Goal: Task Accomplishment & Management: Manage account settings

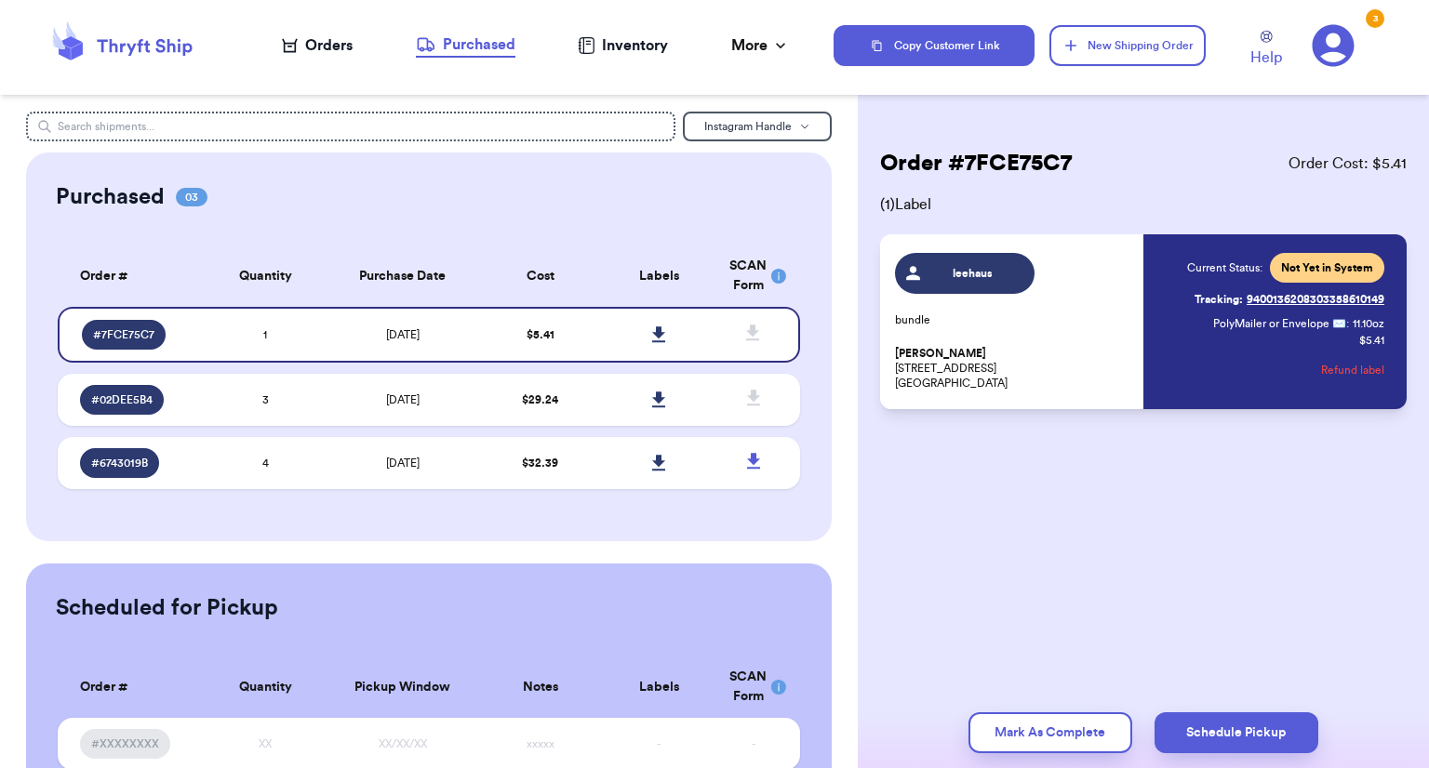
click at [346, 58] on nav "Orders Purchased Inventory More Stats Completed Orders" at bounding box center [535, 45] width 595 height 61
click at [343, 55] on div "Orders" at bounding box center [317, 45] width 71 height 22
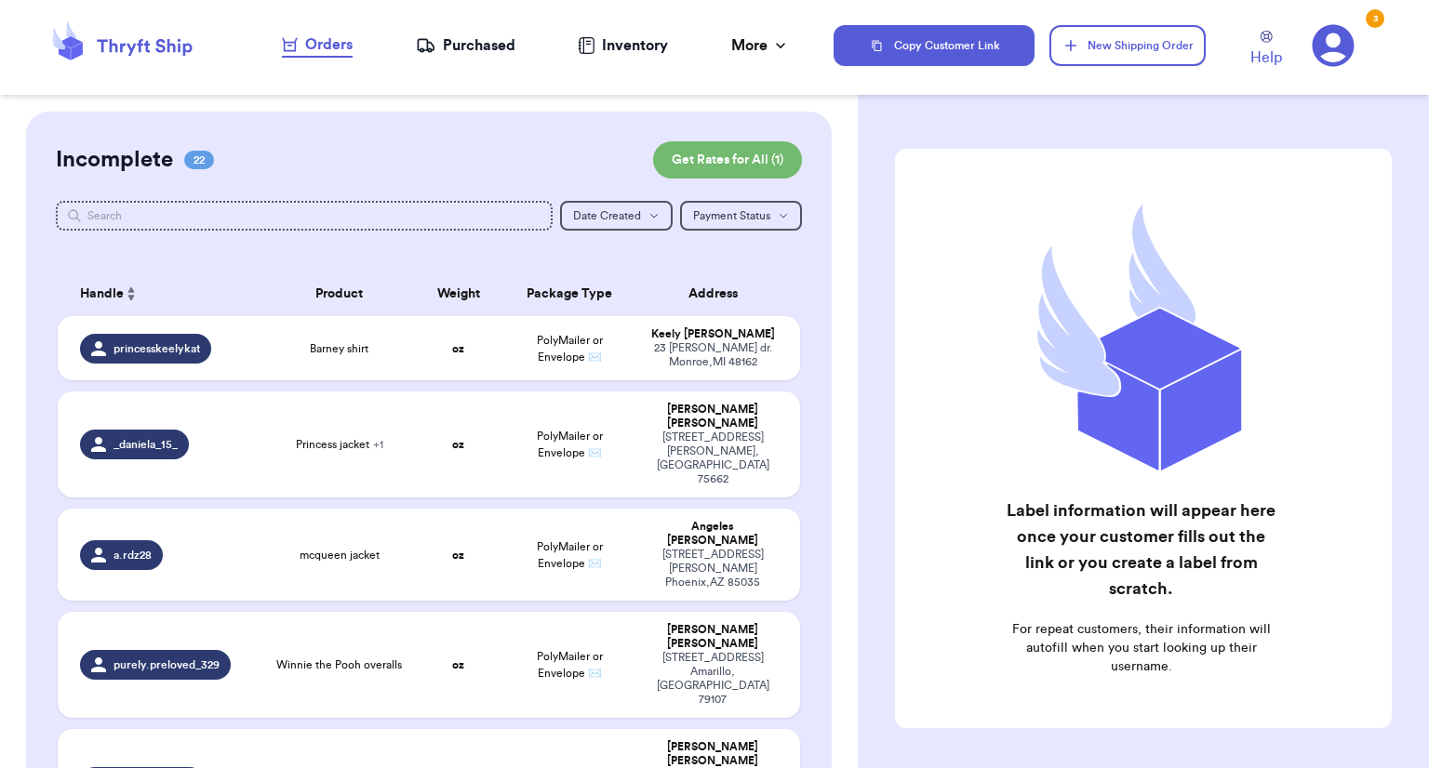
drag, startPoint x: 850, startPoint y: 206, endPoint x: 822, endPoint y: 427, distance: 223.3
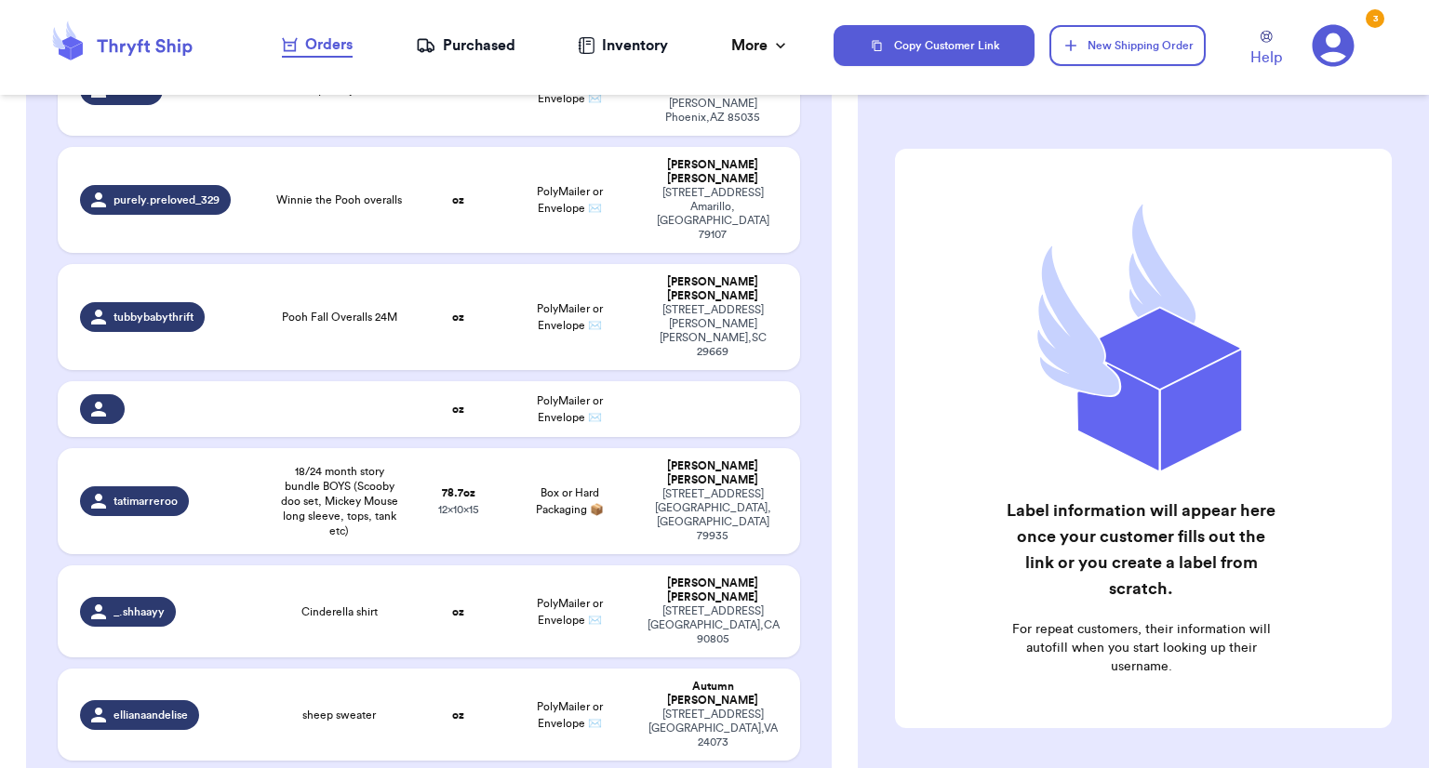
scroll to position [450, 0]
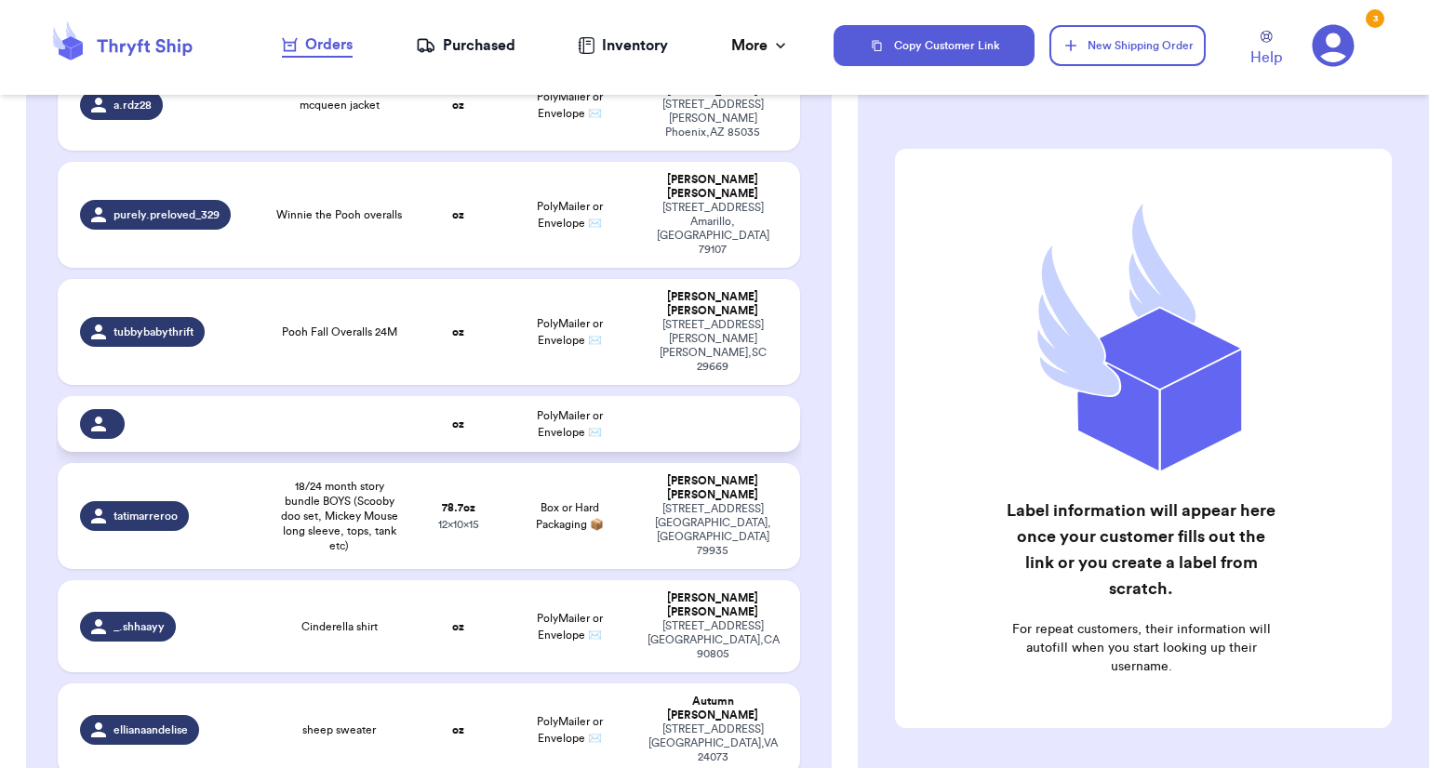
click at [682, 396] on td at bounding box center [718, 424] width 164 height 56
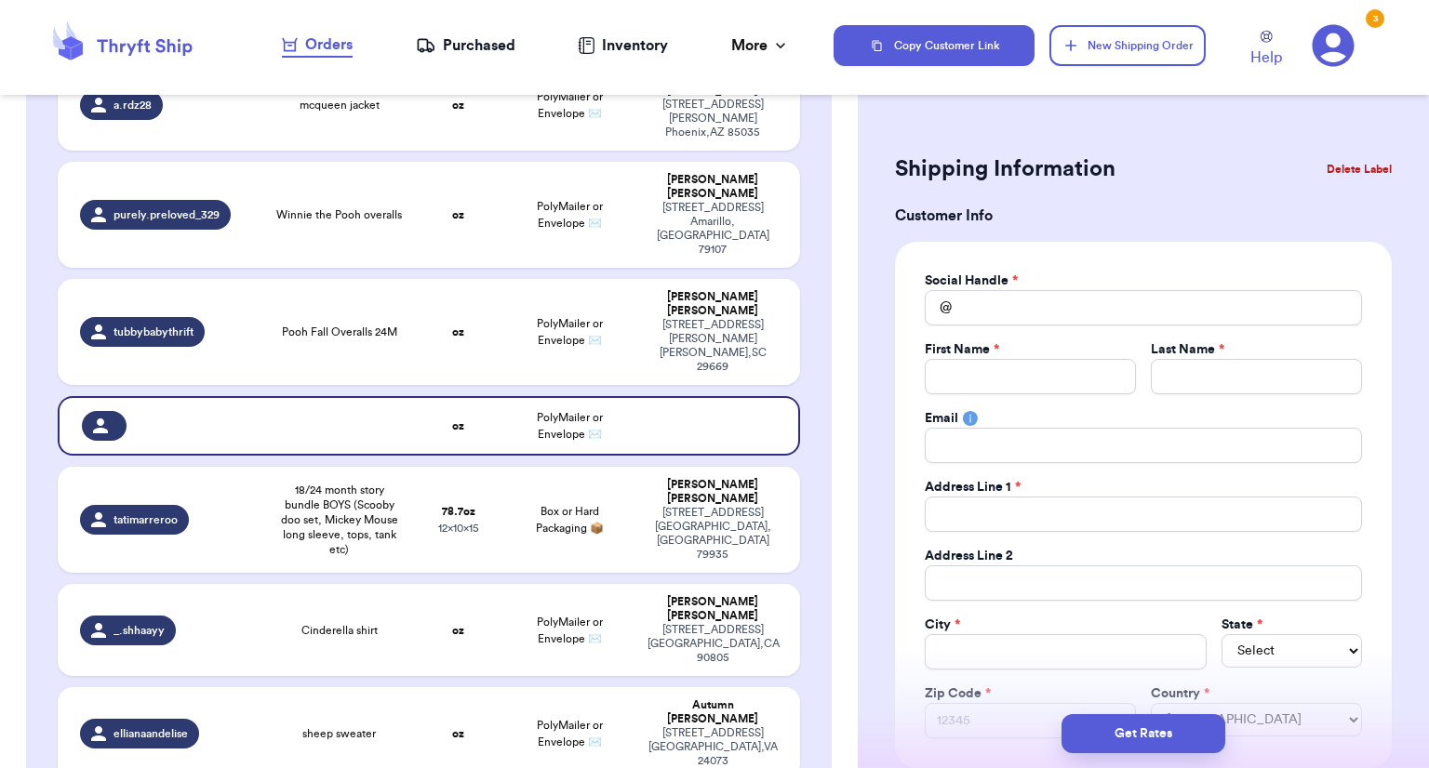
click at [1361, 178] on button "Delete Label" at bounding box center [1359, 169] width 80 height 41
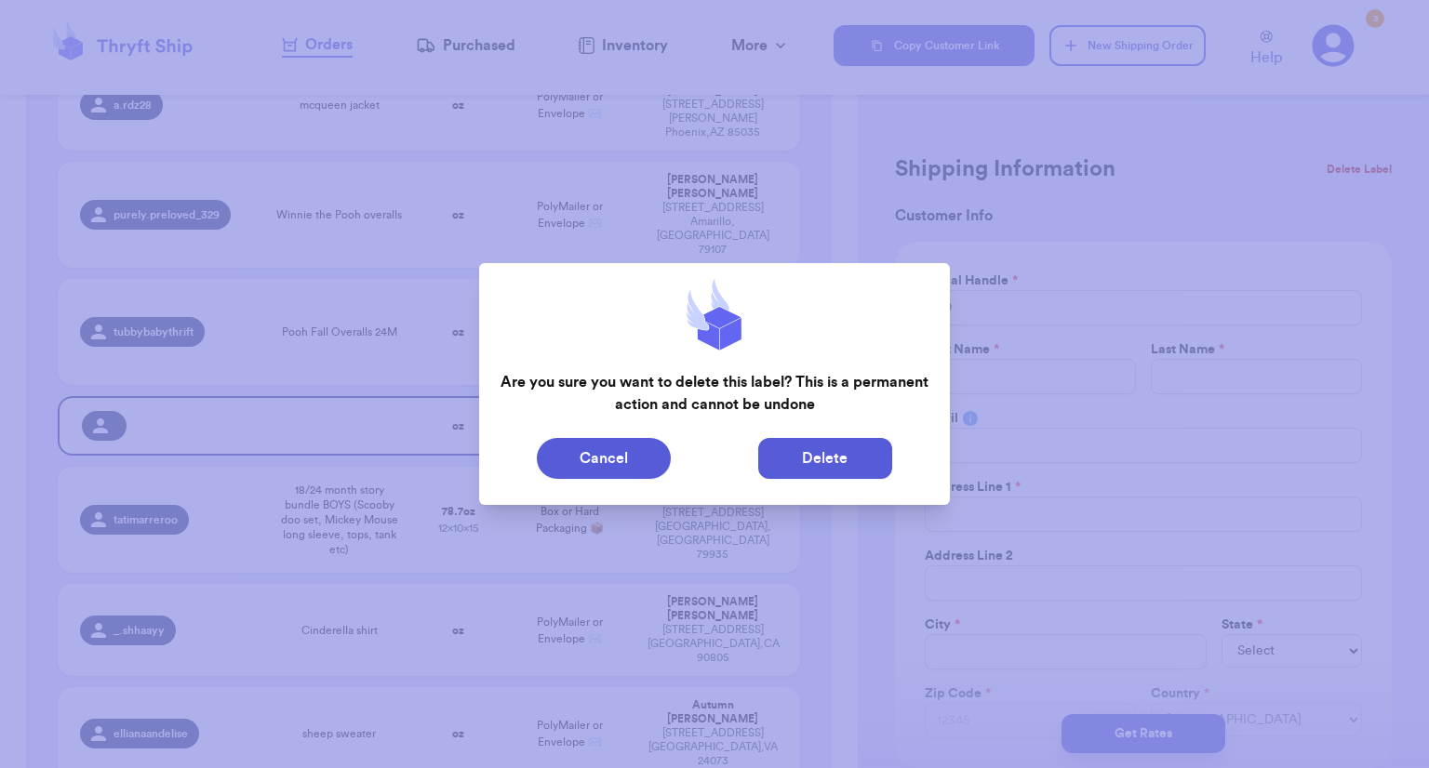
click at [834, 471] on button "Delete" at bounding box center [825, 458] width 134 height 41
type input "Barney shirt"
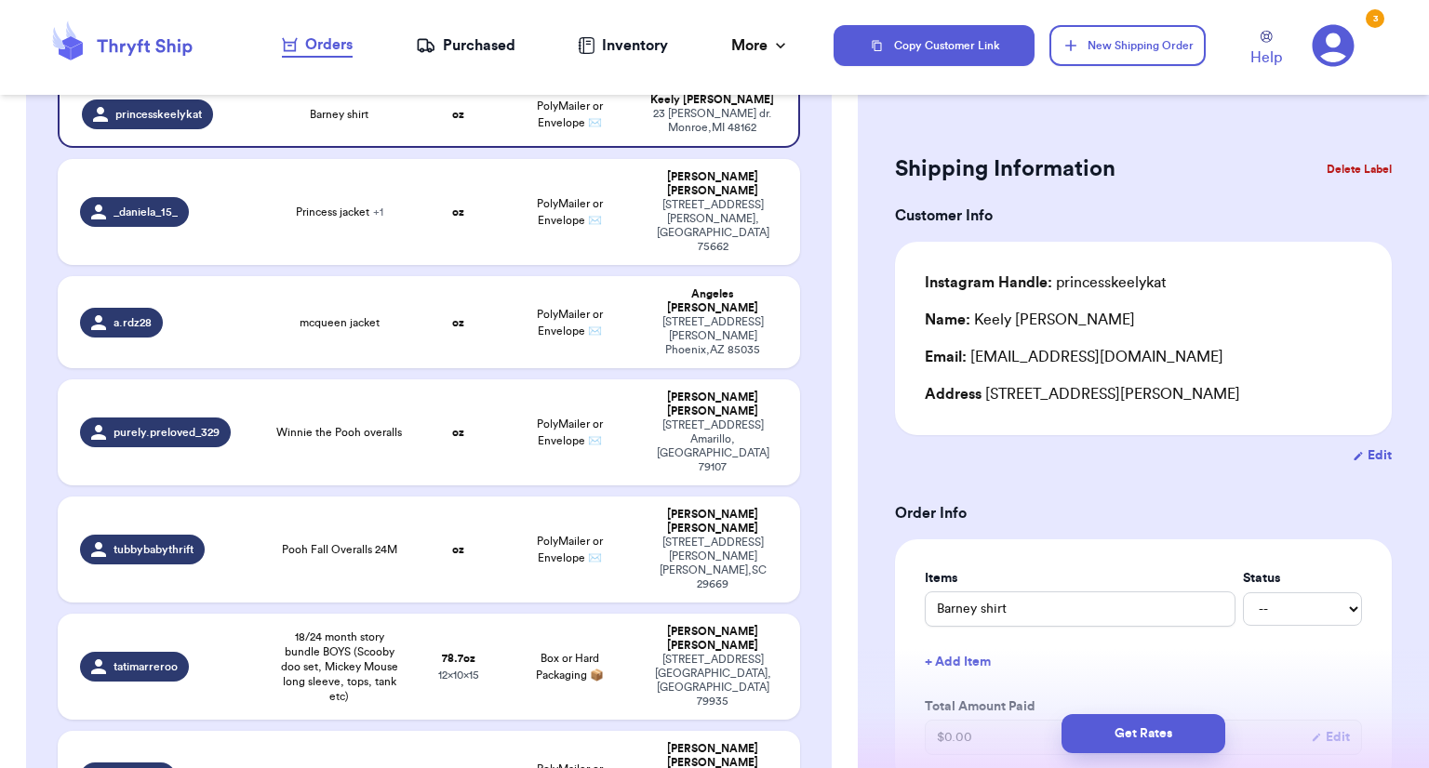
scroll to position [183, 0]
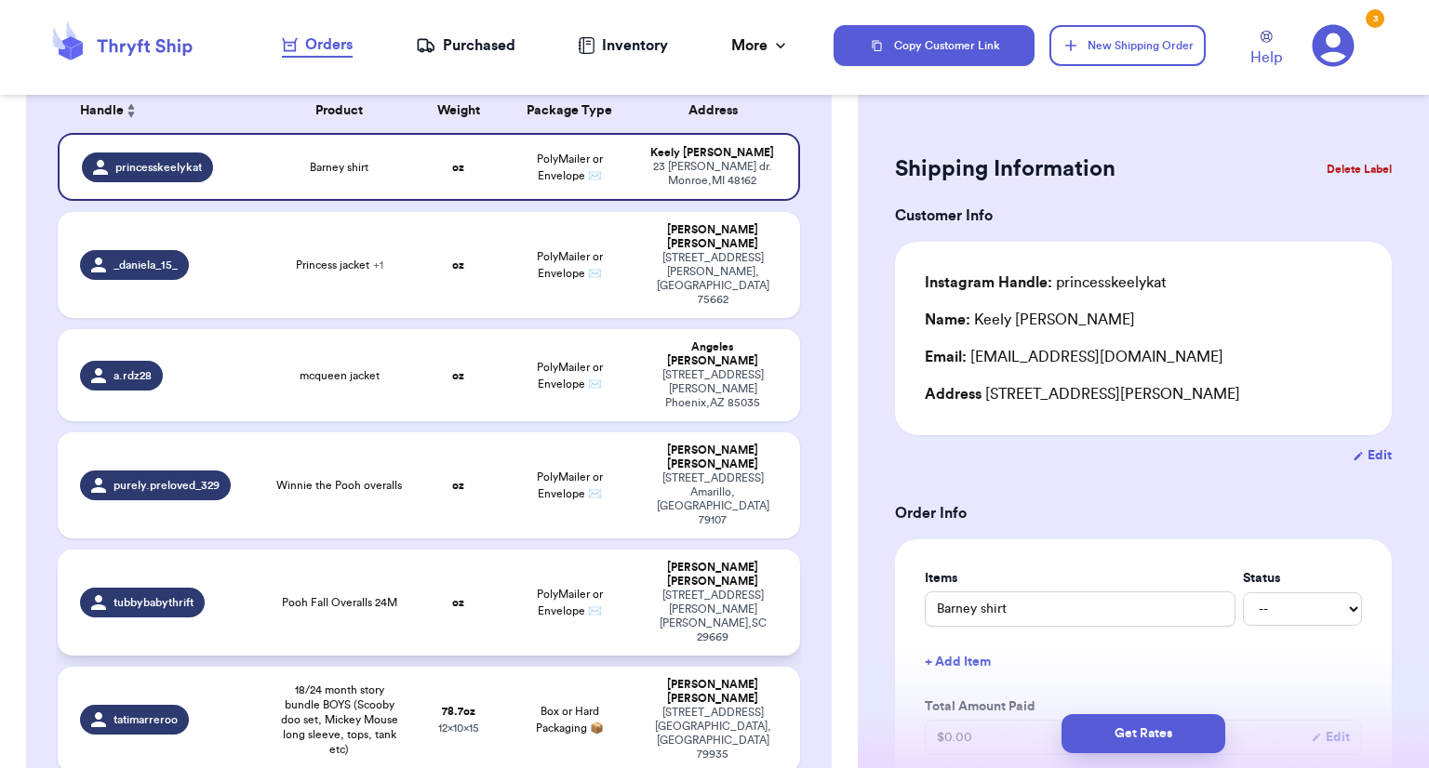
click at [668, 589] on div "184 Richardson drive Pelzer , SC 29669" at bounding box center [713, 617] width 130 height 56
type input "Pooh Fall Overalls 24M"
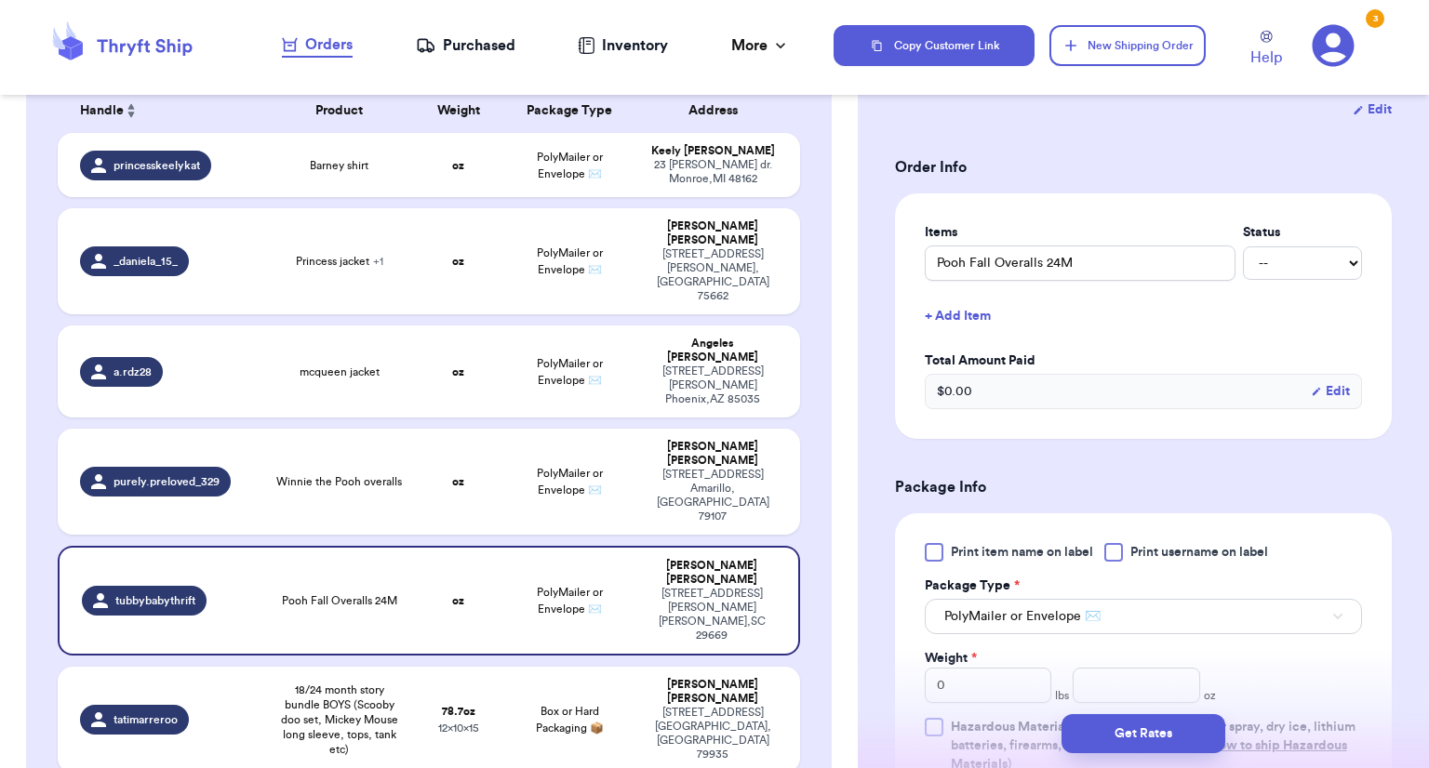
scroll to position [347, 0]
click at [927, 542] on div at bounding box center [934, 551] width 19 height 19
click at [0, 0] on input "Print item name on label" at bounding box center [0, 0] width 0 height 0
click at [927, 542] on div at bounding box center [934, 551] width 19 height 19
click at [0, 0] on input "Print item name on label" at bounding box center [0, 0] width 0 height 0
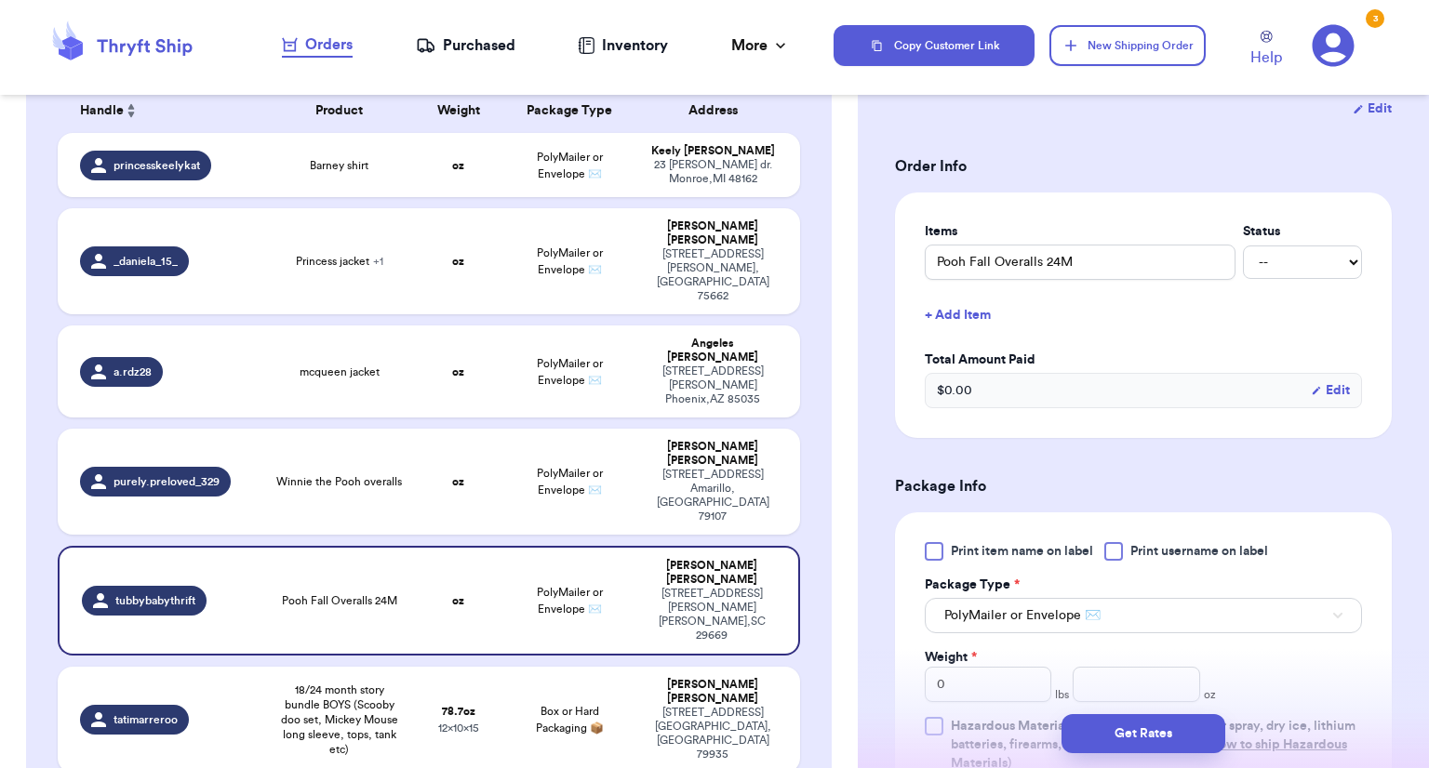
click at [929, 555] on div at bounding box center [934, 551] width 19 height 19
click at [0, 0] on input "Print item name on label" at bounding box center [0, 0] width 0 height 0
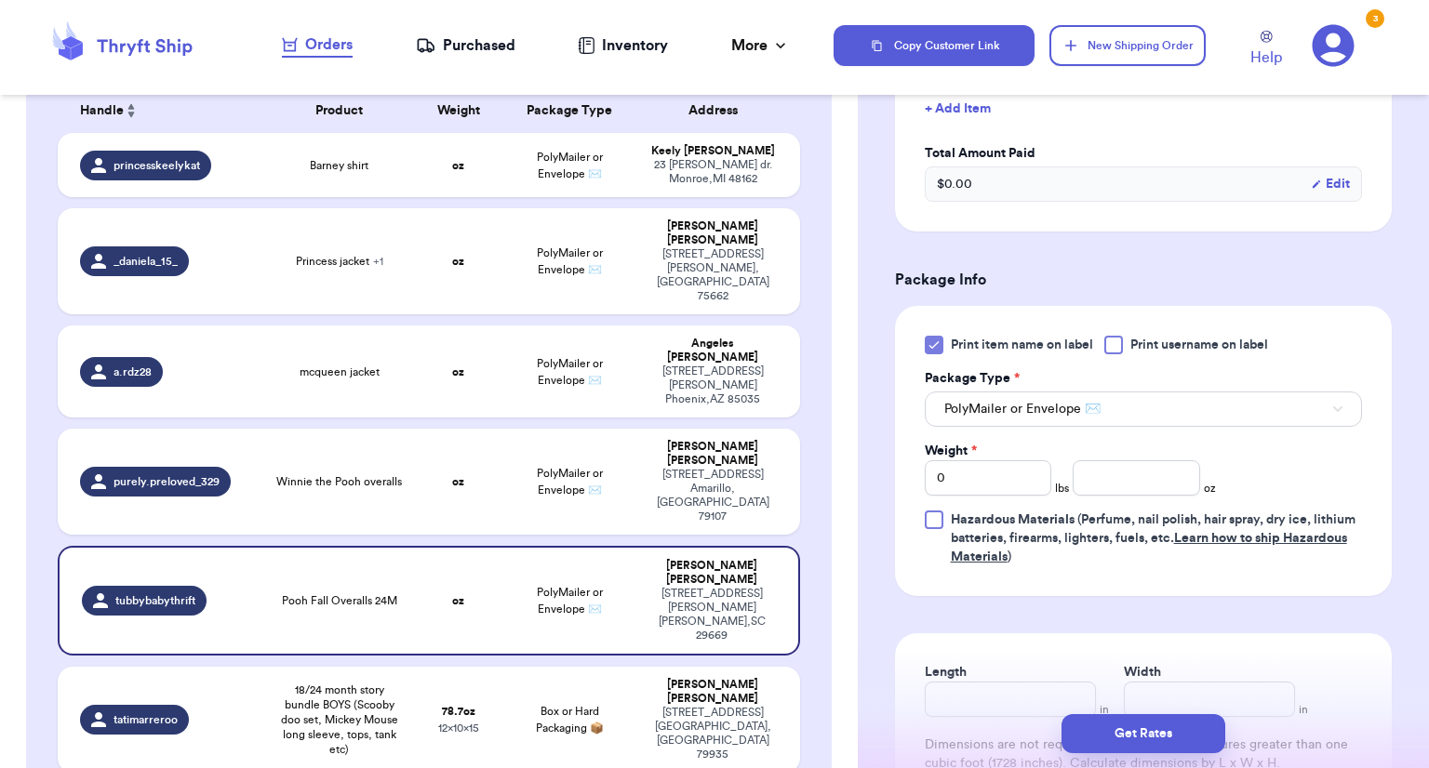
scroll to position [569, 0]
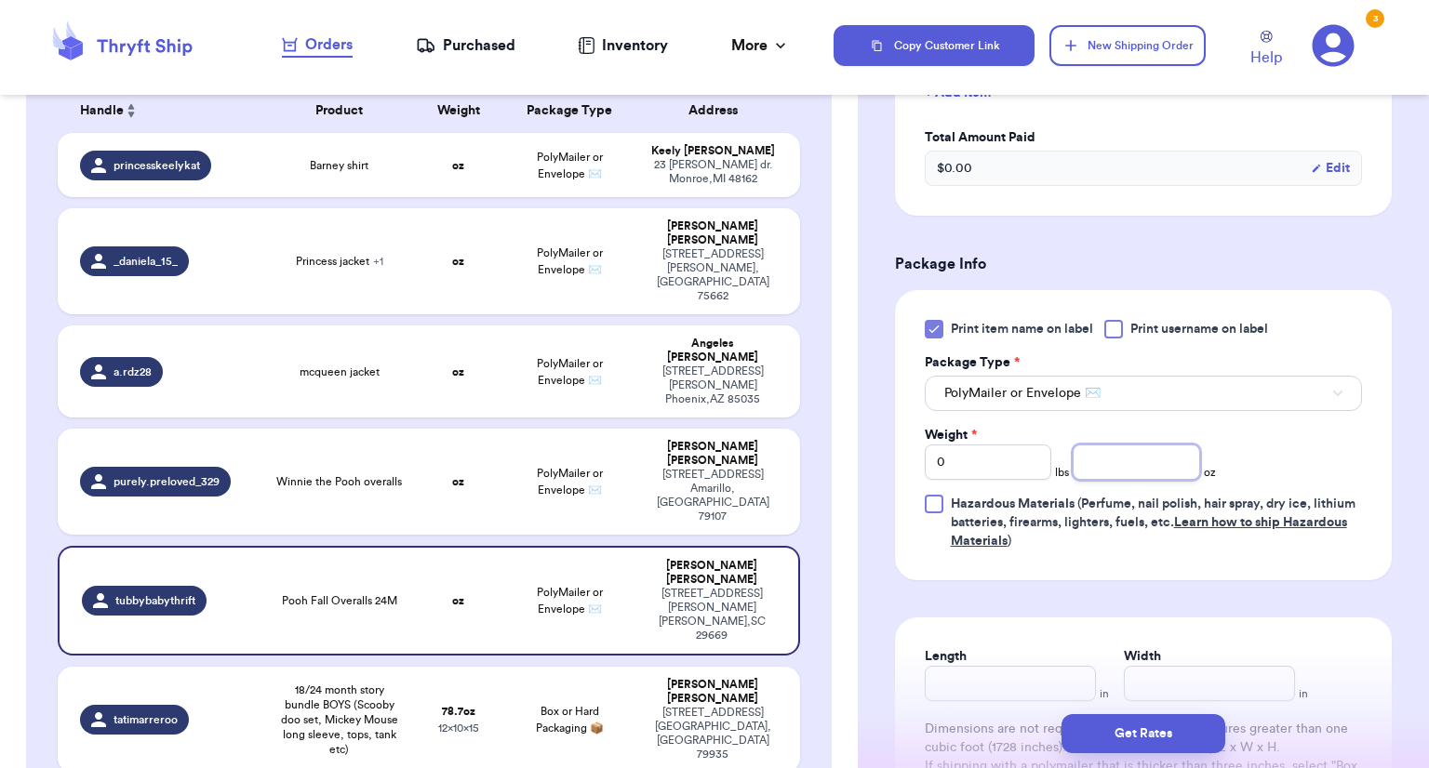
click at [1126, 470] on input "number" at bounding box center [1136, 462] width 127 height 35
type input "6.5"
type input "15"
type input "12"
click at [1098, 730] on button "Get Rates" at bounding box center [1144, 734] width 164 height 39
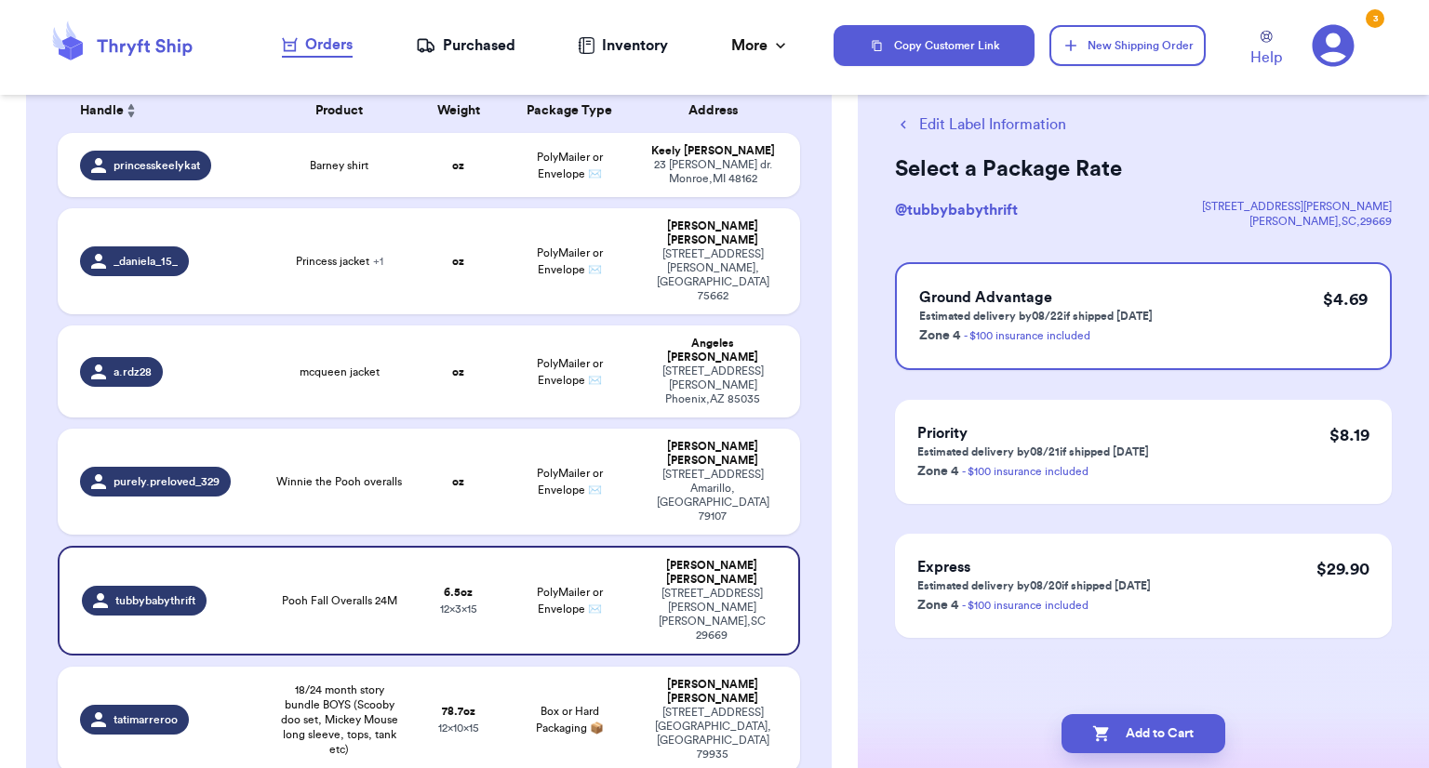
scroll to position [0, 0]
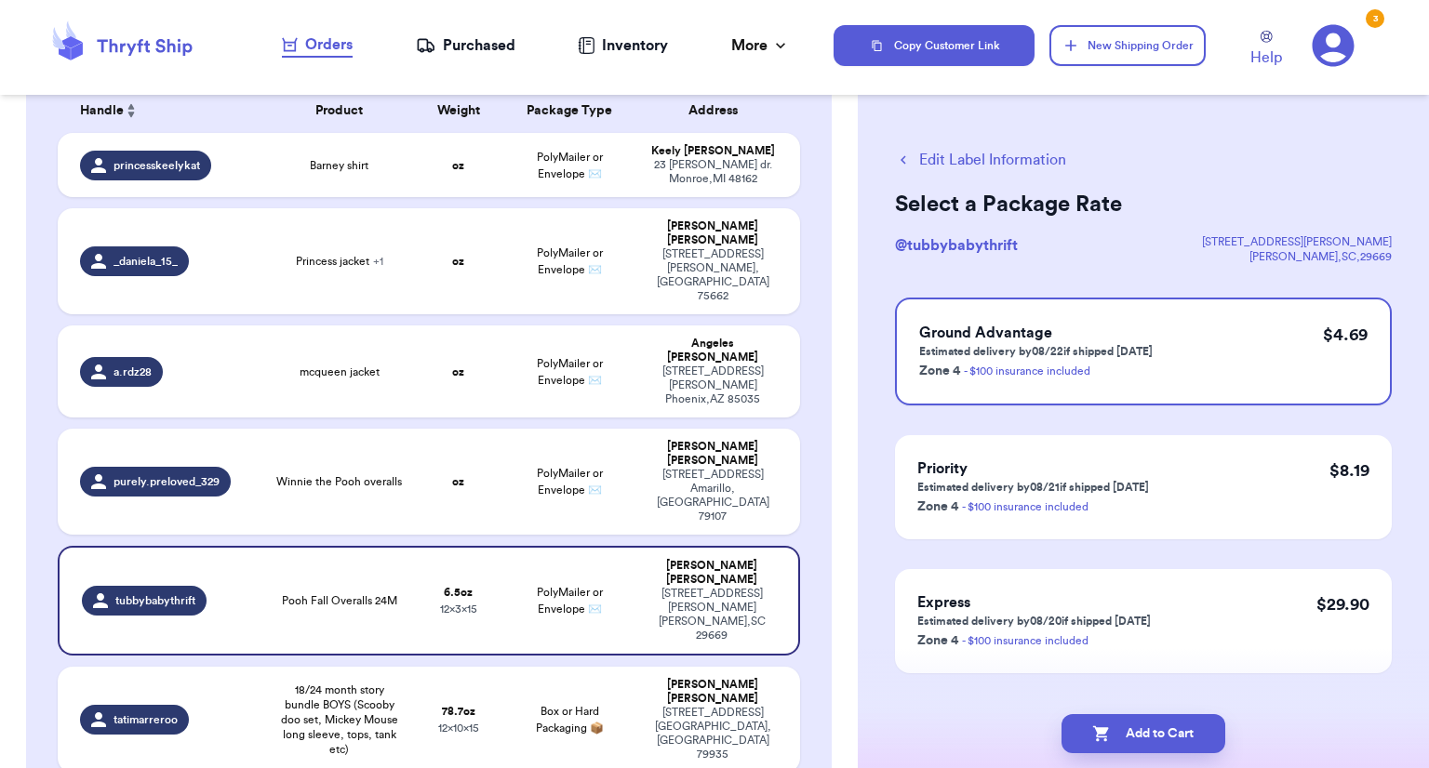
click at [1098, 730] on icon "button" at bounding box center [1101, 735] width 16 height 16
checkbox input "true"
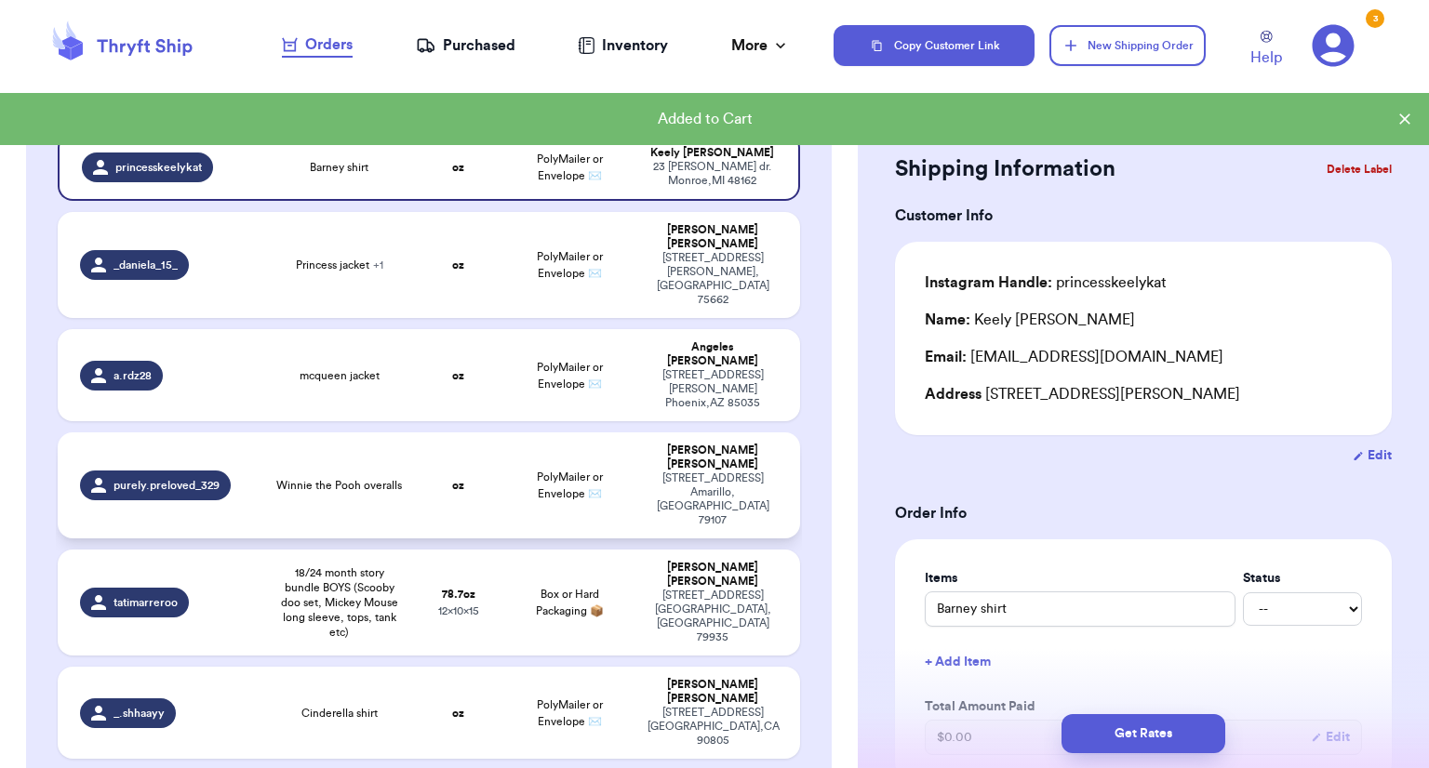
click at [535, 464] on td "PolyMailer or Envelope ✉️" at bounding box center [570, 486] width 134 height 106
type input "Winnie the Pooh overalls"
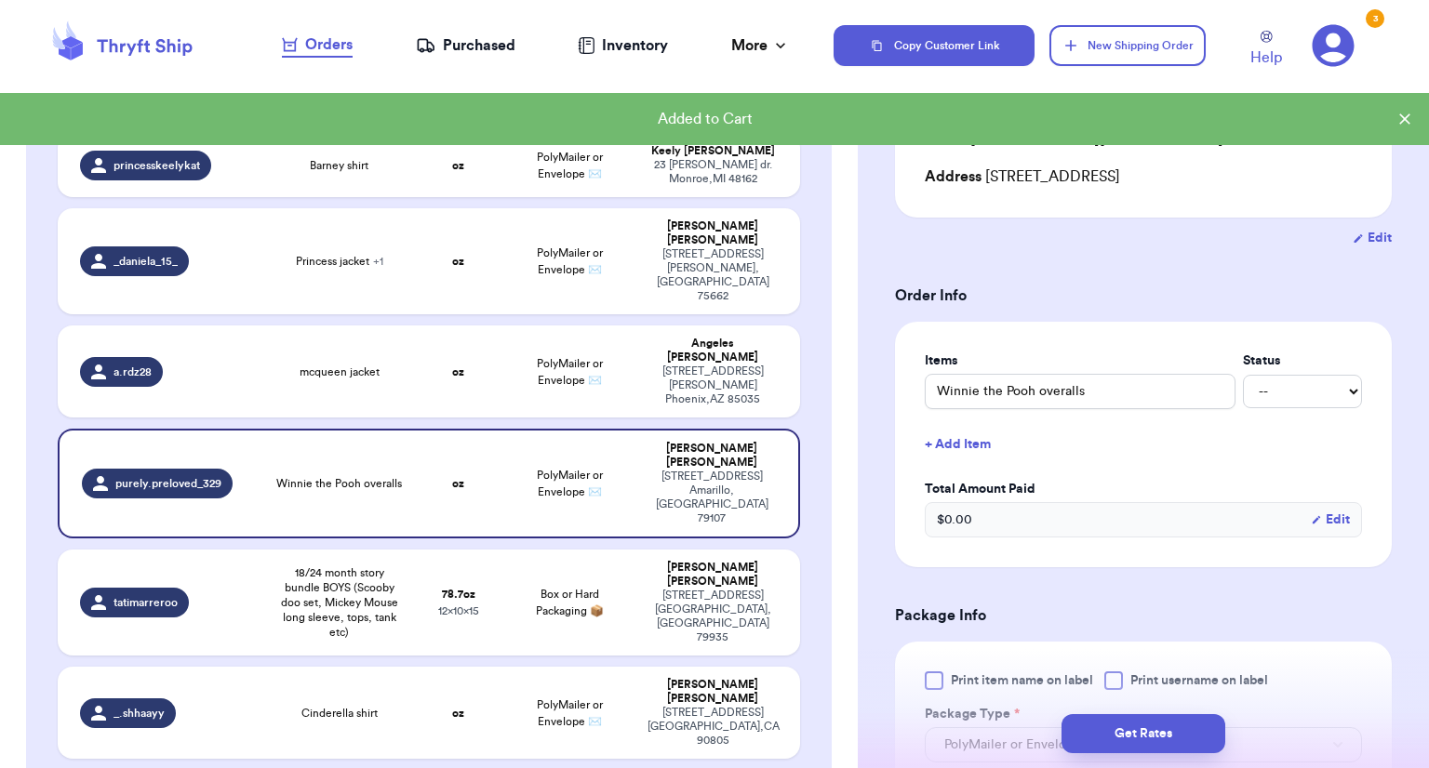
scroll to position [301, 0]
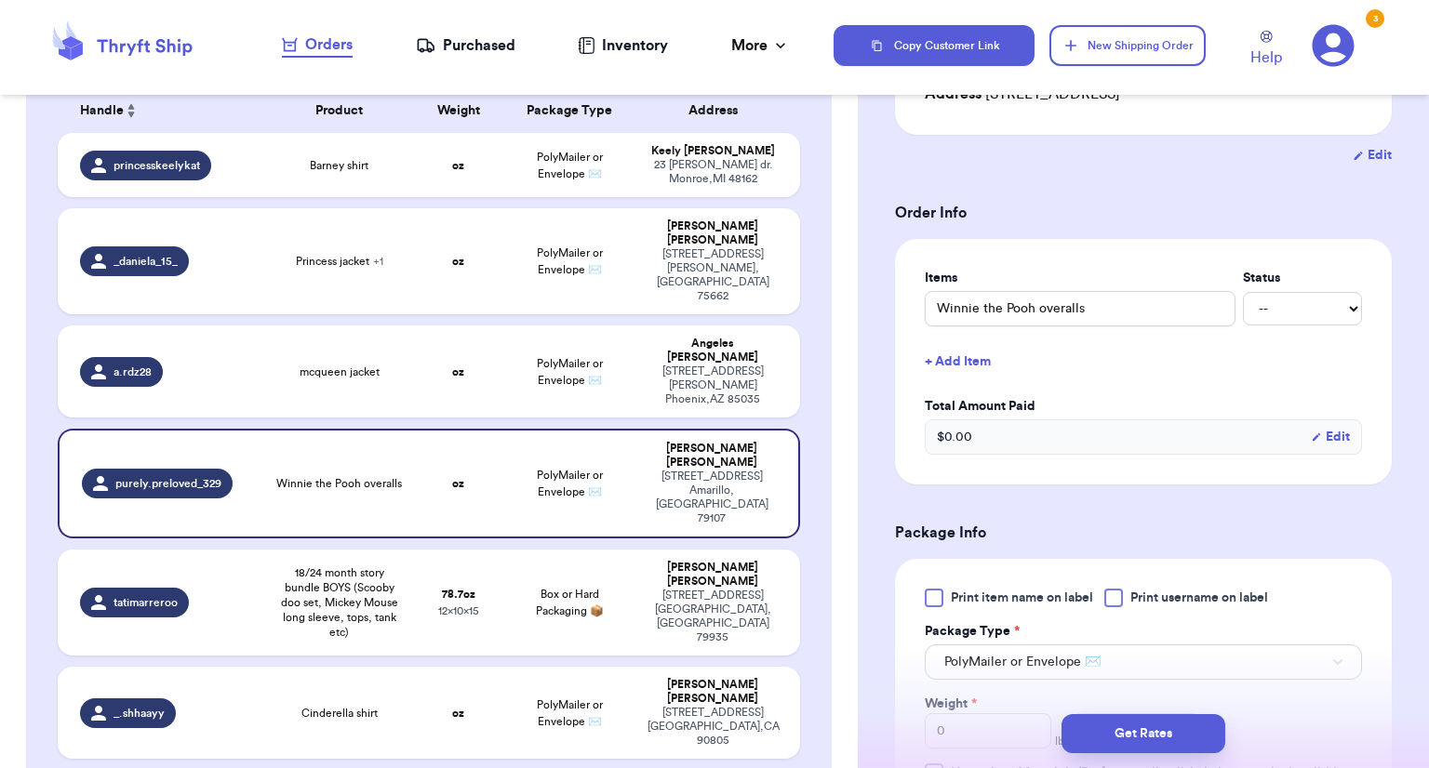
click at [935, 600] on div at bounding box center [934, 598] width 19 height 19
click at [0, 0] on input "Print item name on label" at bounding box center [0, 0] width 0 height 0
drag, startPoint x: 1419, startPoint y: 464, endPoint x: 1409, endPoint y: 682, distance: 217.9
click at [1409, 682] on div "Shipping Information Delete Label Customer Info Instagram Handle: purely.prelov…" at bounding box center [1143, 565] width 571 height 1509
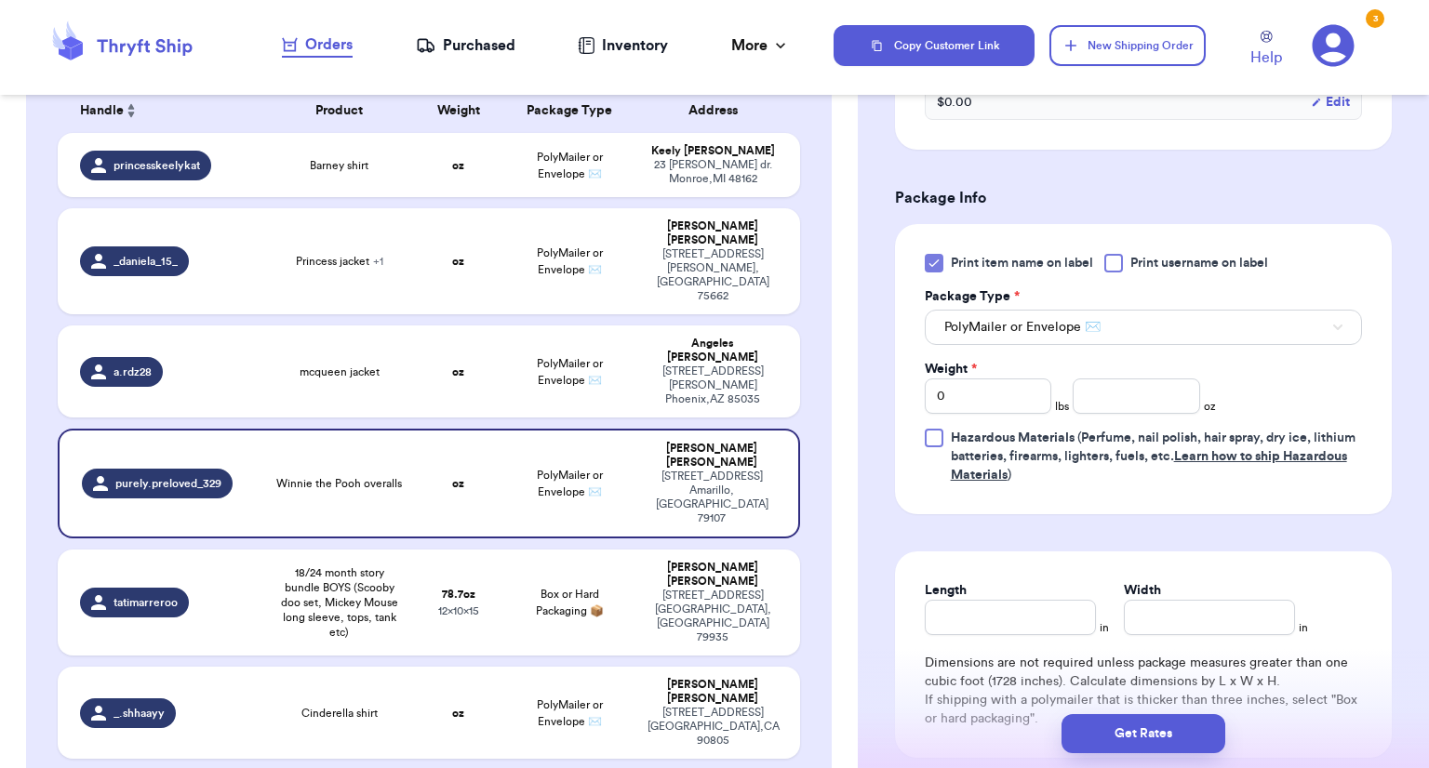
scroll to position [640, 0]
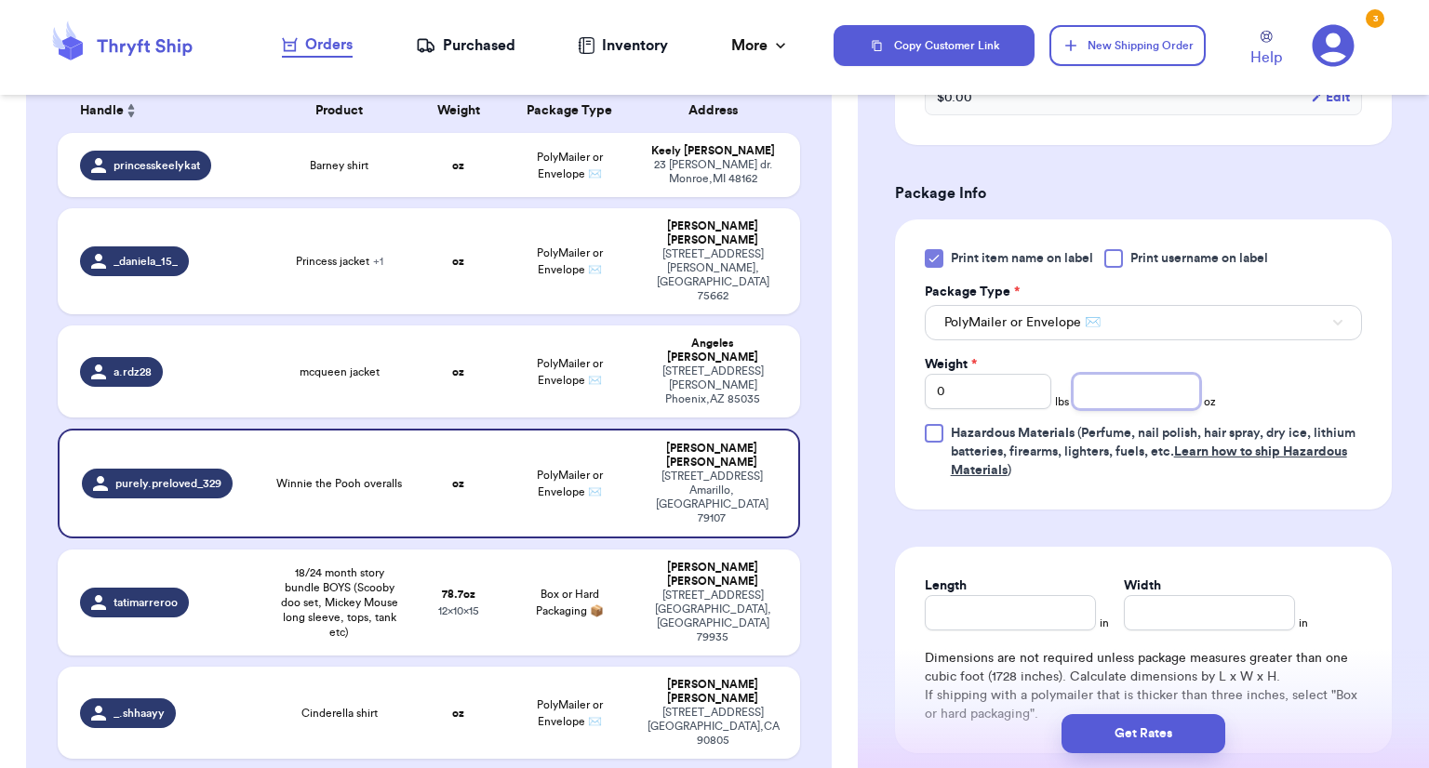
click at [1098, 394] on input "number" at bounding box center [1136, 391] width 127 height 35
type input "8.1"
type input "15"
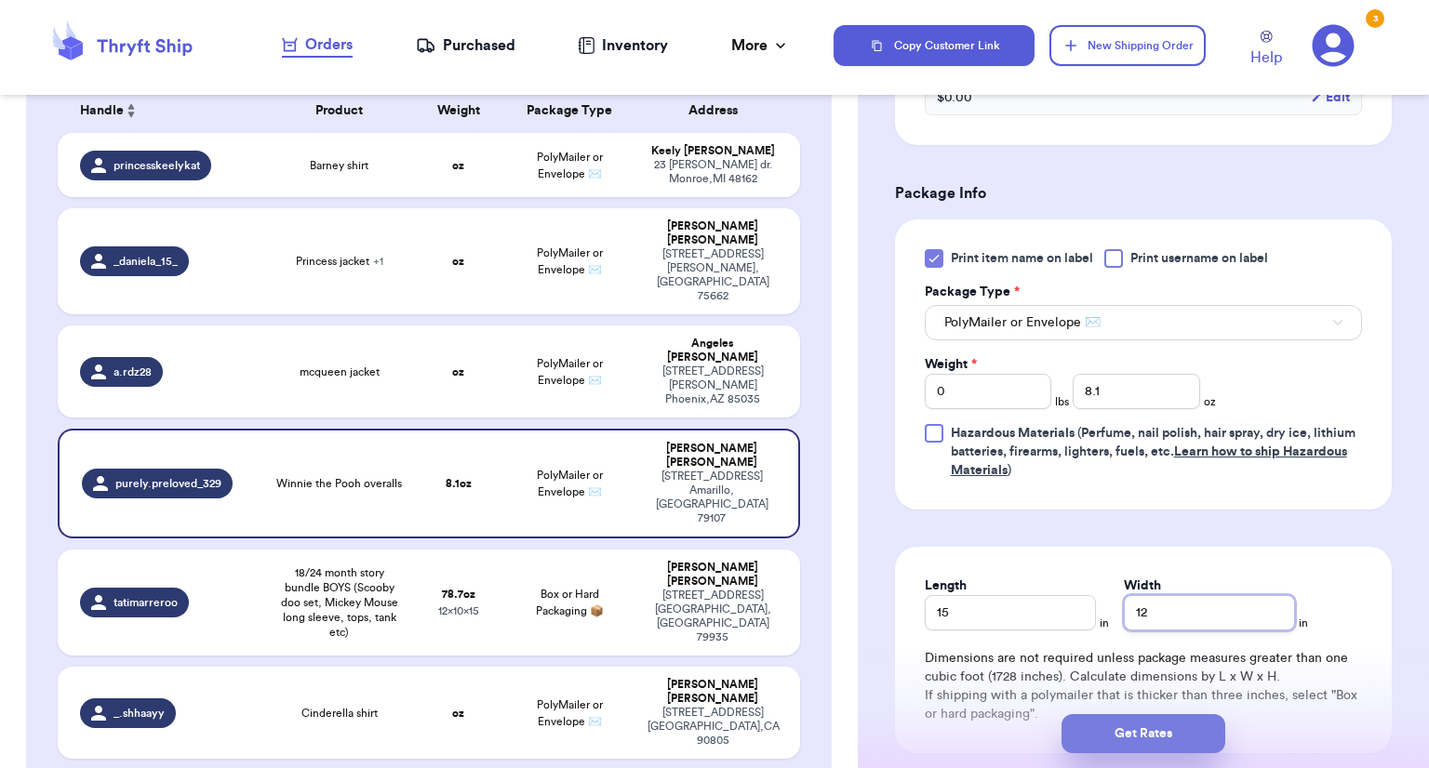
type input "12"
click at [1099, 738] on button "Get Rates" at bounding box center [1144, 734] width 164 height 39
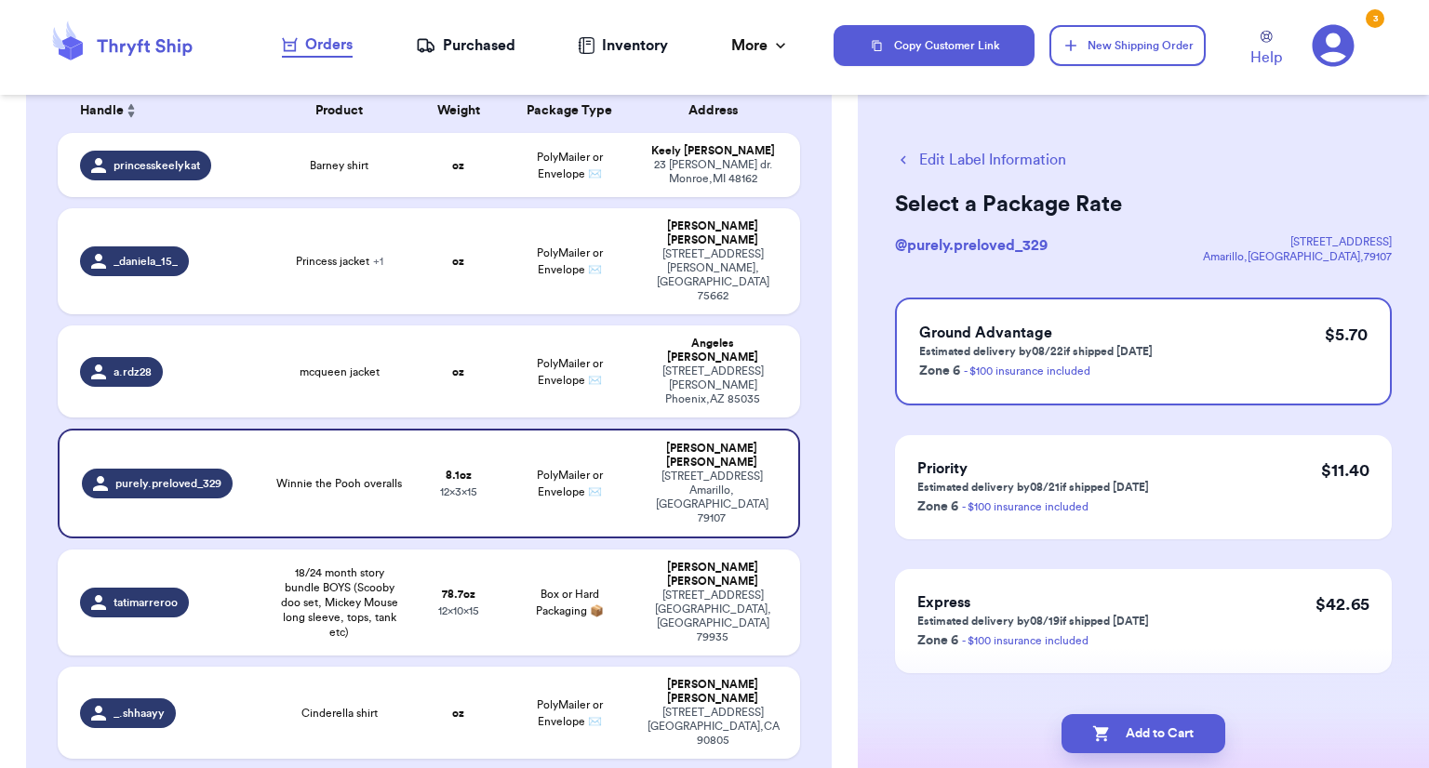
click at [1099, 738] on icon "button" at bounding box center [1101, 734] width 19 height 19
checkbox input "true"
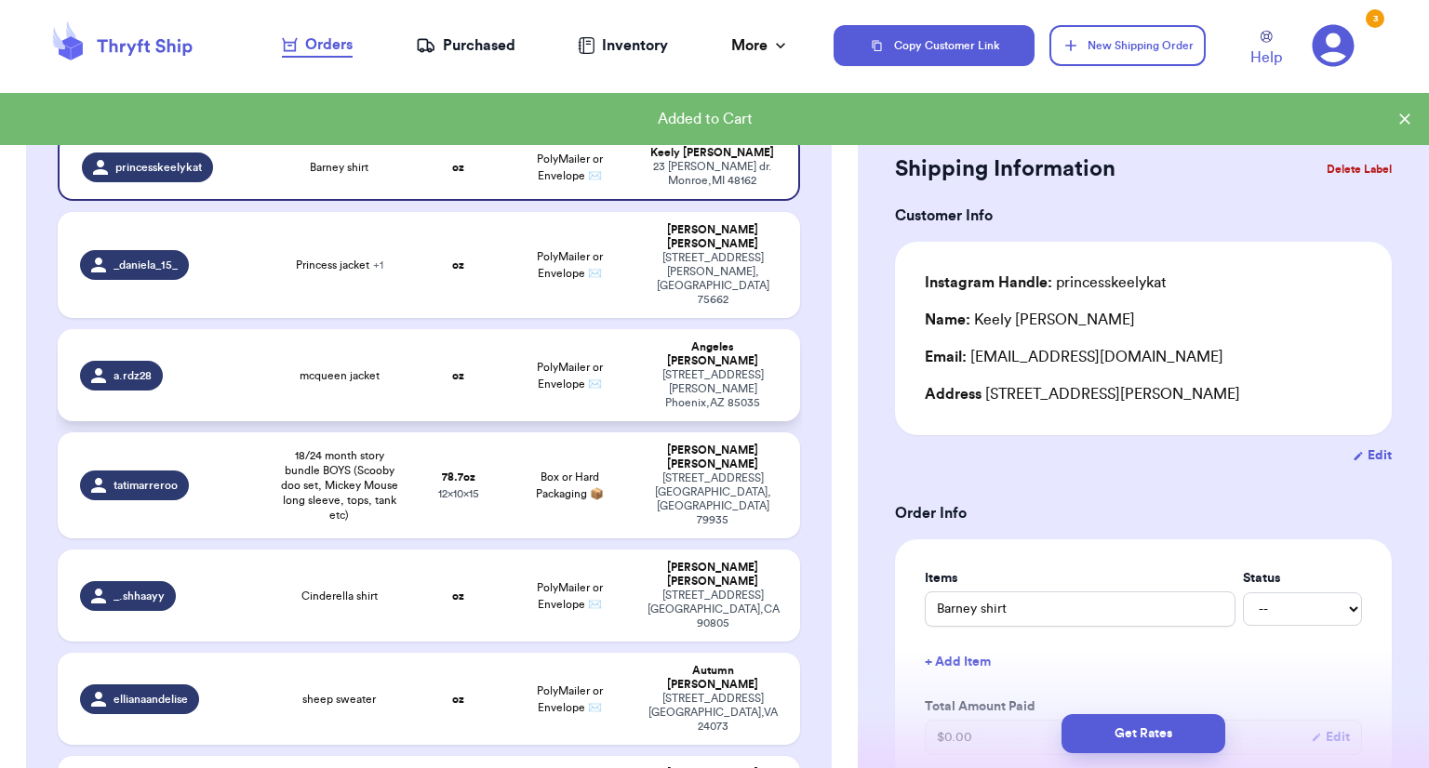
click at [561, 343] on td "PolyMailer or Envelope ✉️" at bounding box center [570, 375] width 134 height 92
type input "mcqueen jacket"
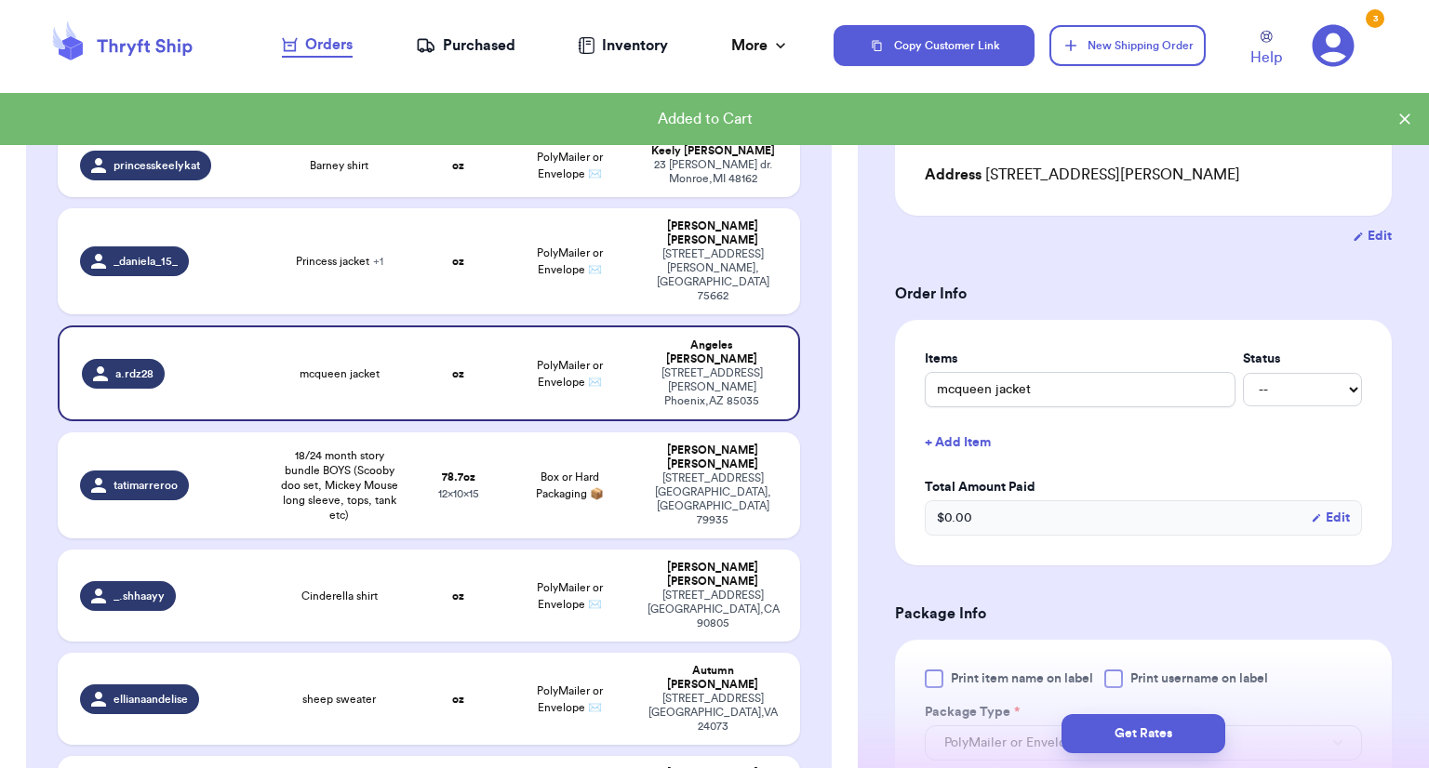
scroll to position [301, 0]
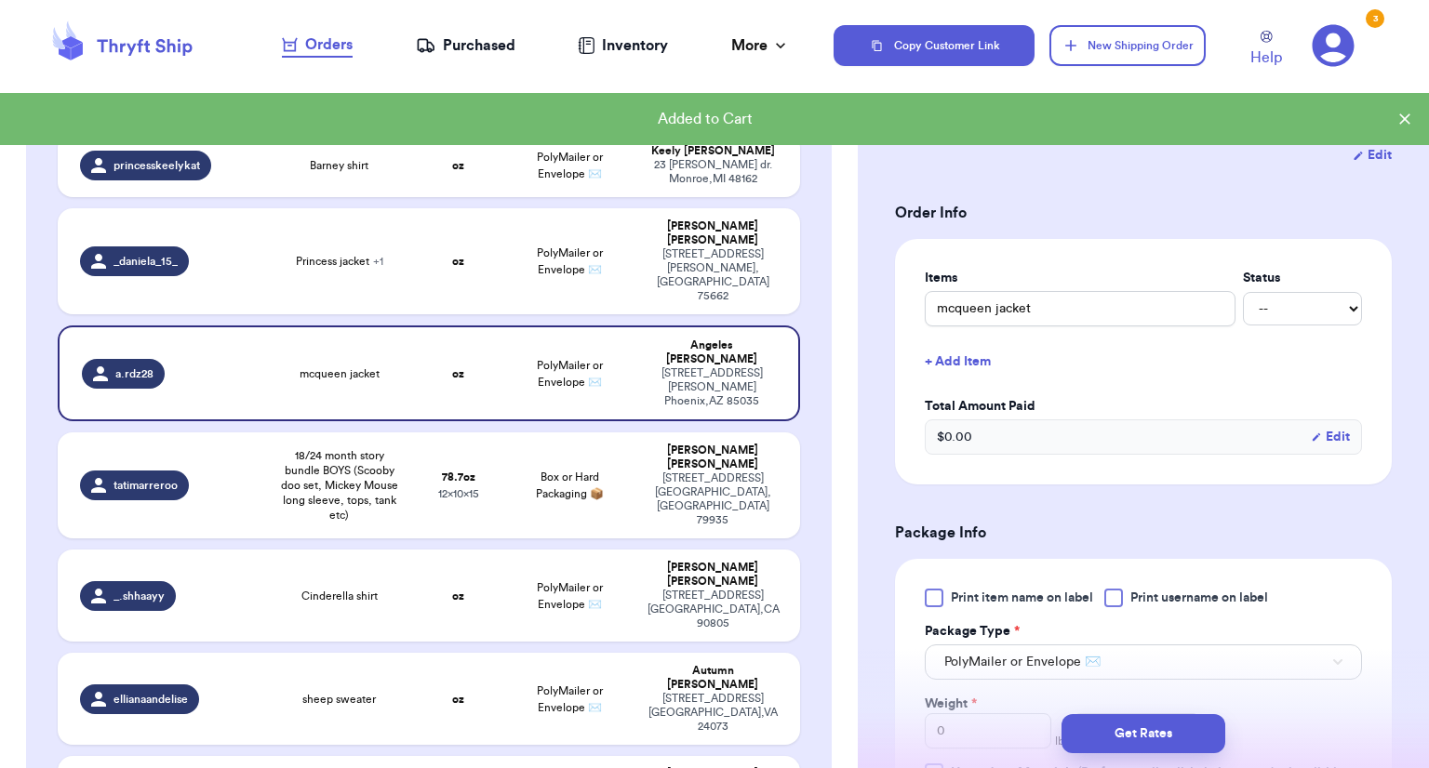
click at [943, 592] on label "Print item name on label" at bounding box center [1009, 598] width 168 height 19
click at [0, 0] on input "Print item name on label" at bounding box center [0, 0] width 0 height 0
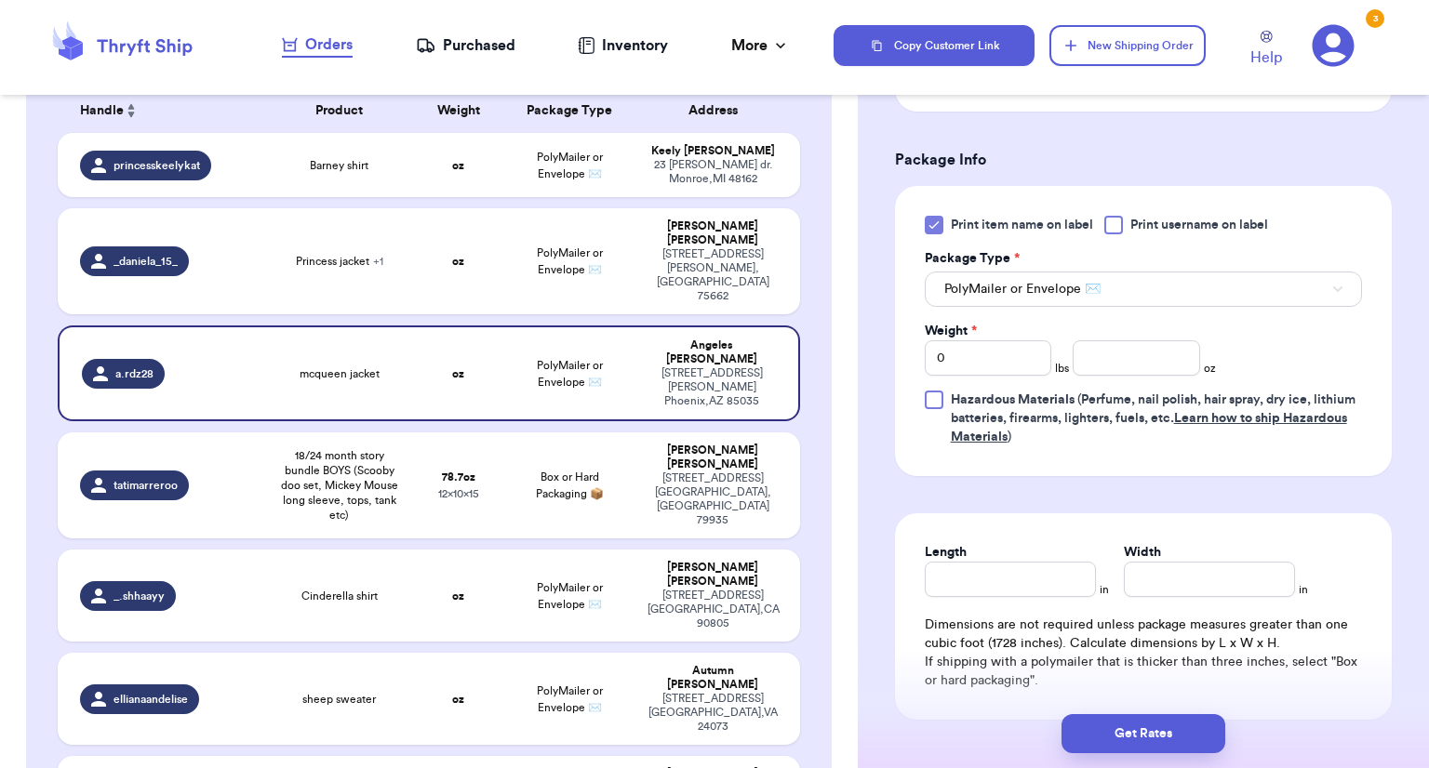
scroll to position [724, 0]
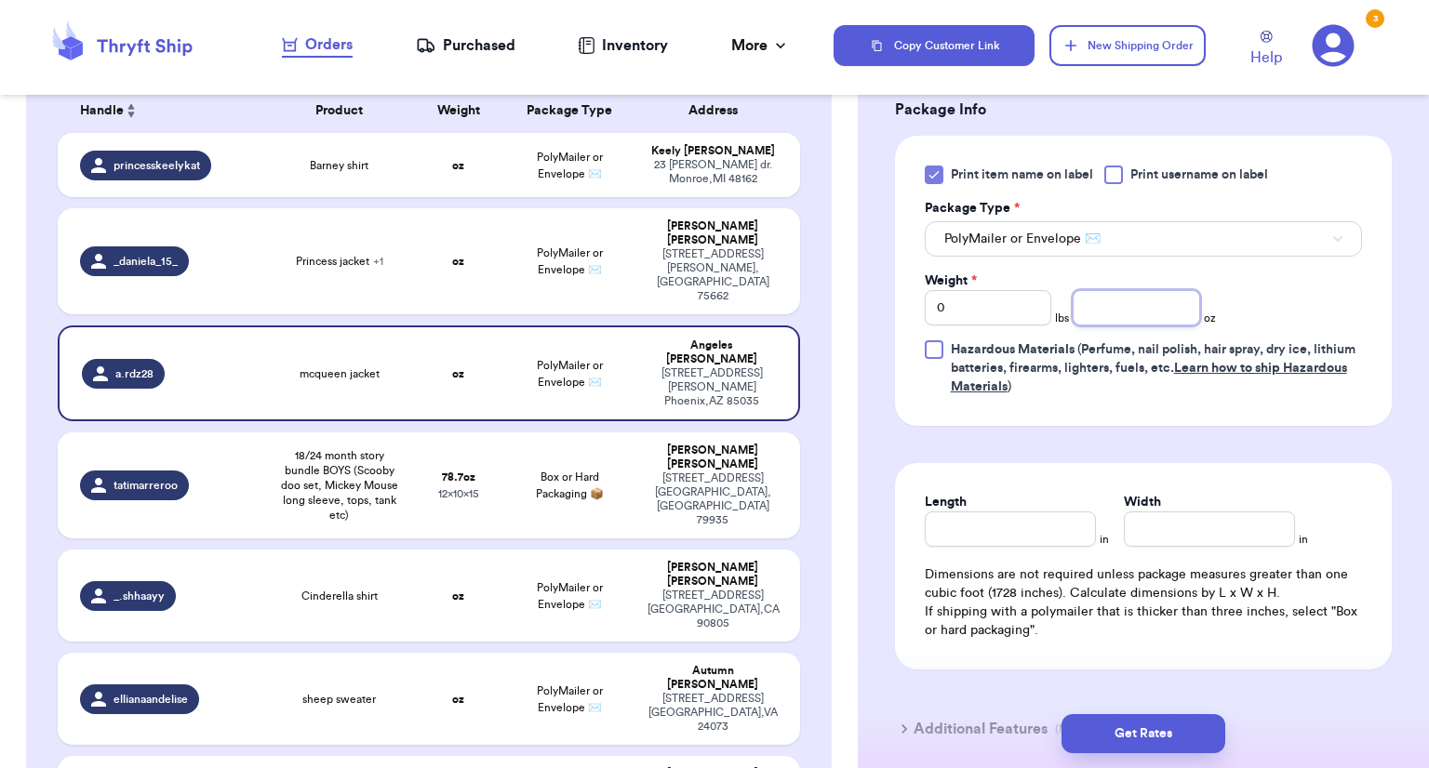
click at [1131, 314] on input "number" at bounding box center [1136, 307] width 127 height 35
type input "4.0"
type input "15"
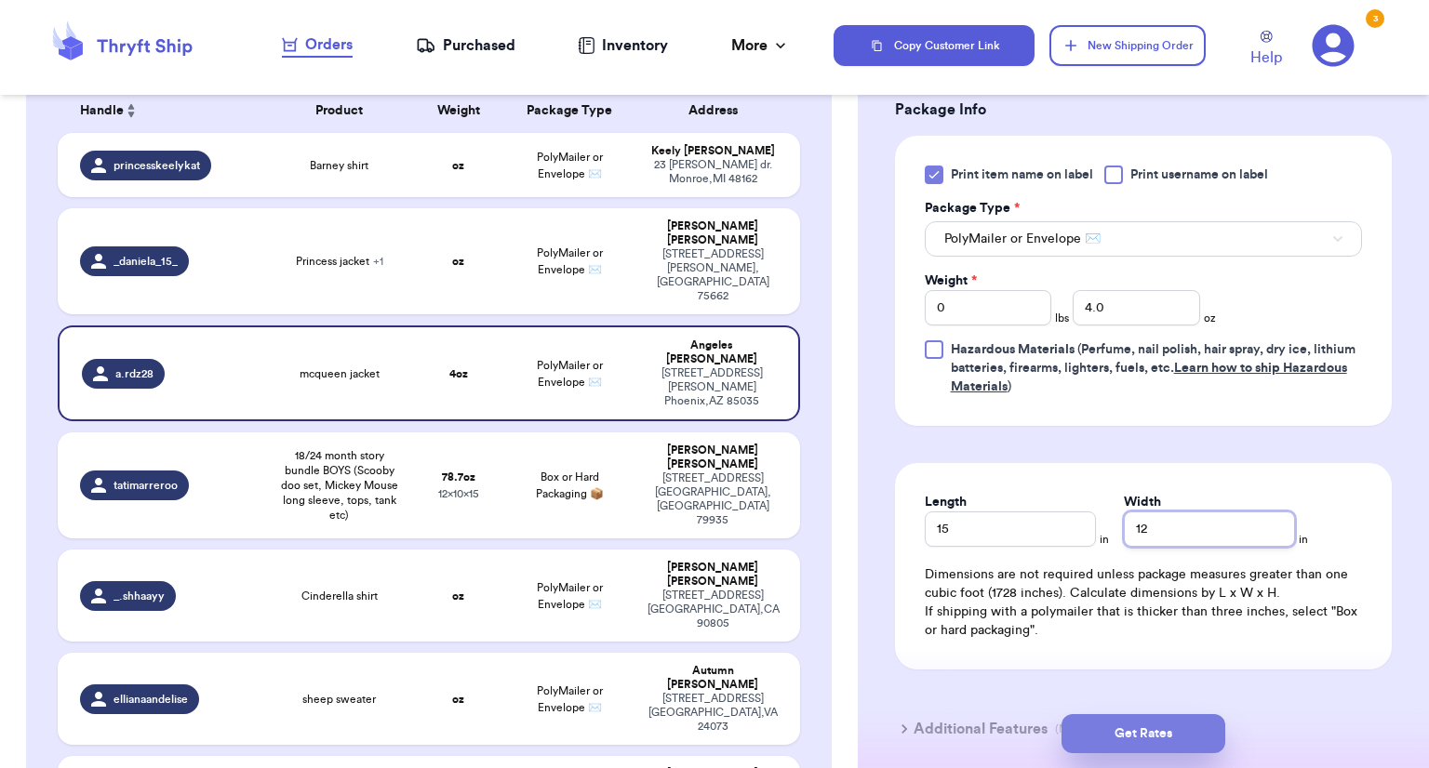
type input "12"
click at [1113, 725] on button "Get Rates" at bounding box center [1144, 734] width 164 height 39
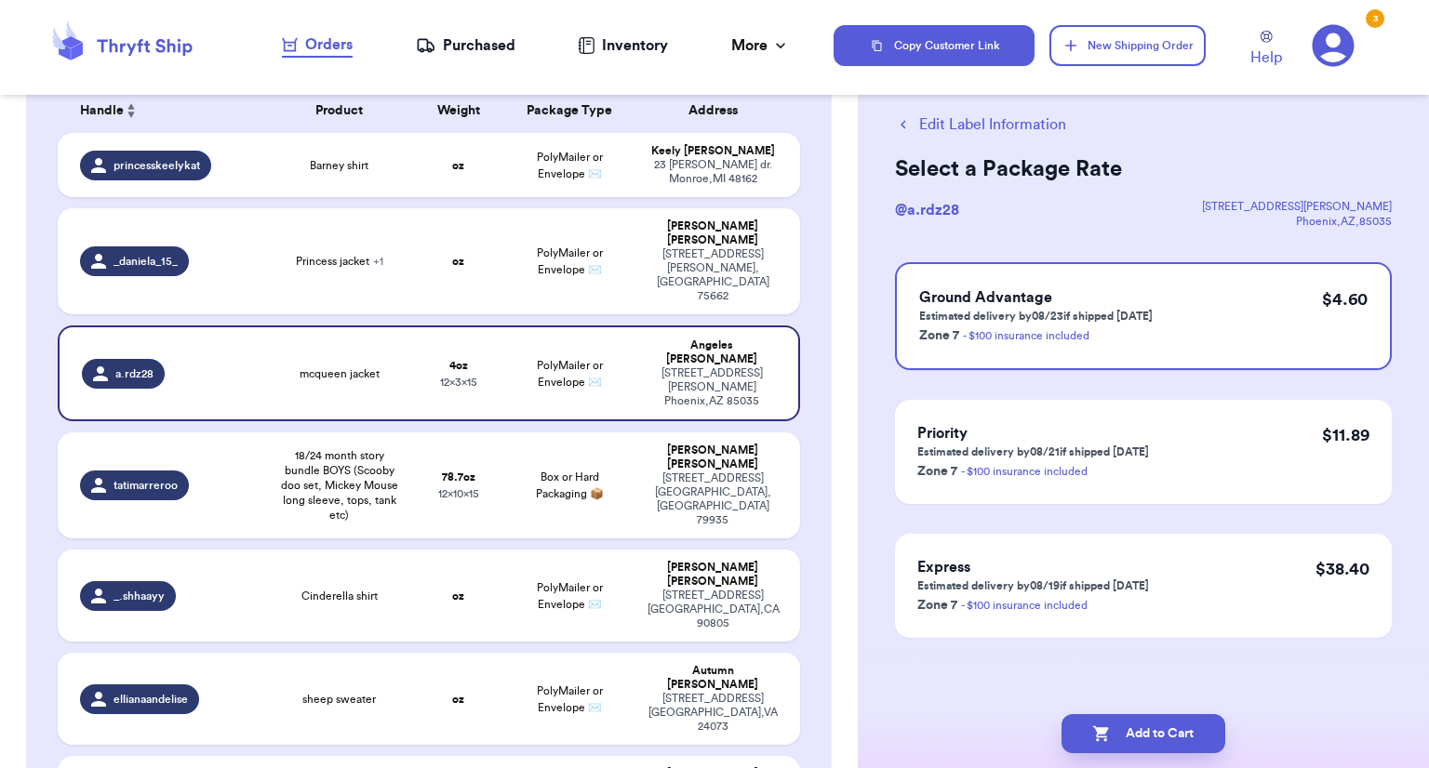
scroll to position [0, 0]
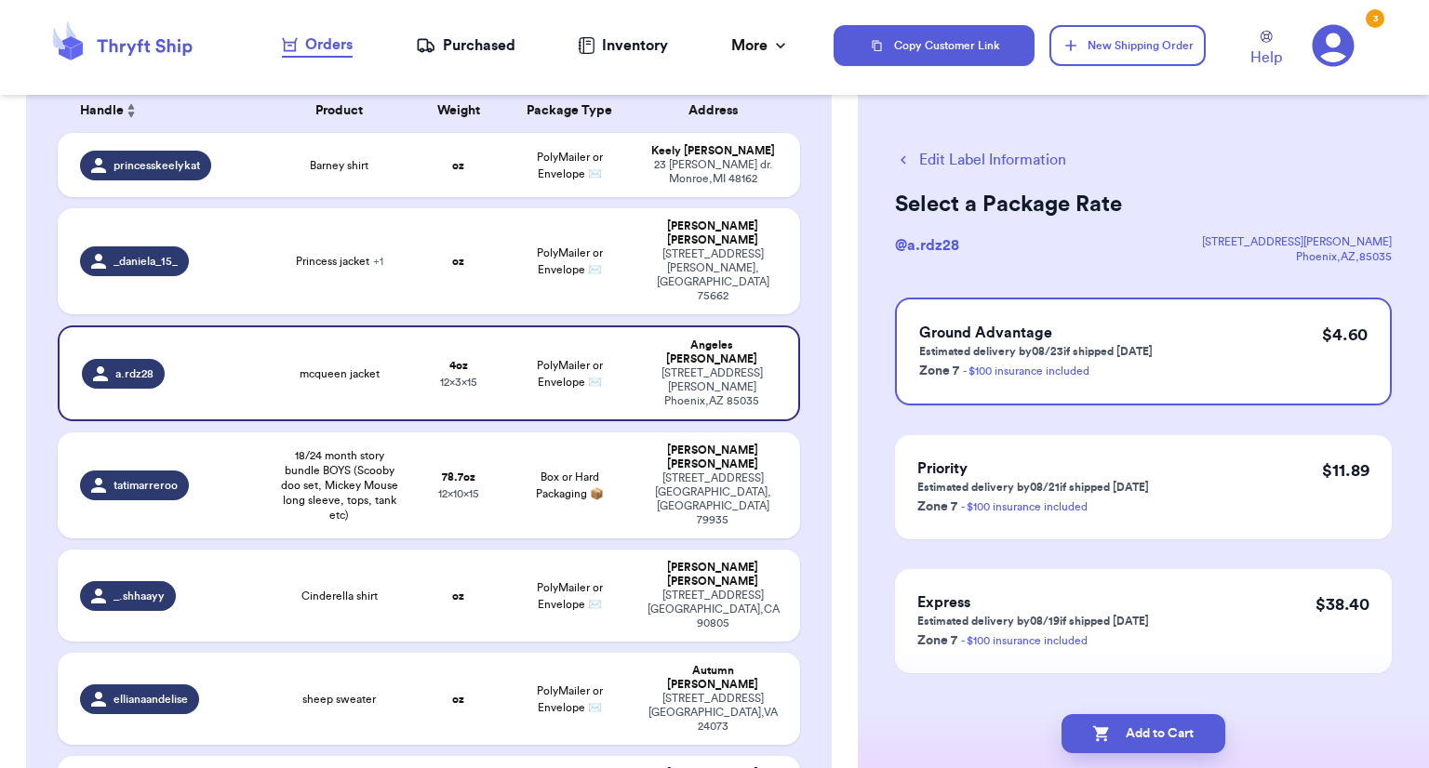
click at [1113, 725] on button "Add to Cart" at bounding box center [1144, 734] width 164 height 39
checkbox input "true"
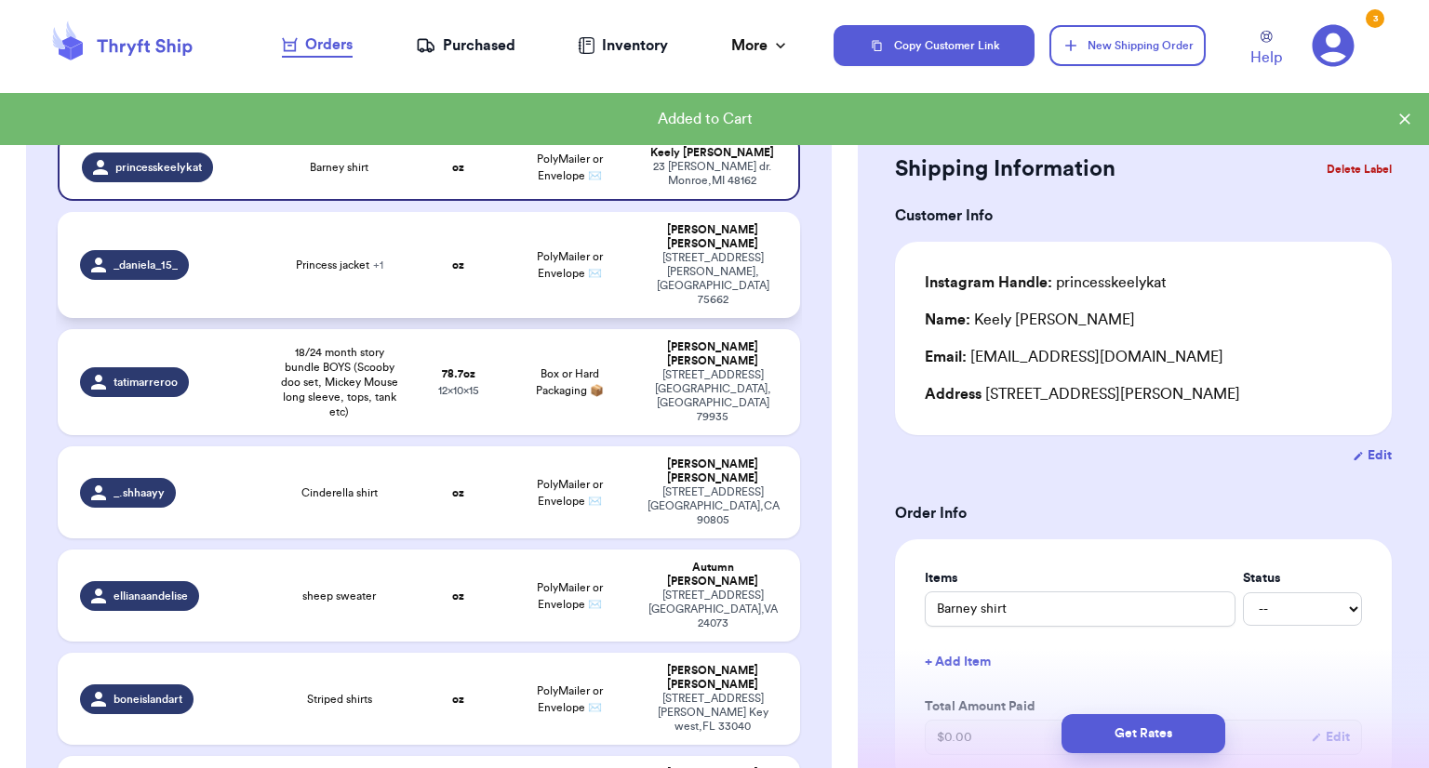
click at [567, 281] on td "PolyMailer or Envelope ✉️" at bounding box center [570, 265] width 134 height 106
type input "Princess jacket"
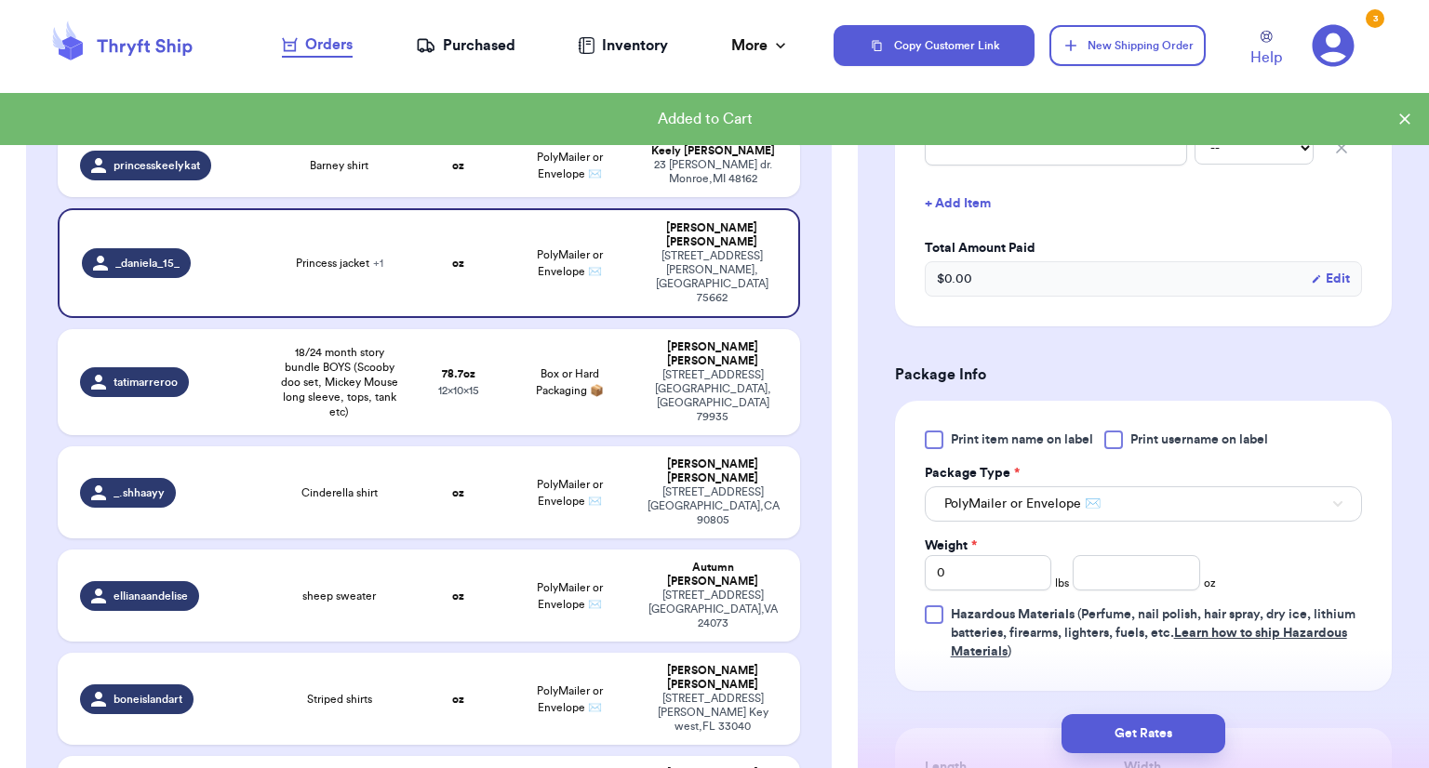
scroll to position [543, 0]
click at [938, 430] on div at bounding box center [934, 439] width 19 height 19
click at [0, 0] on input "Print item name on label" at bounding box center [0, 0] width 0 height 0
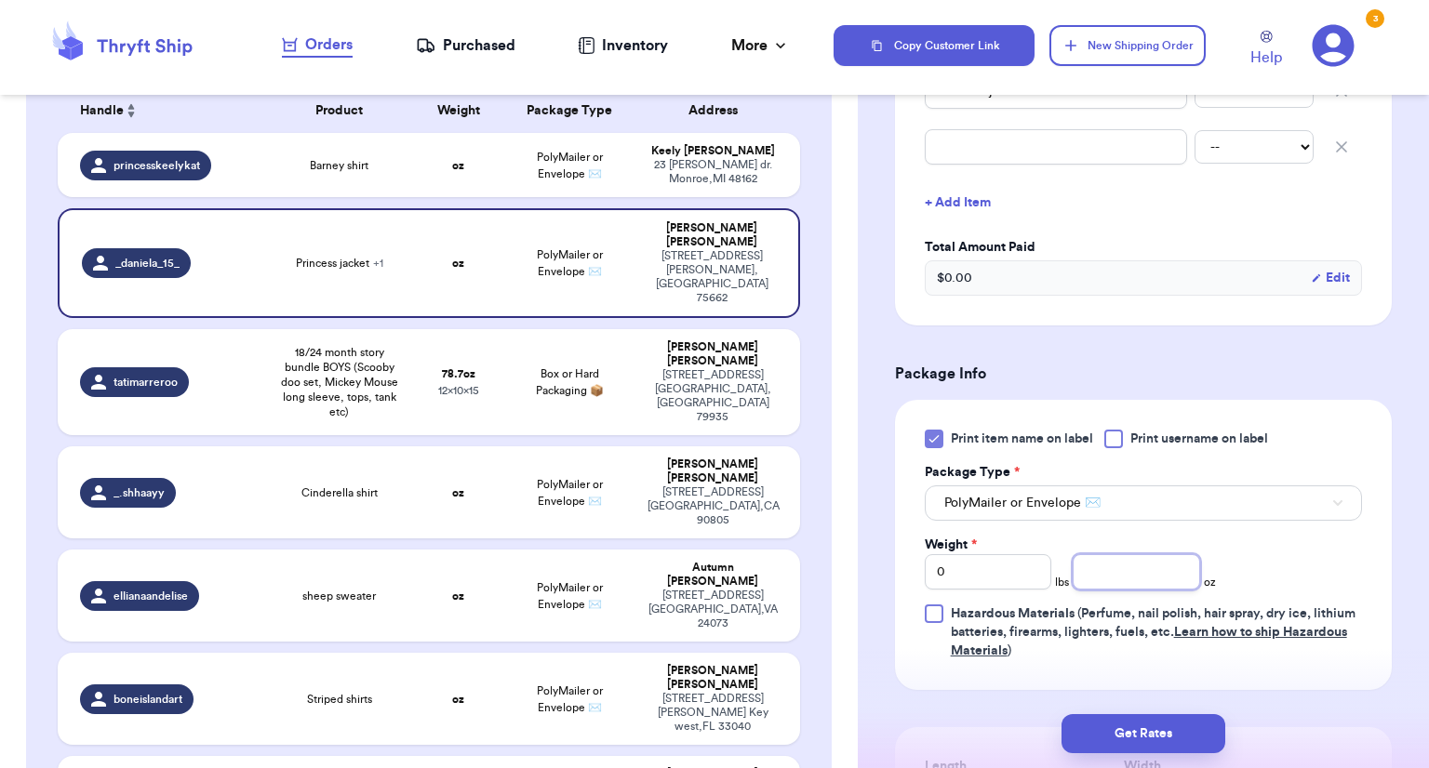
click at [1159, 554] on input "number" at bounding box center [1136, 571] width 127 height 35
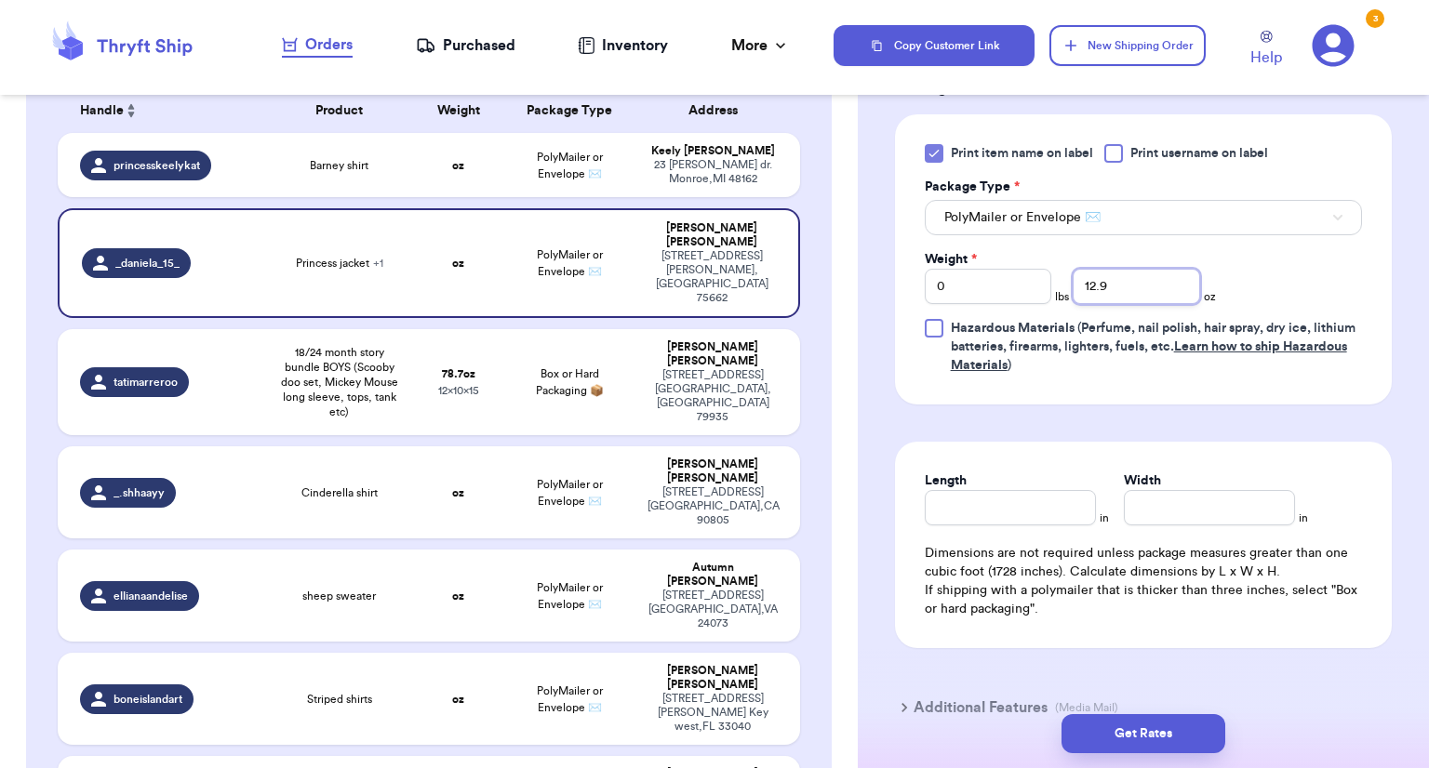
scroll to position [834, 0]
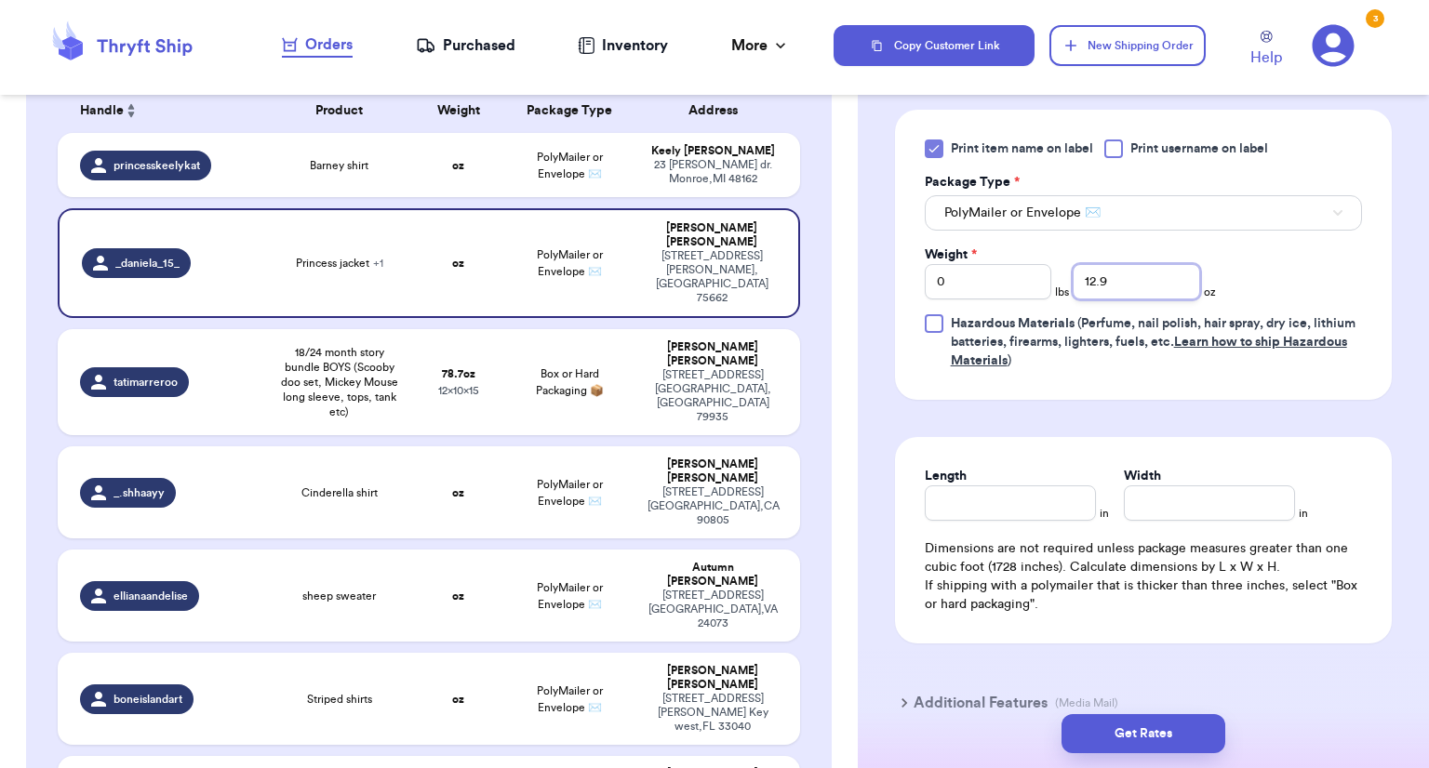
type input "12.9"
click at [994, 486] on input "Length" at bounding box center [1010, 503] width 171 height 35
type input "15"
type input "12"
click at [1168, 738] on button "Get Rates" at bounding box center [1144, 734] width 164 height 39
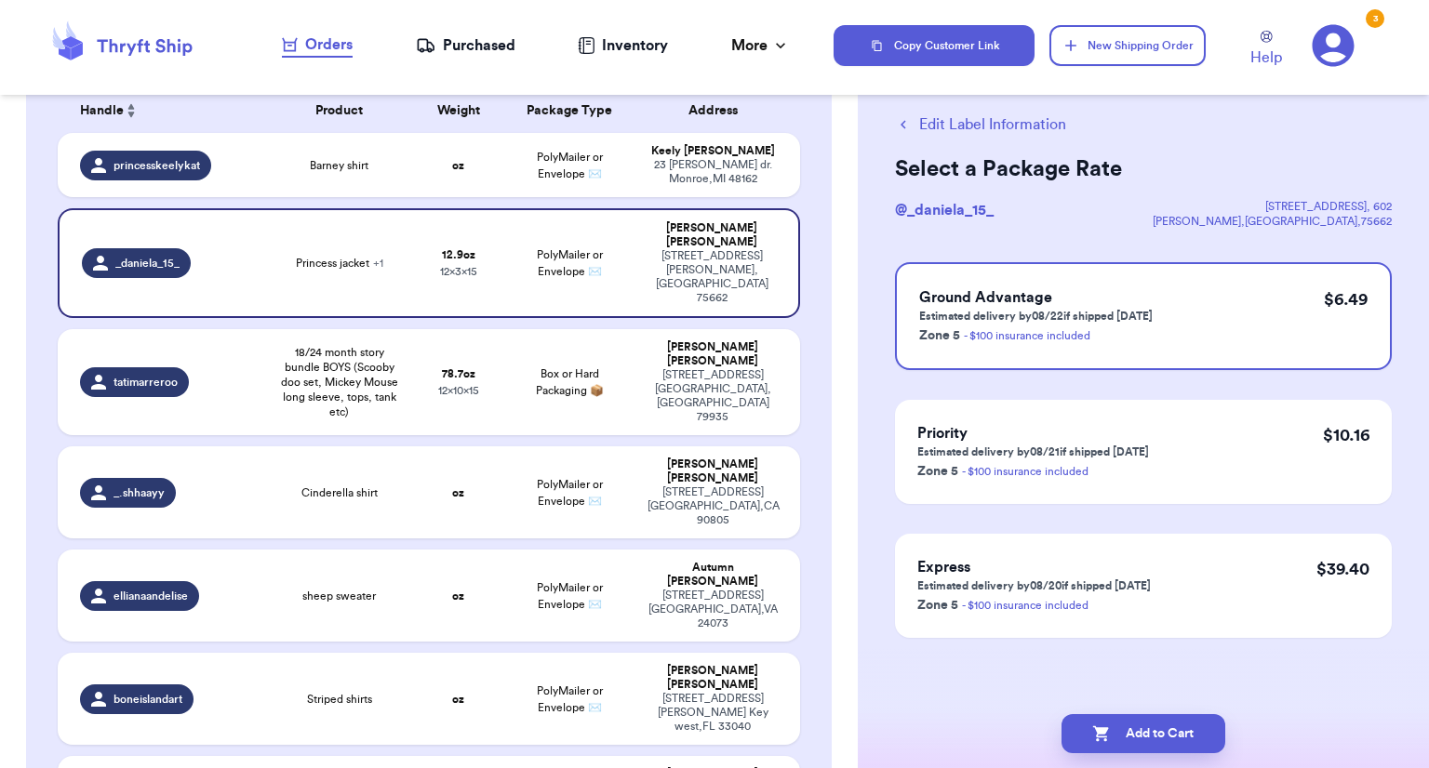
scroll to position [0, 0]
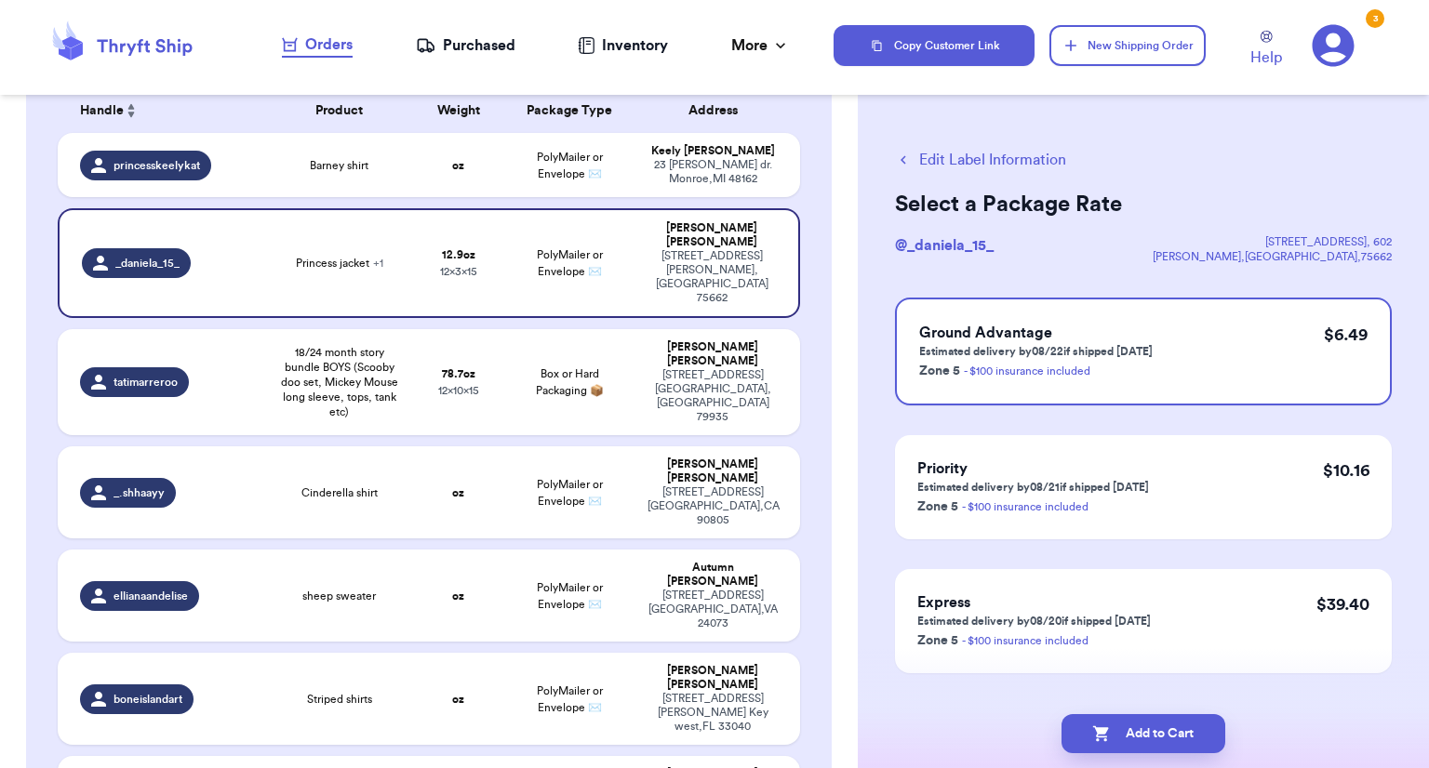
click at [1168, 738] on button "Add to Cart" at bounding box center [1144, 734] width 164 height 39
checkbox input "true"
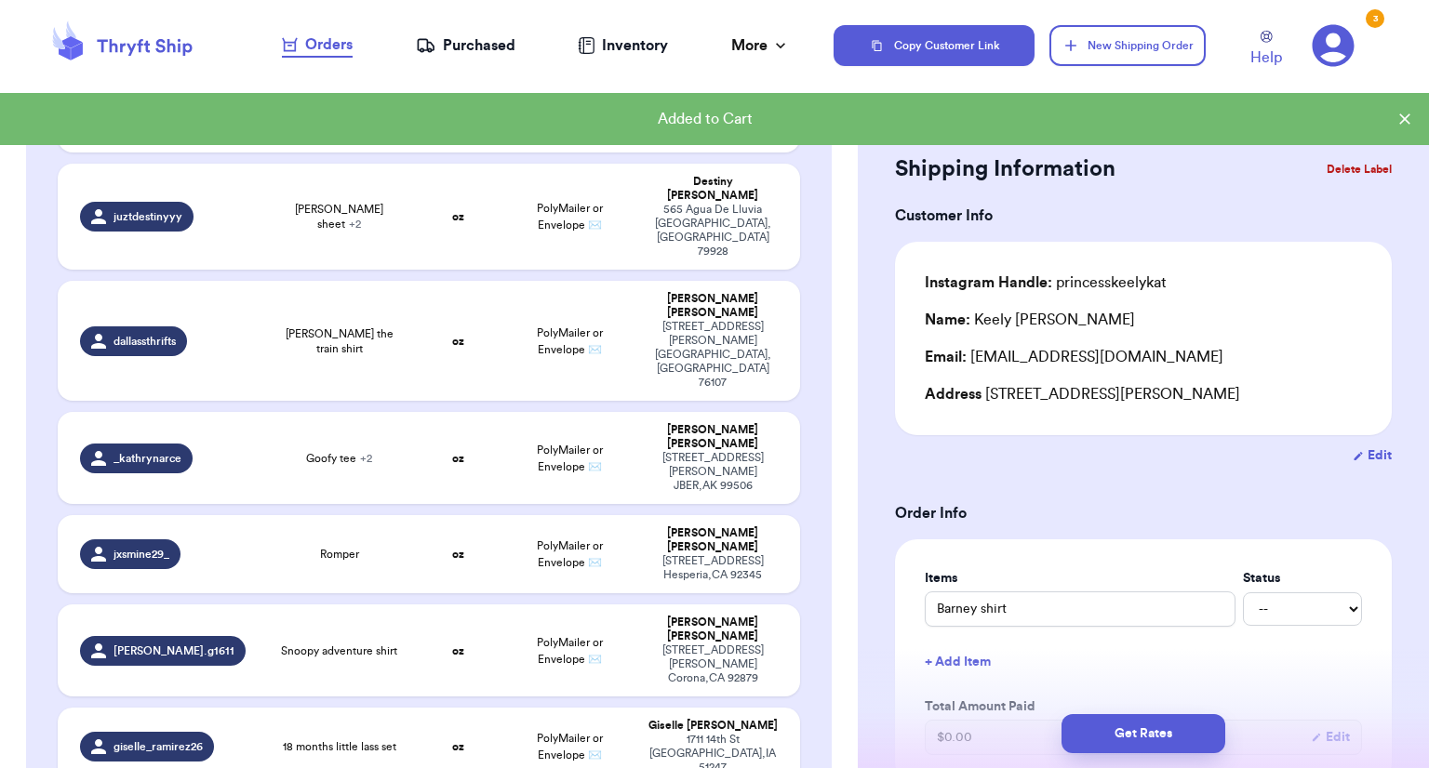
scroll to position [1423, 0]
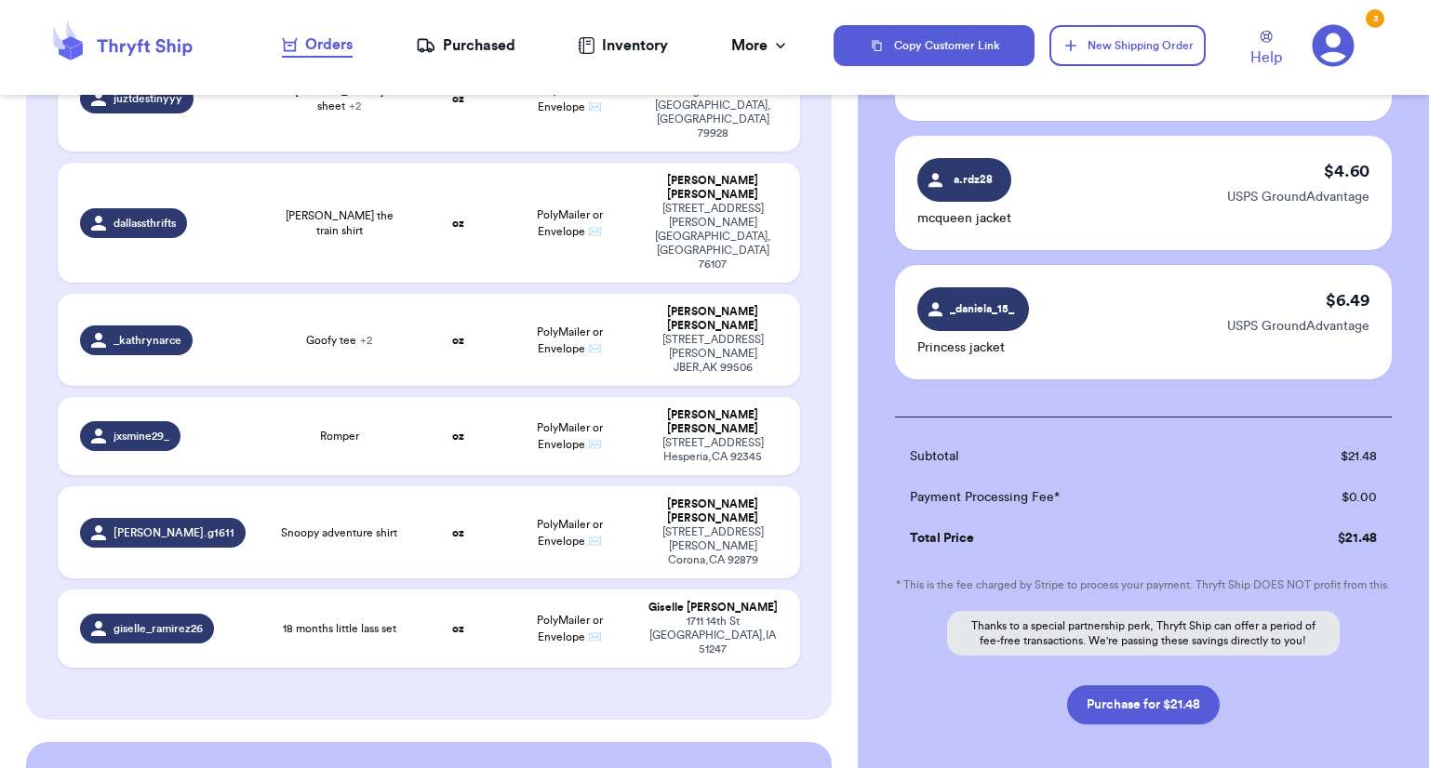
scroll to position [423, 0]
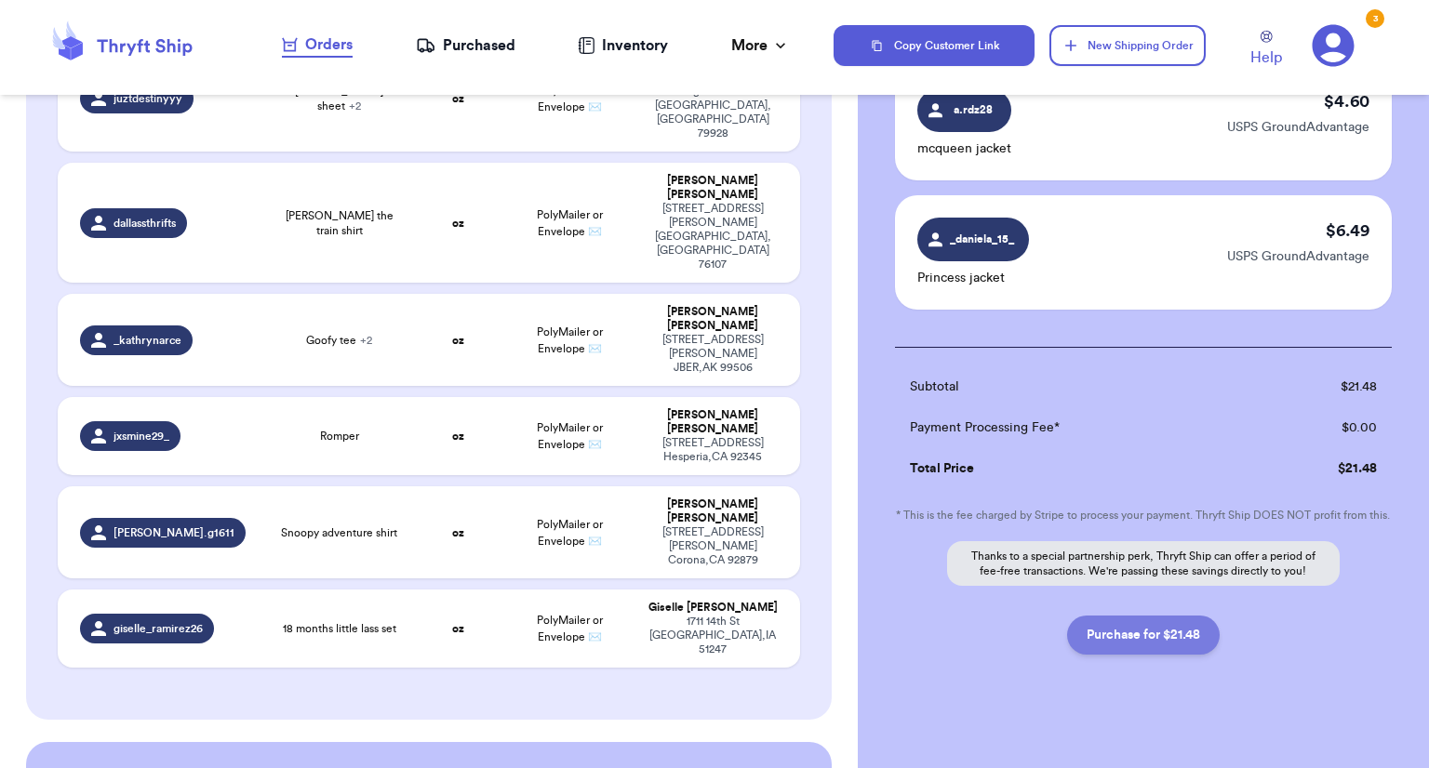
click at [1176, 652] on button "Purchase for $21.48" at bounding box center [1143, 635] width 153 height 39
checkbox input "false"
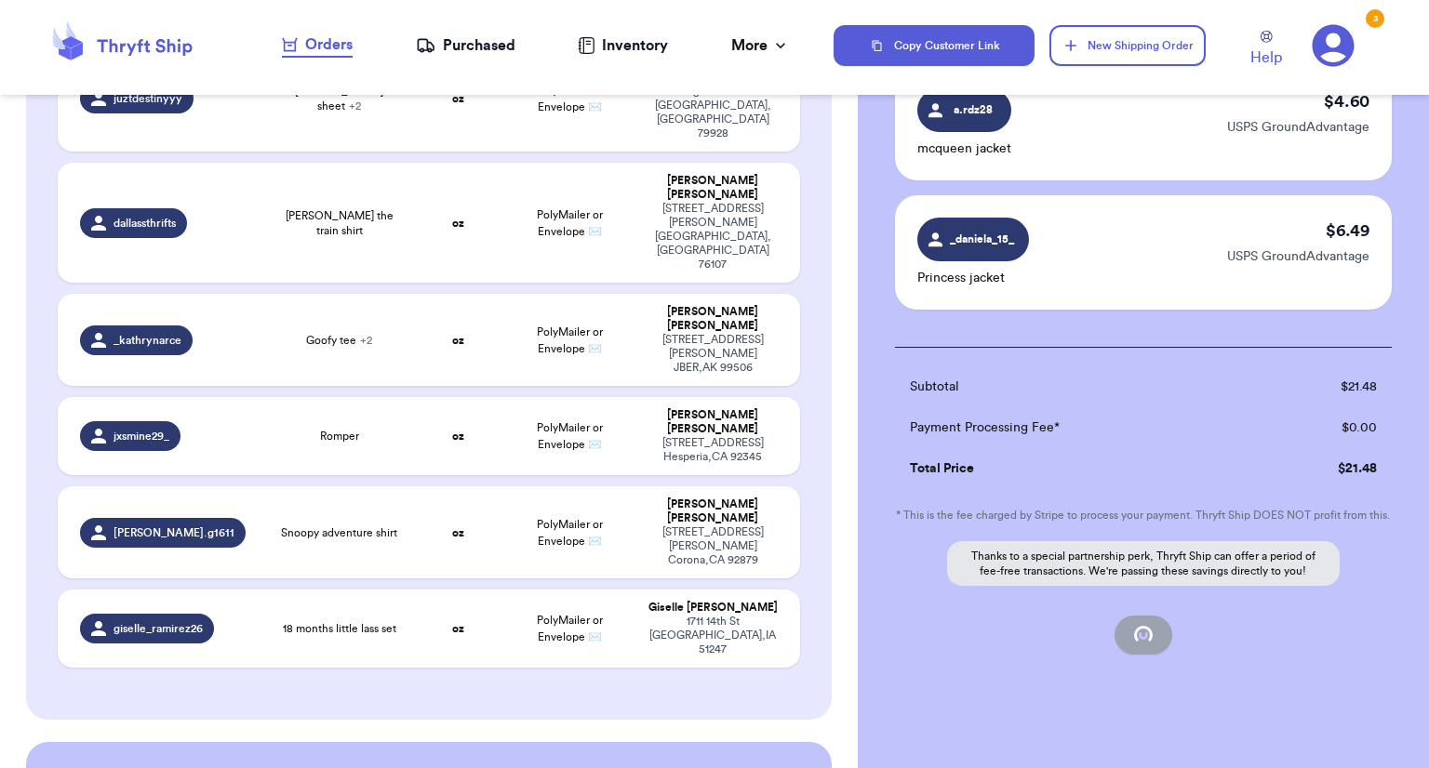
checkbox input "false"
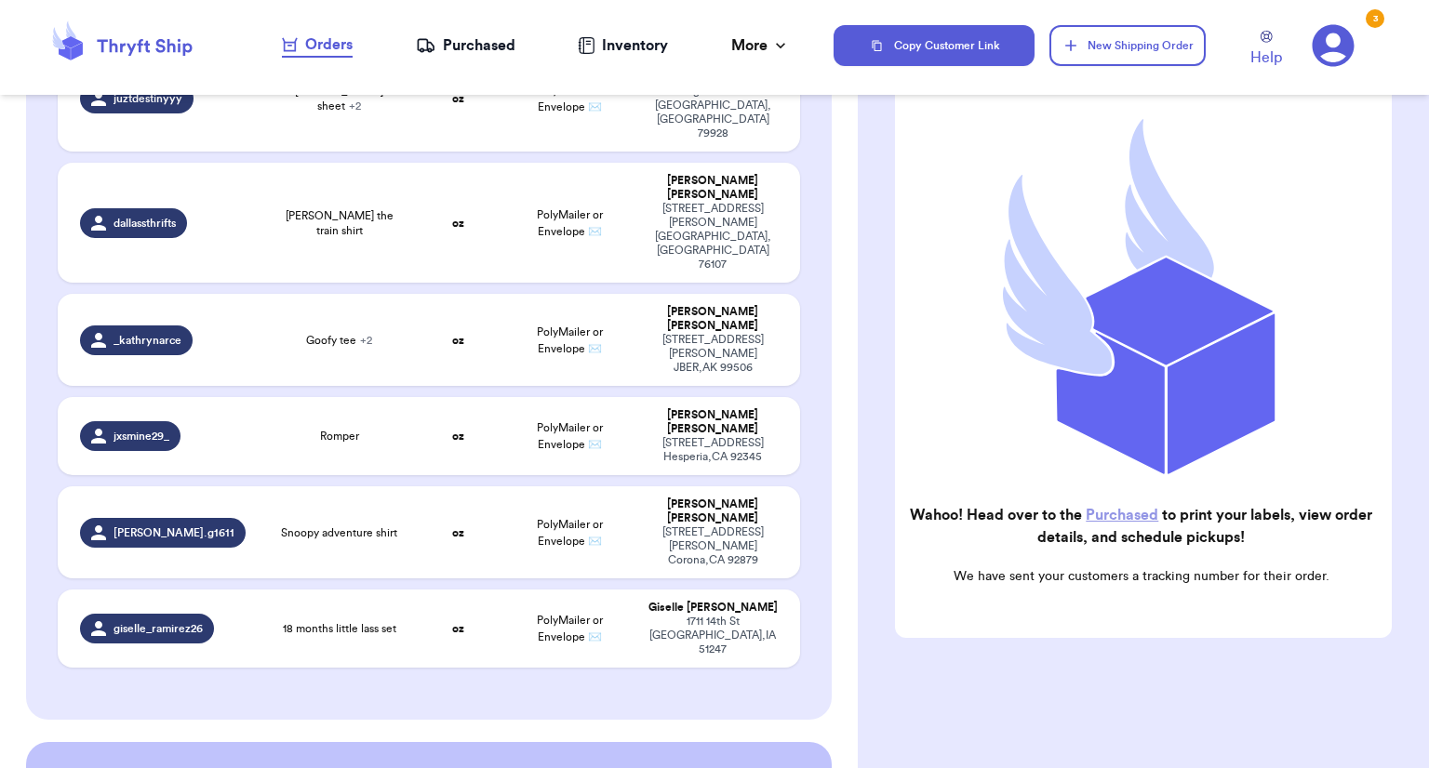
scroll to position [156, 0]
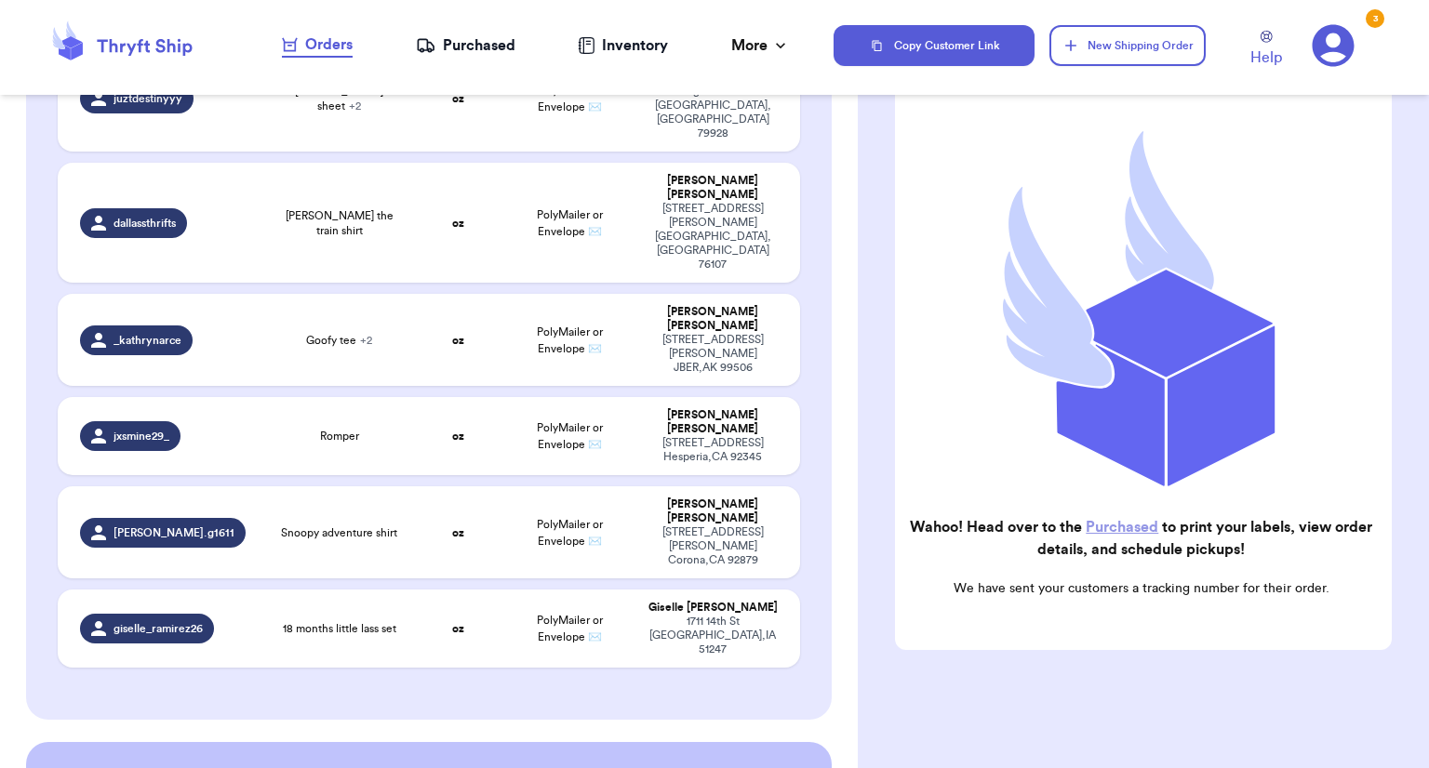
checkbox input "true"
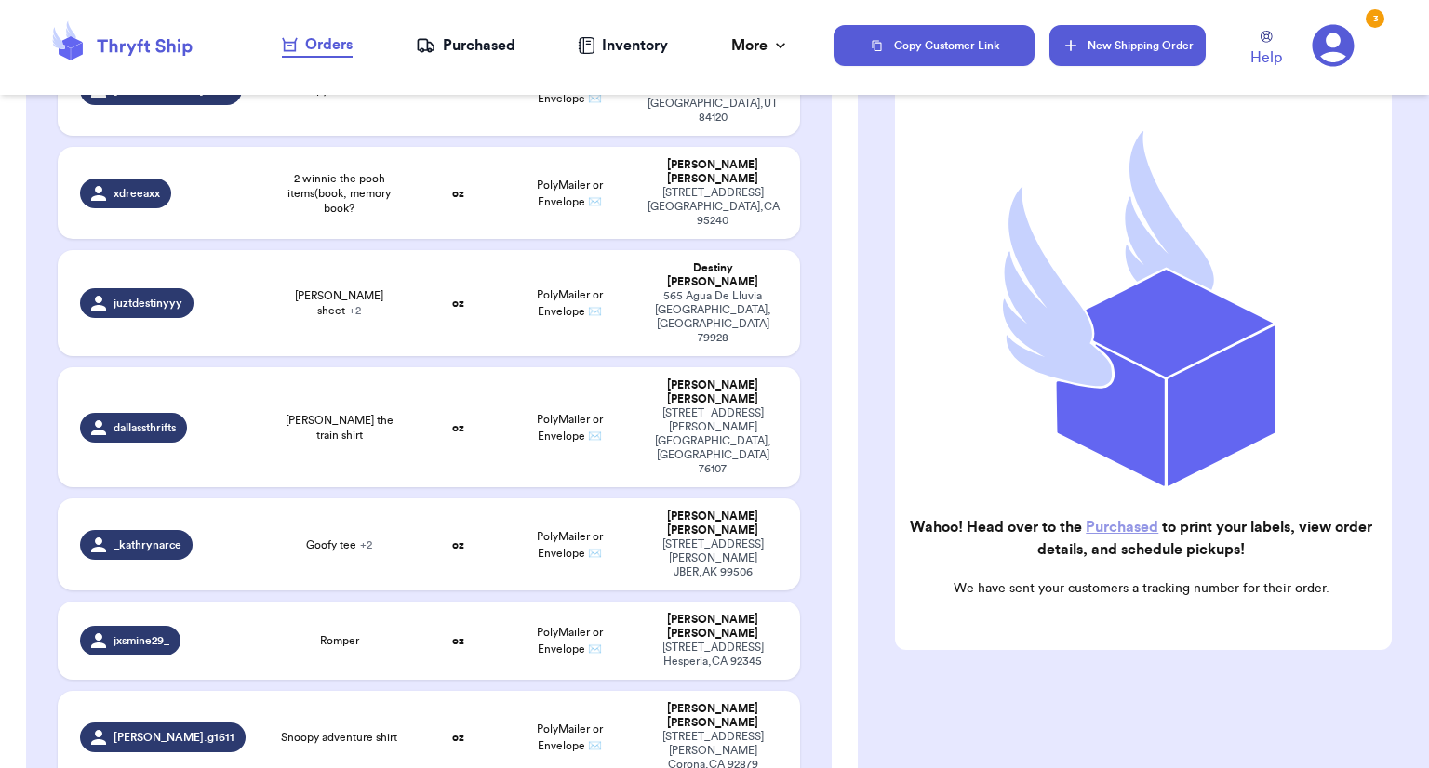
click at [1082, 41] on button "New Shipping Order" at bounding box center [1127, 45] width 156 height 41
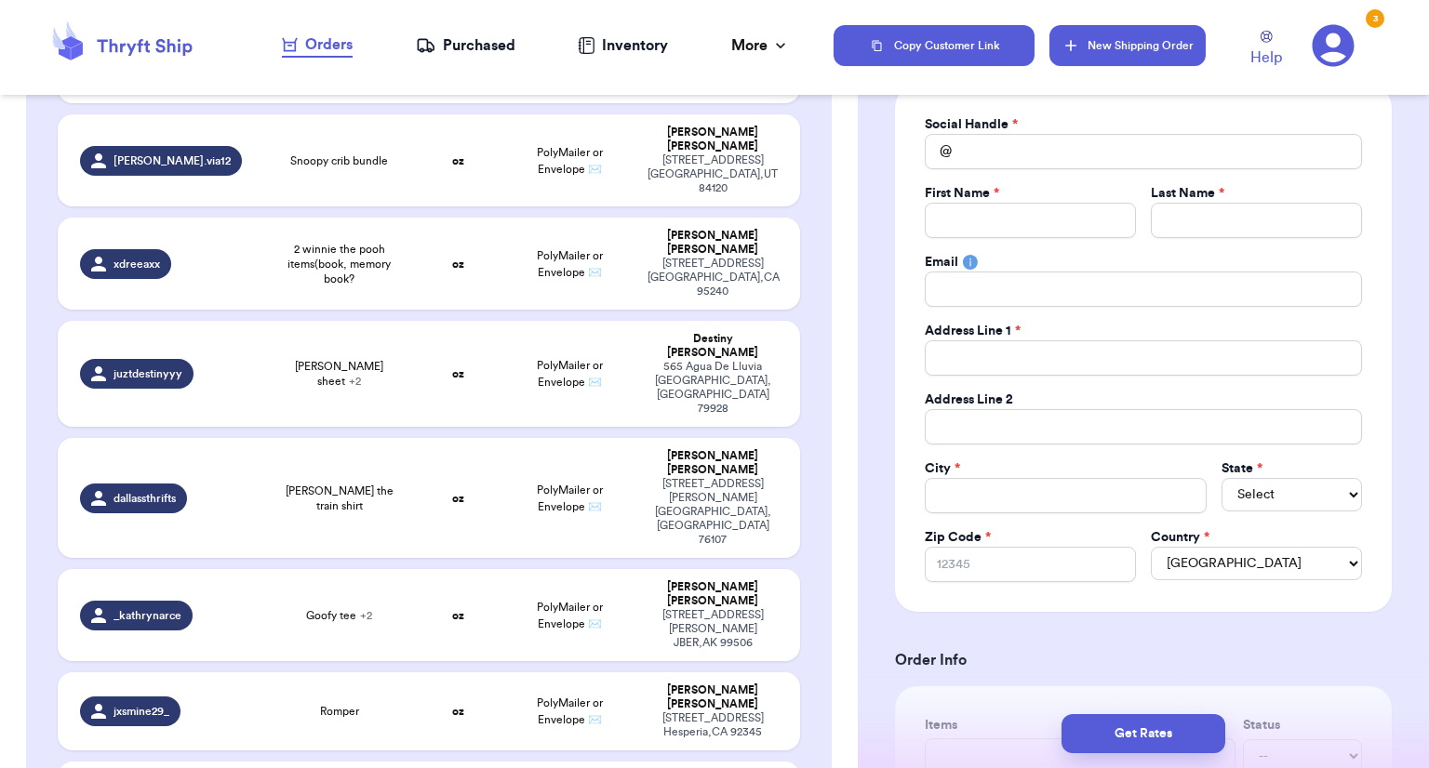
scroll to position [1286, 0]
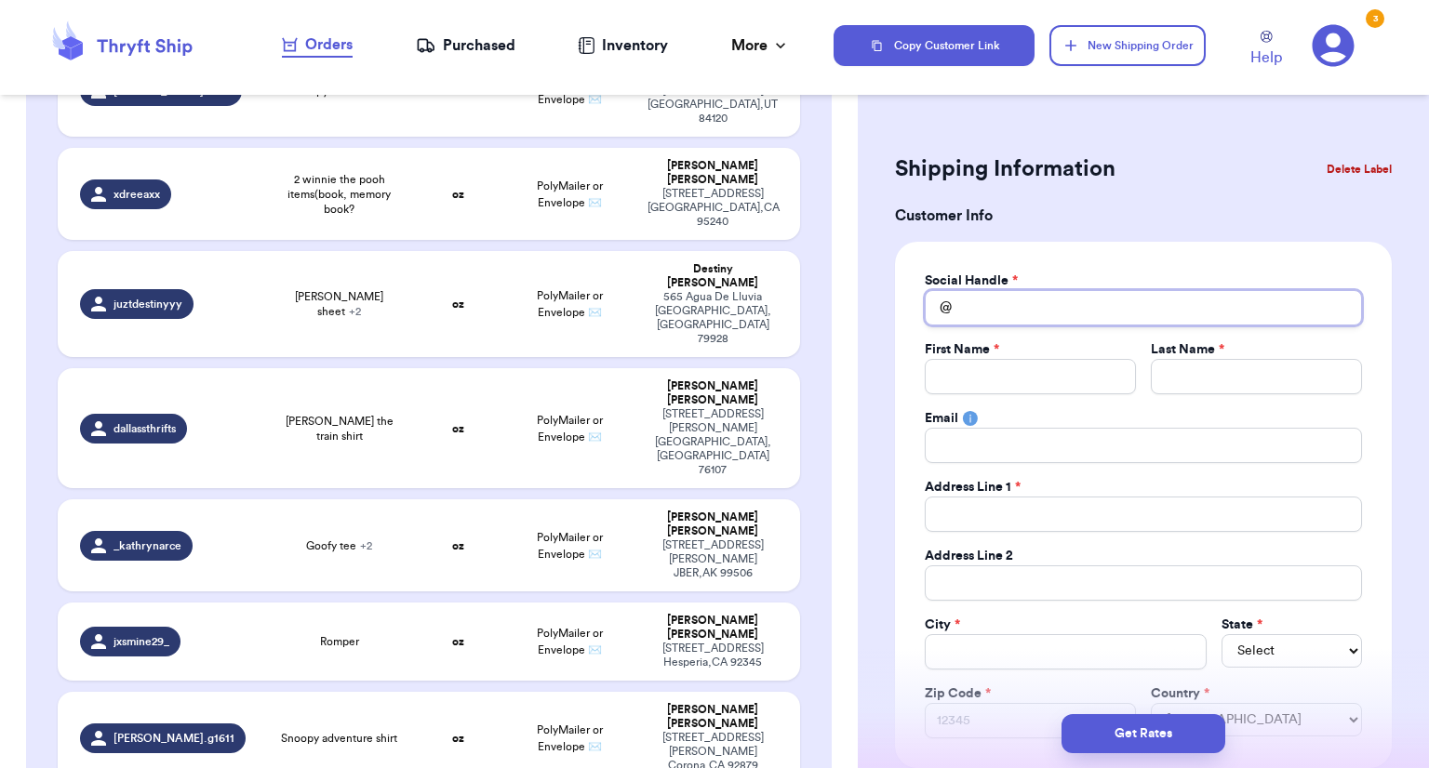
click at [977, 312] on input "Total Amount Paid" at bounding box center [1143, 307] width 437 height 35
type input "m"
type input "mi"
type input "mil"
type input "mila"
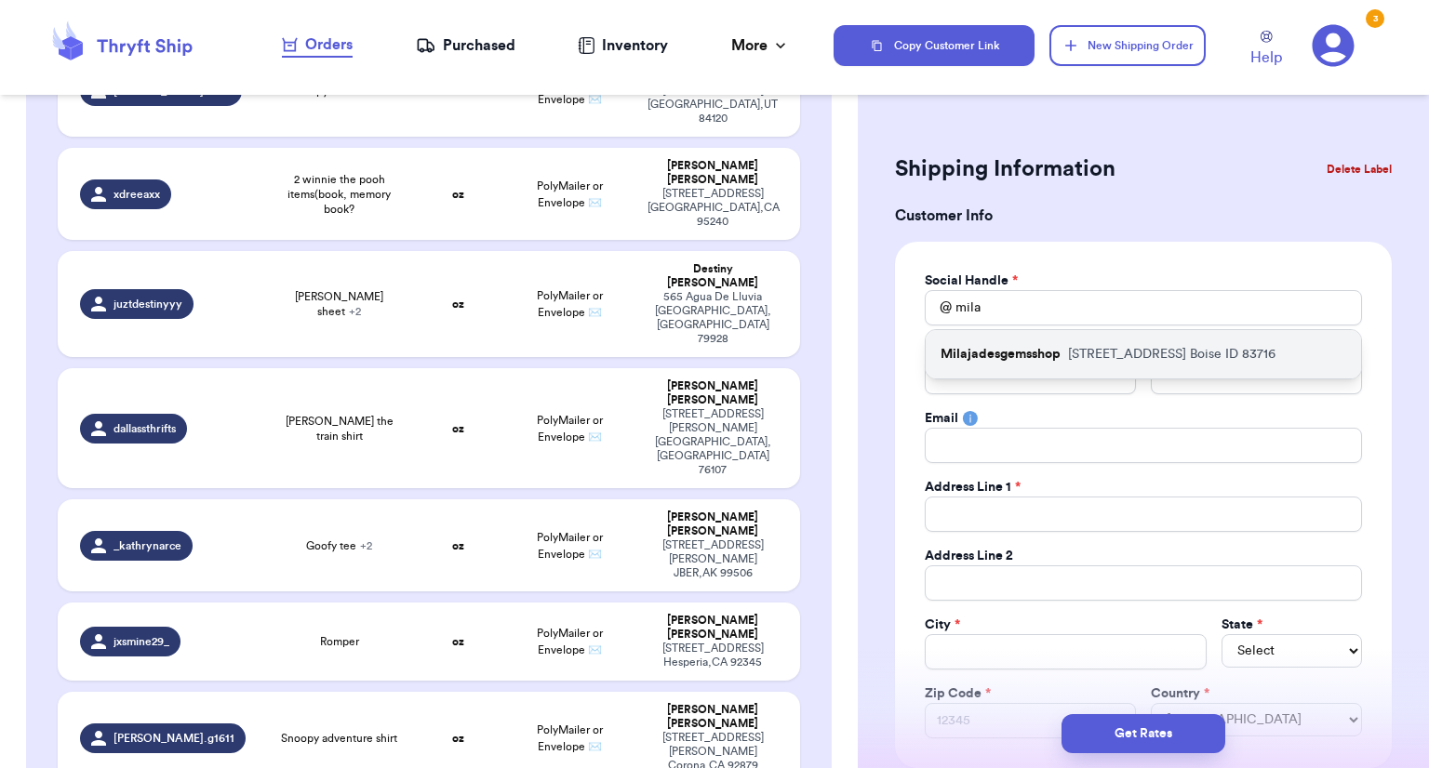
click at [974, 349] on p "Milajadesgemsshop" at bounding box center [1001, 354] width 120 height 19
type input "Milajadesgemsshop"
type input "Bella"
type input "Aragon"
type input "Bellamarieara@gmail.com"
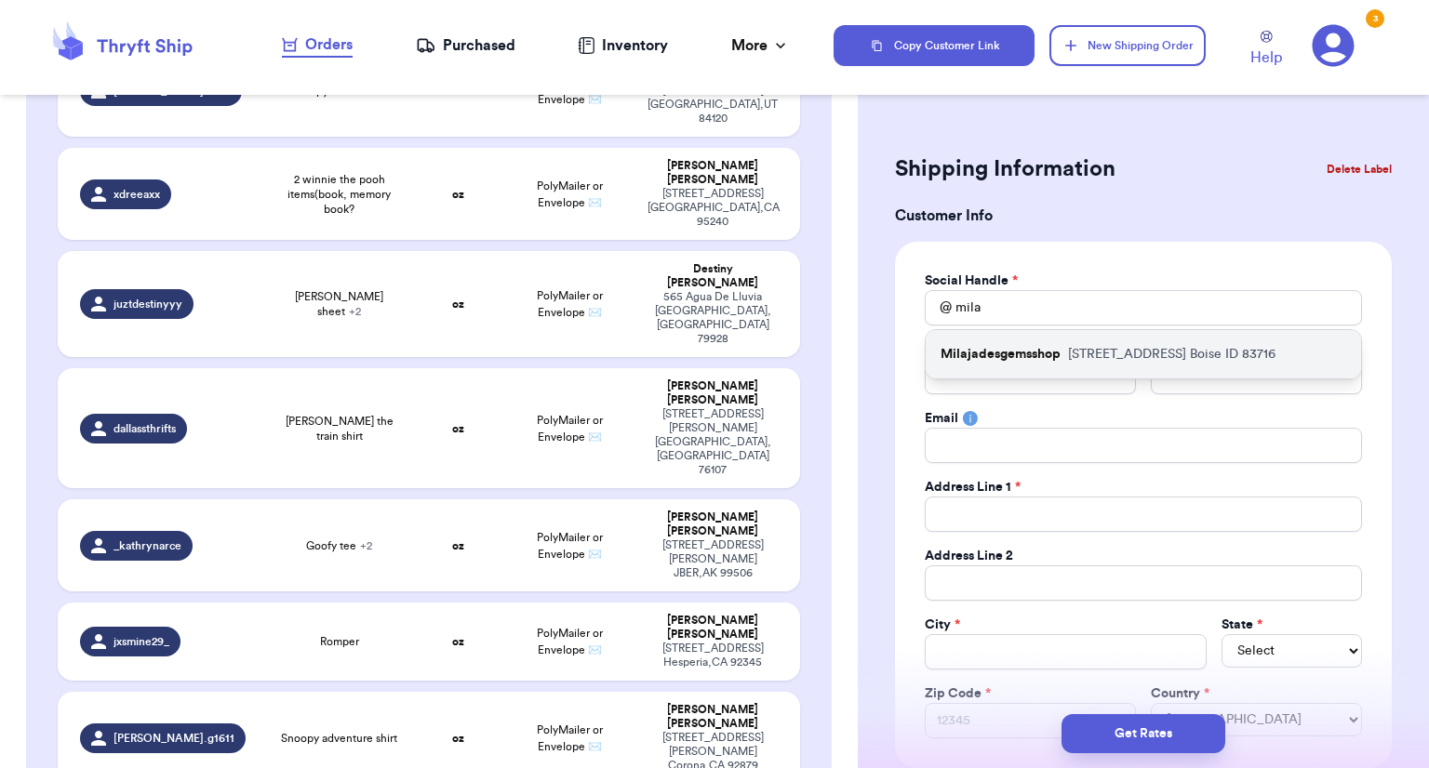
type input "4491 S. Trailridge Ave."
type input "Boise"
select select "ID"
type input "83716"
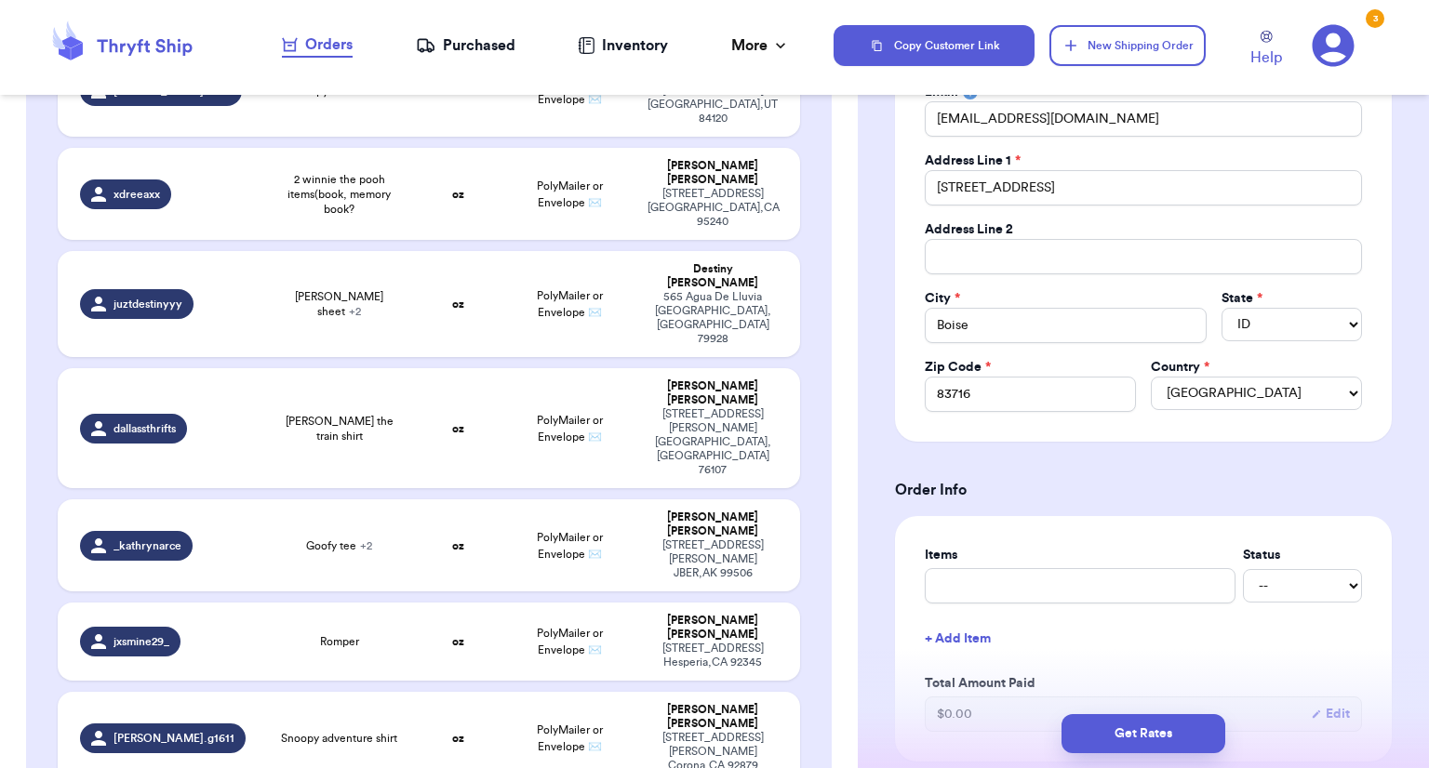
scroll to position [524, 0]
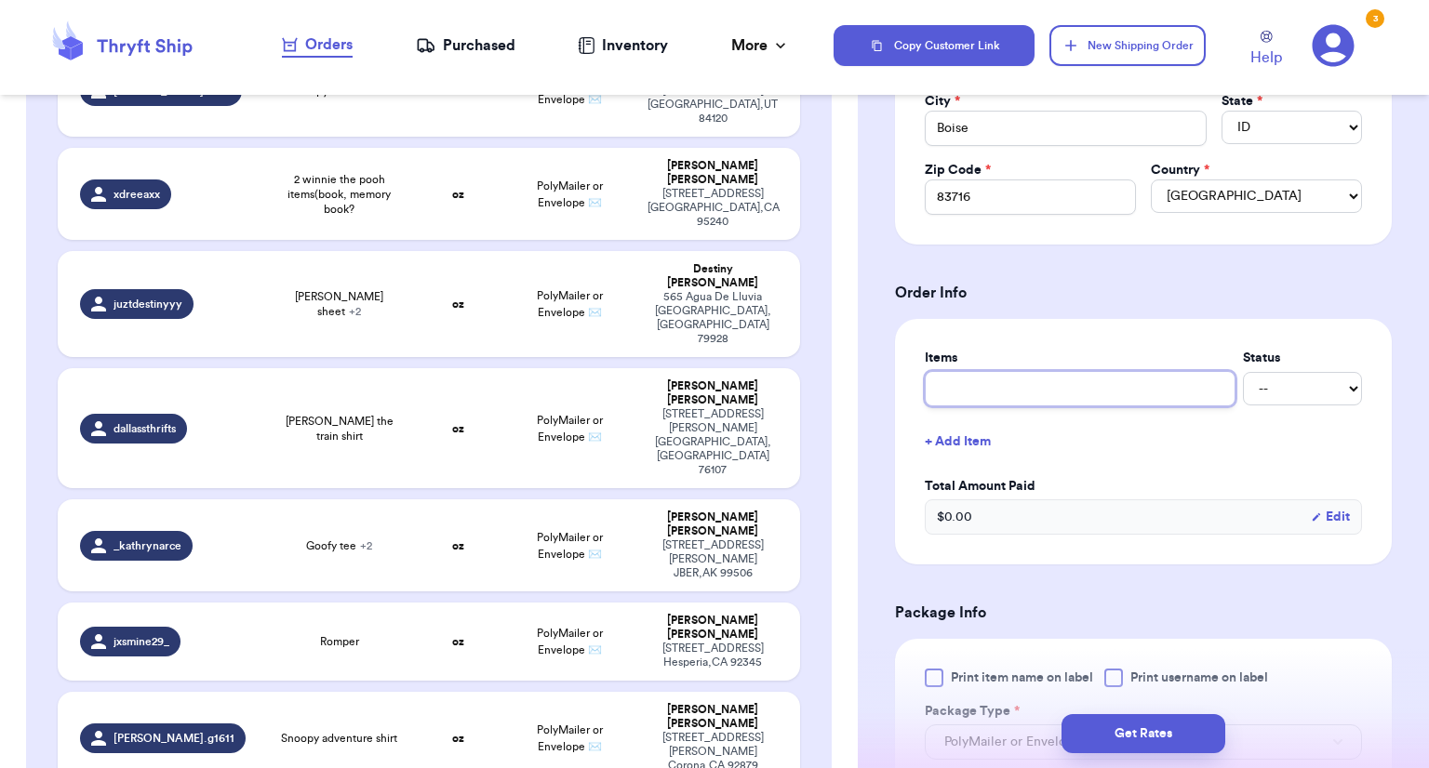
click at [1115, 387] on input "text" at bounding box center [1080, 388] width 311 height 35
type input "n"
type input "nb"
type input "n"
type input "b"
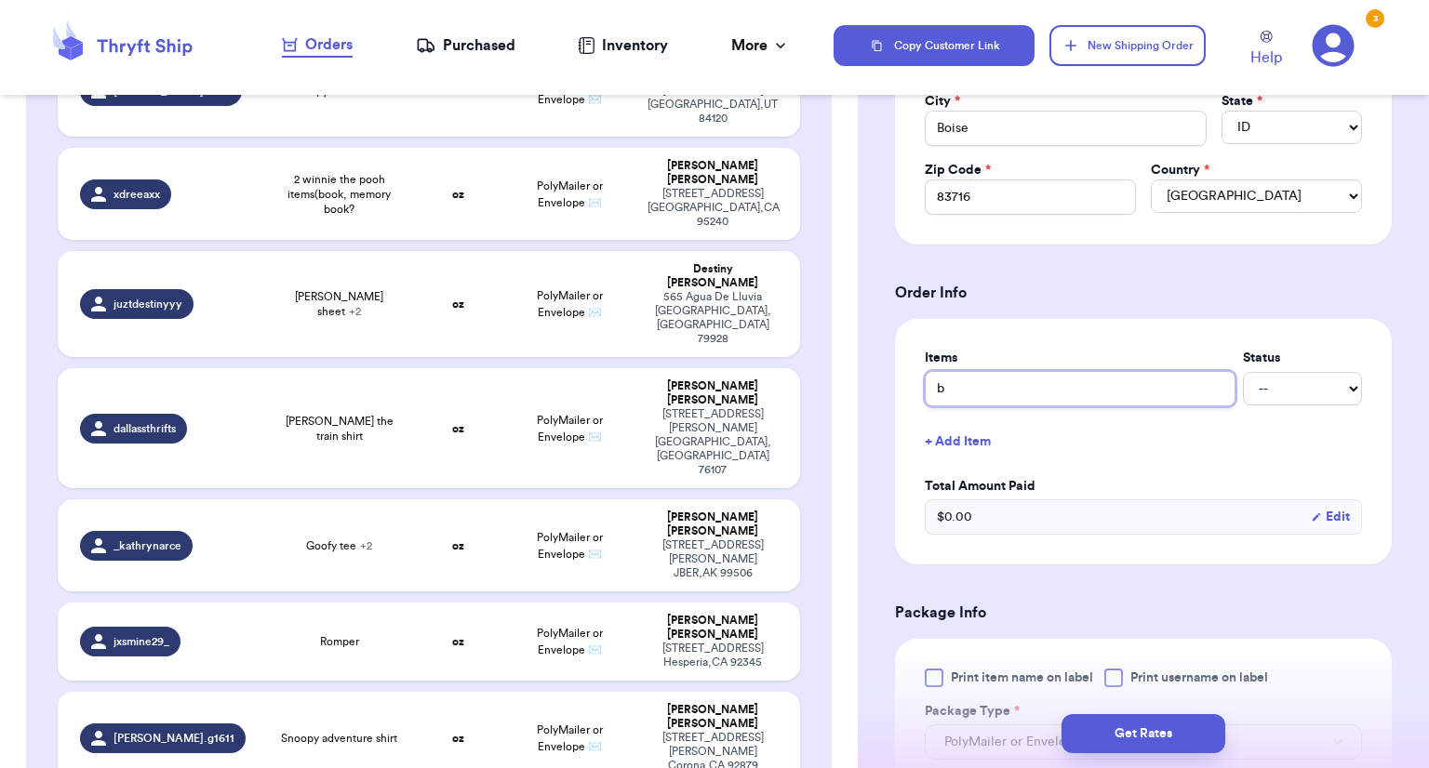
type input "bu"
type input "bun"
type input "bund"
type input "bundl"
type input "bundle"
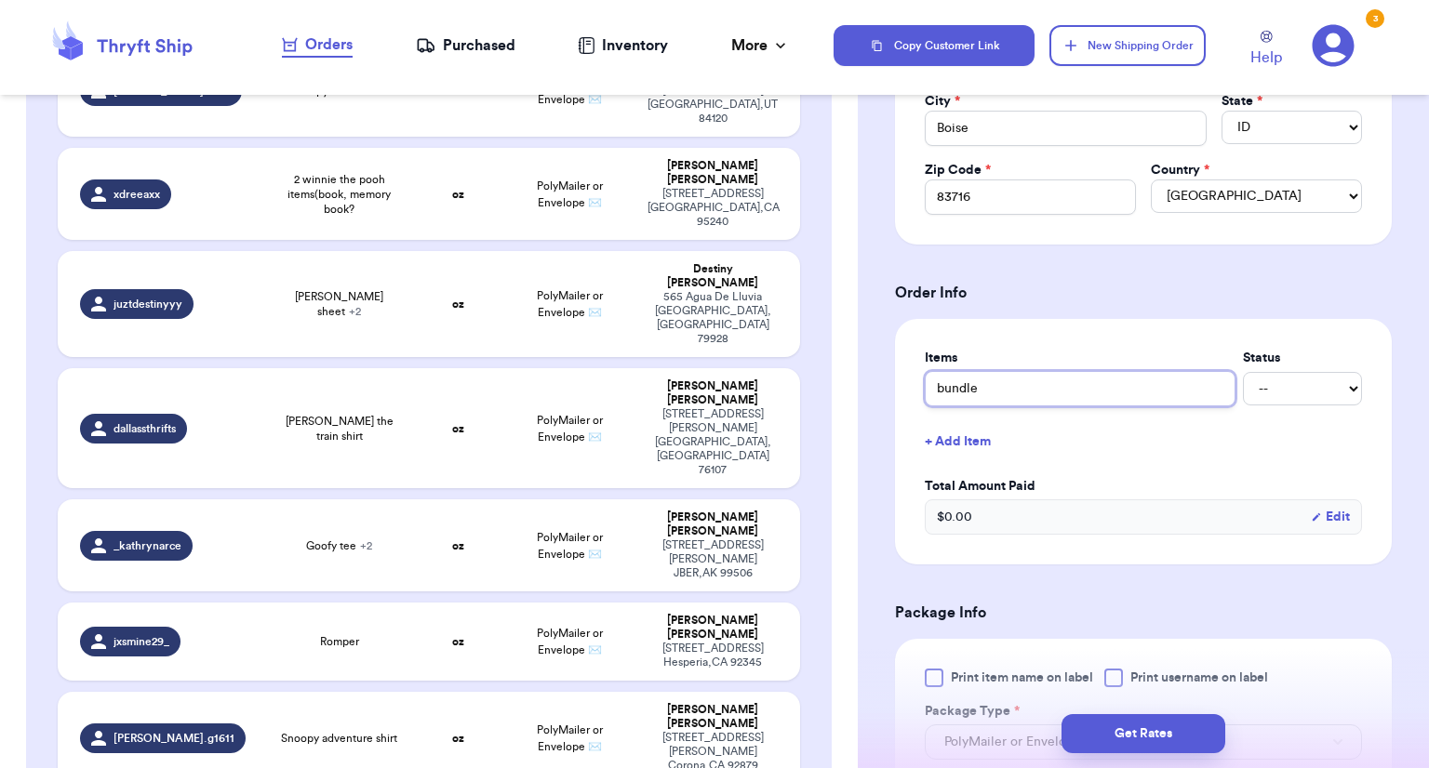
type input "bundle"
click at [869, 603] on div "Shipping Information Delete Label Customer Info Social Handle * @ Milajadesgems…" at bounding box center [1143, 494] width 571 height 1812
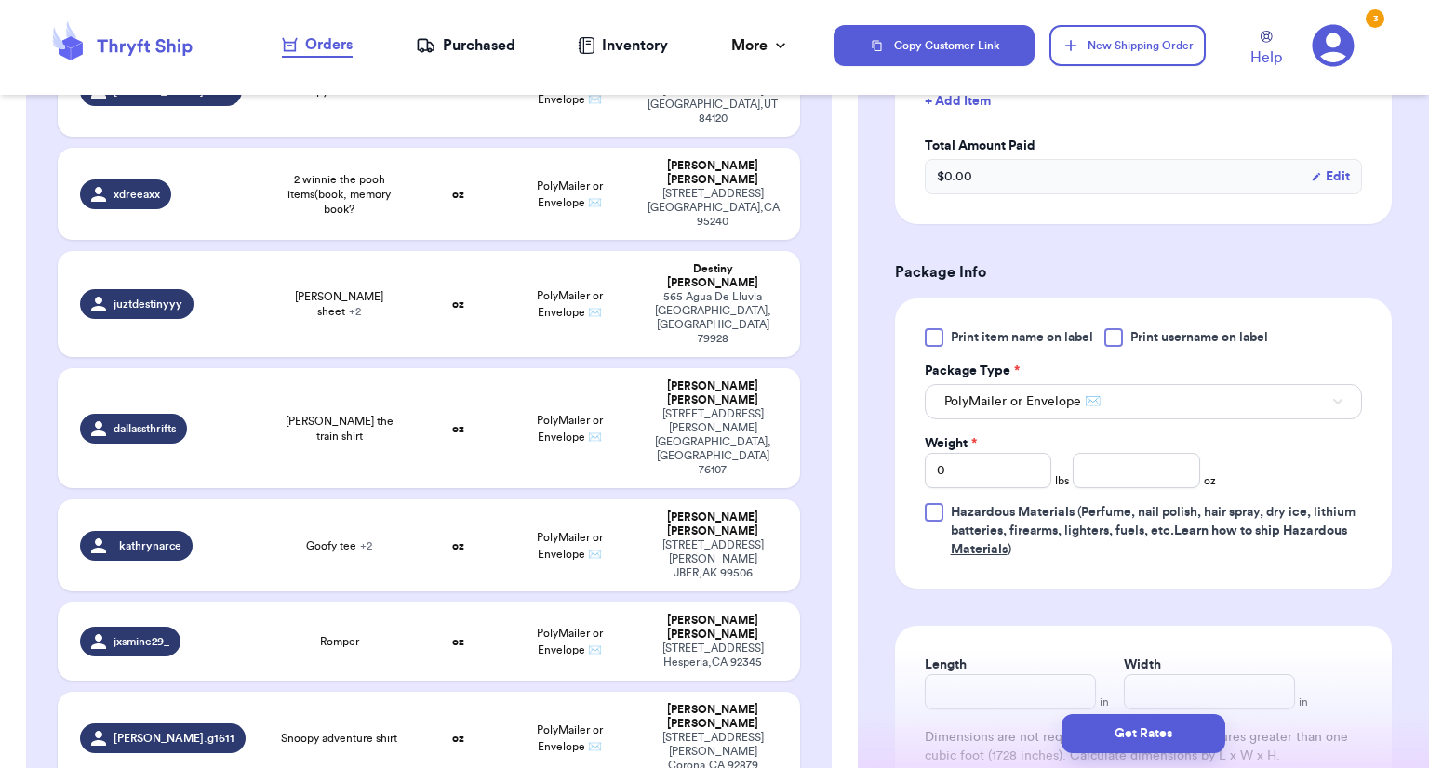
scroll to position [894, 0]
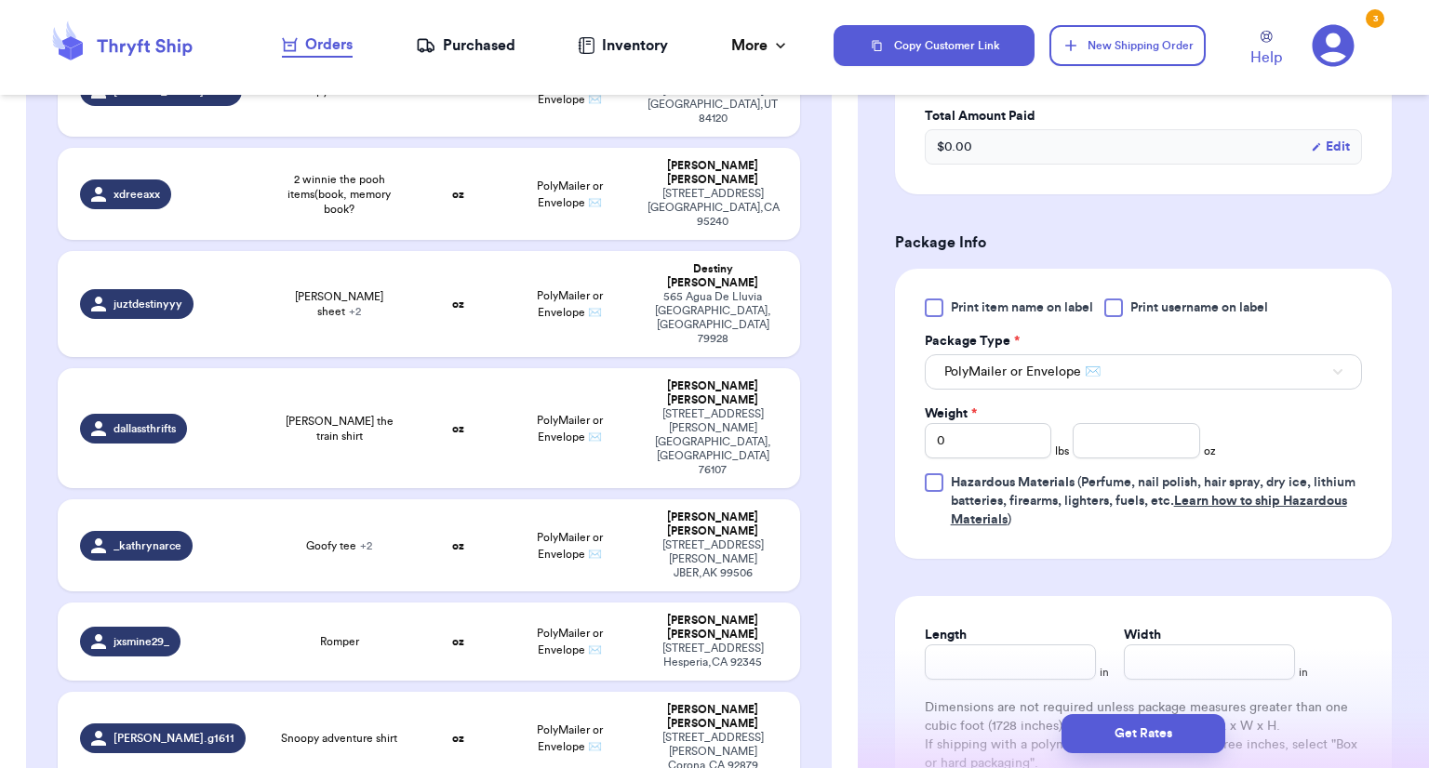
click at [938, 301] on div at bounding box center [934, 308] width 19 height 19
click at [0, 0] on input "Print item name on label" at bounding box center [0, 0] width 0 height 0
click at [982, 414] on div "Weight *" at bounding box center [988, 414] width 127 height 19
click at [990, 444] on input "0" at bounding box center [988, 440] width 127 height 35
type input "2"
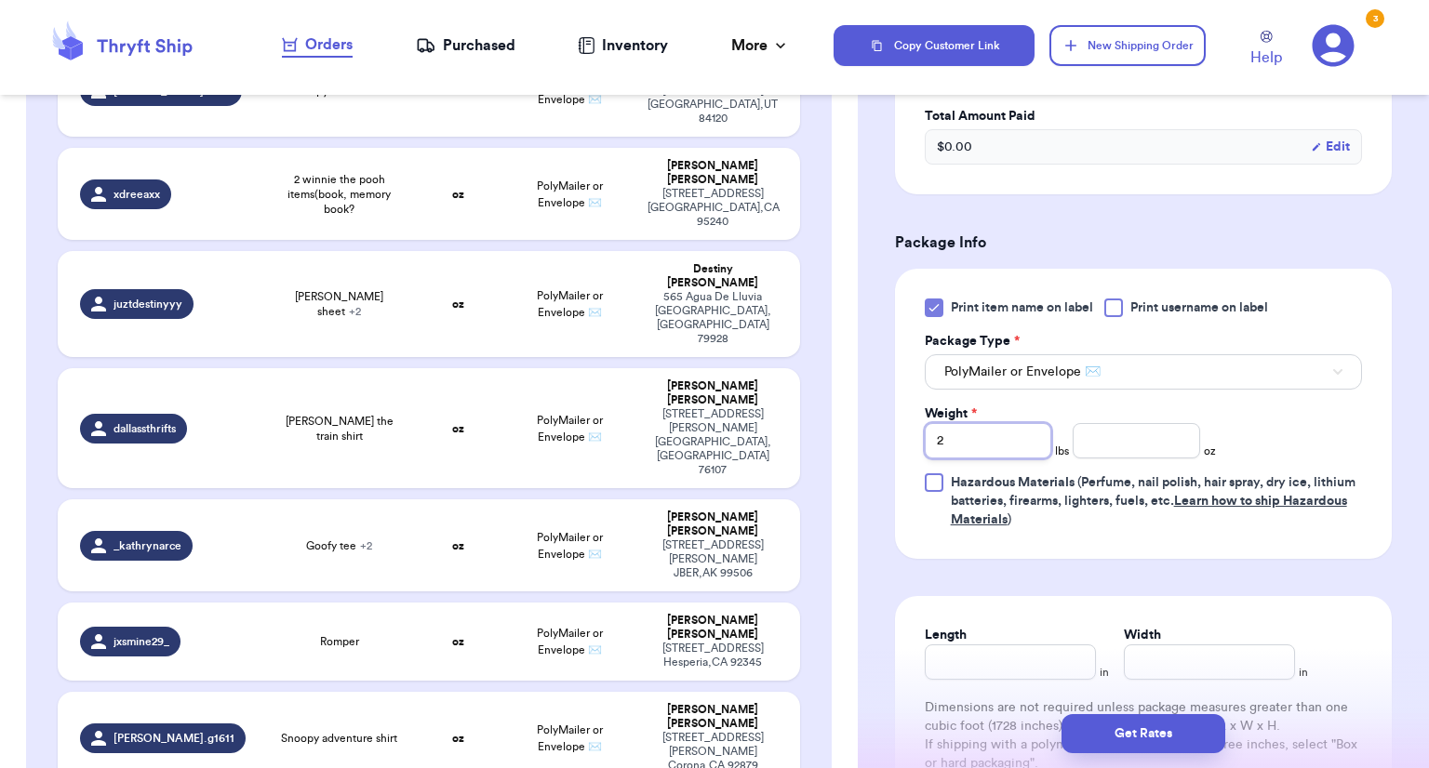
type input "2"
type input "5.0"
click at [1008, 665] on input "Length" at bounding box center [1010, 662] width 171 height 35
type input "15"
type input "12"
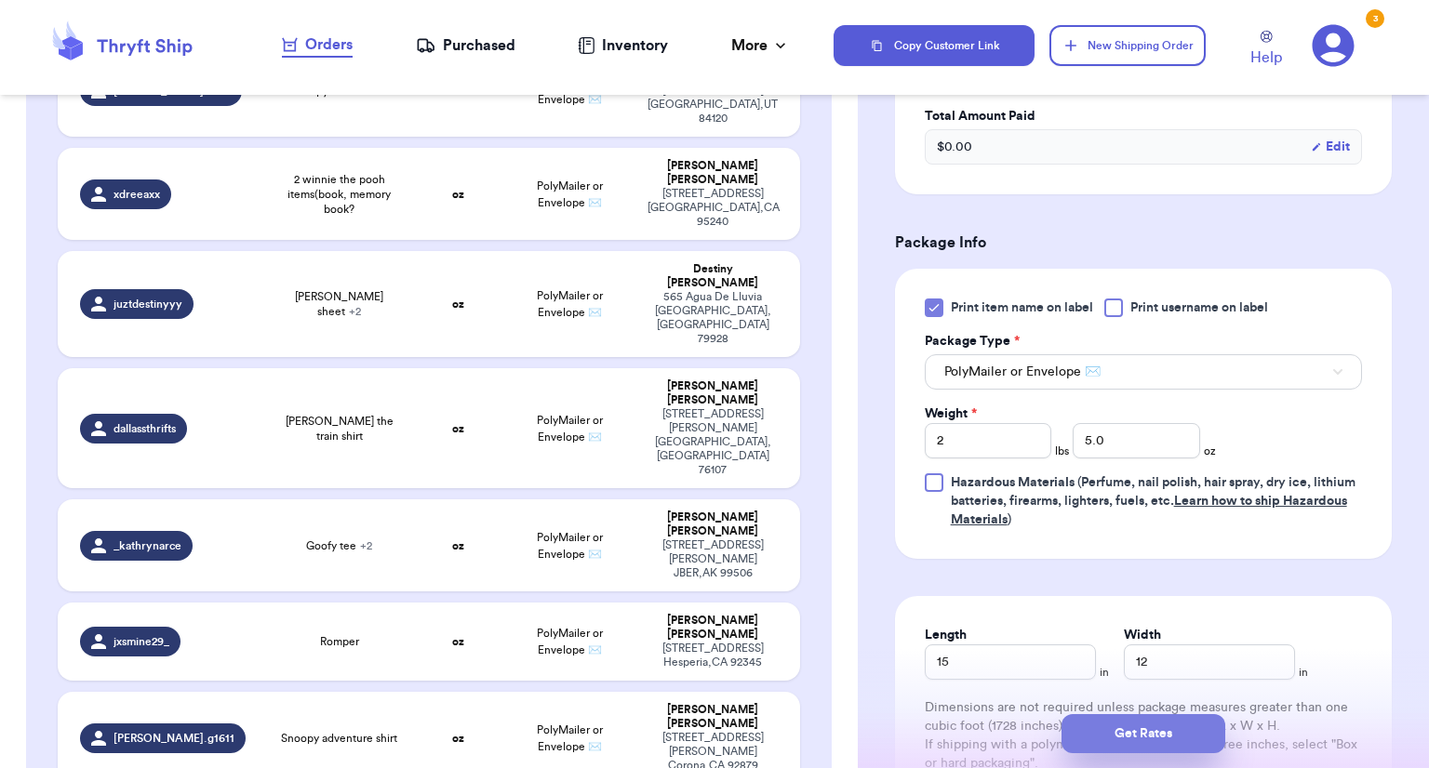
click at [1138, 732] on button "Get Rates" at bounding box center [1144, 734] width 164 height 39
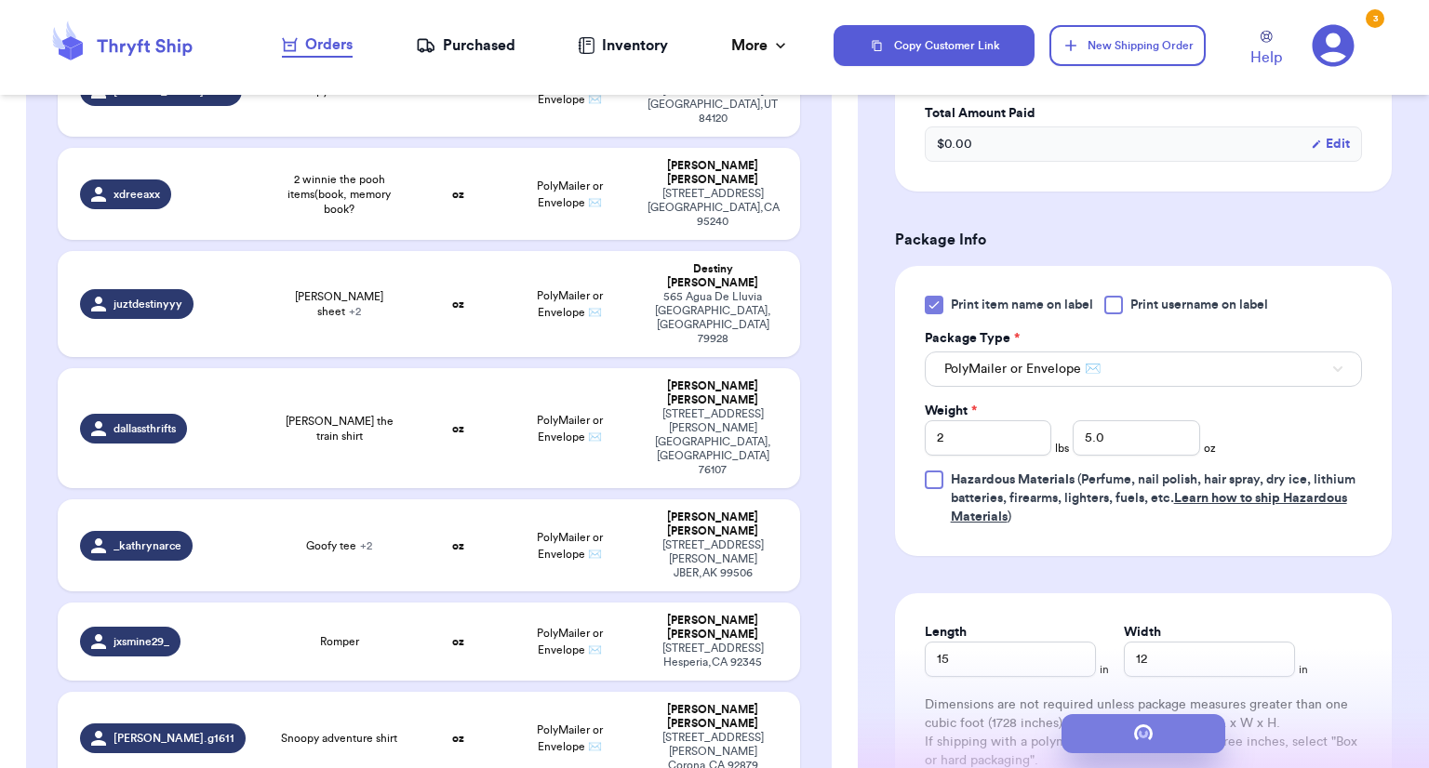
scroll to position [0, 0]
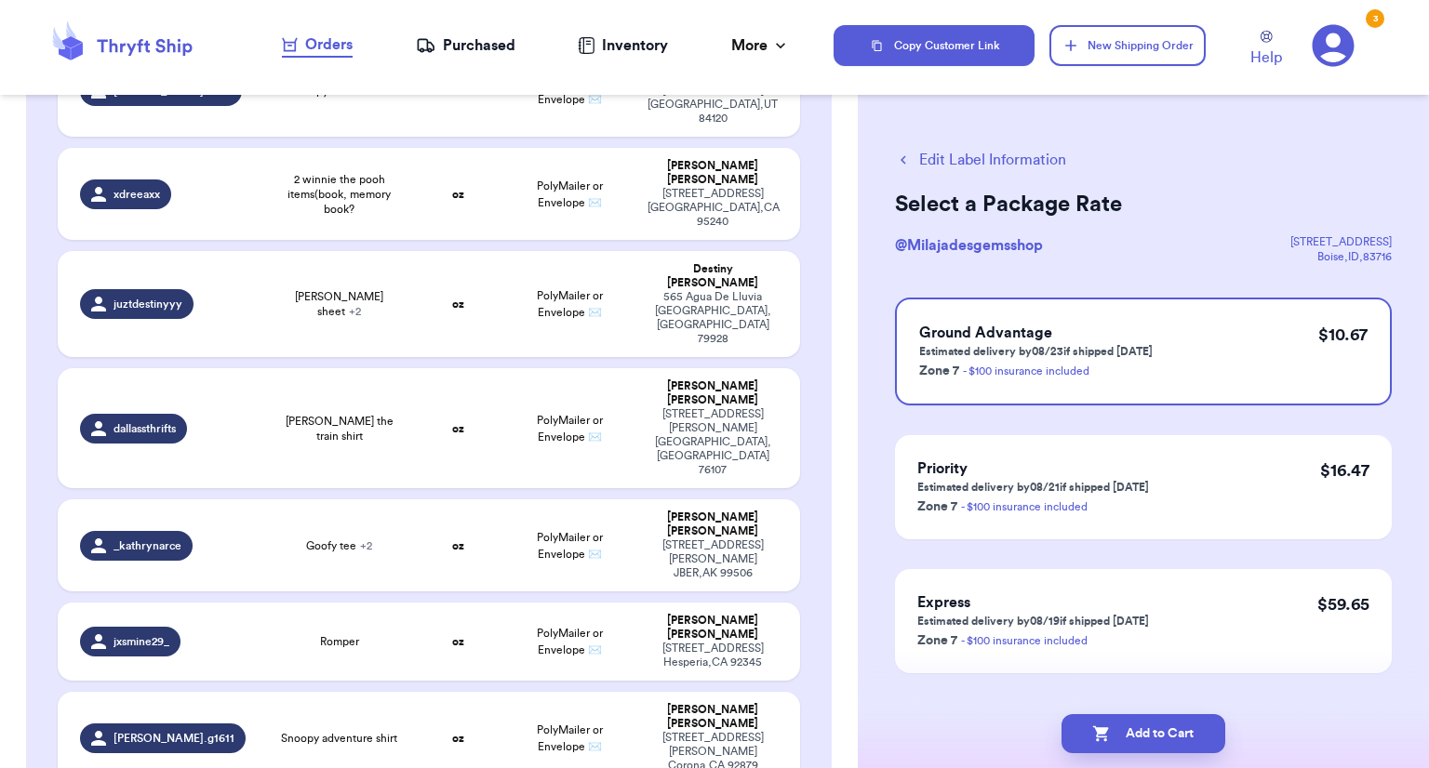
click at [1138, 732] on button "Add to Cart" at bounding box center [1144, 734] width 164 height 39
checkbox input "true"
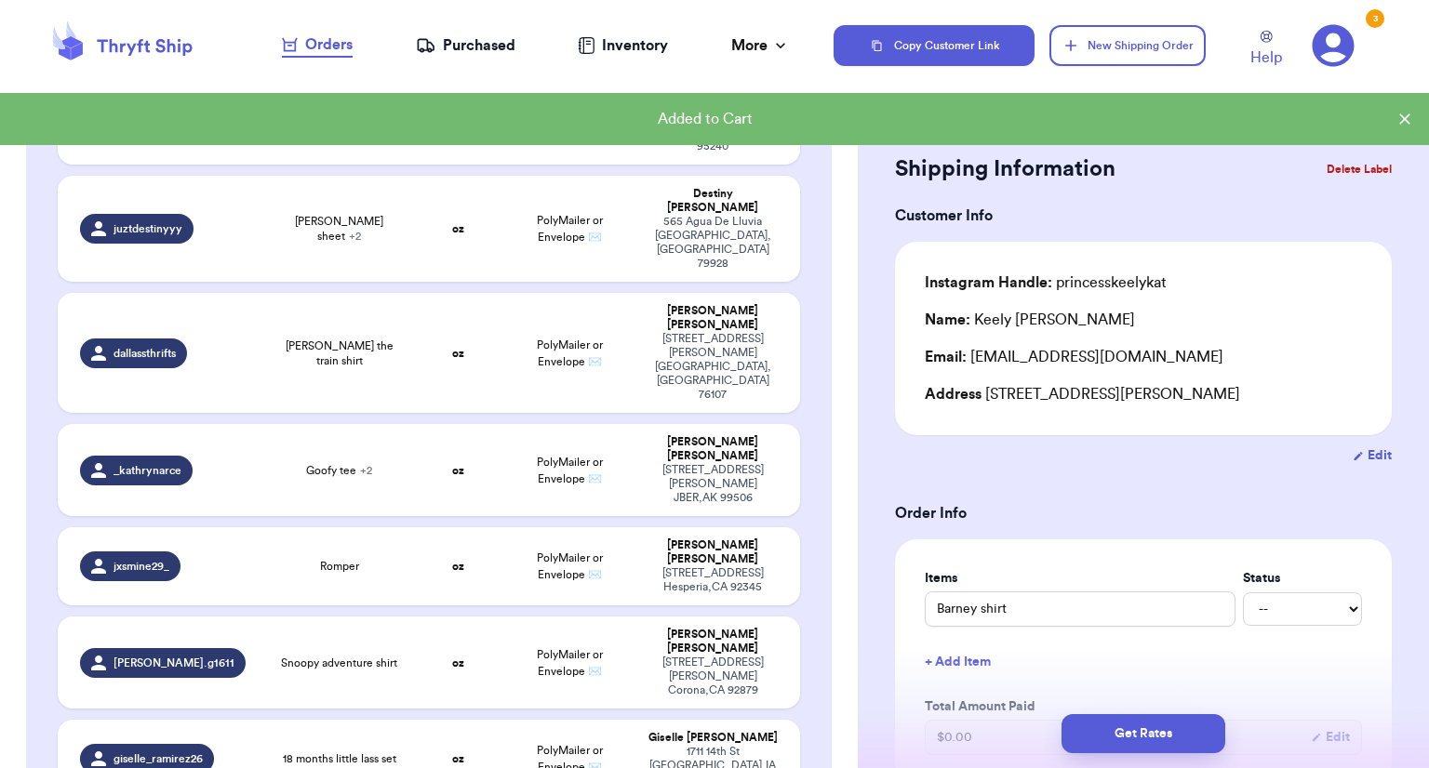
scroll to position [1222, 0]
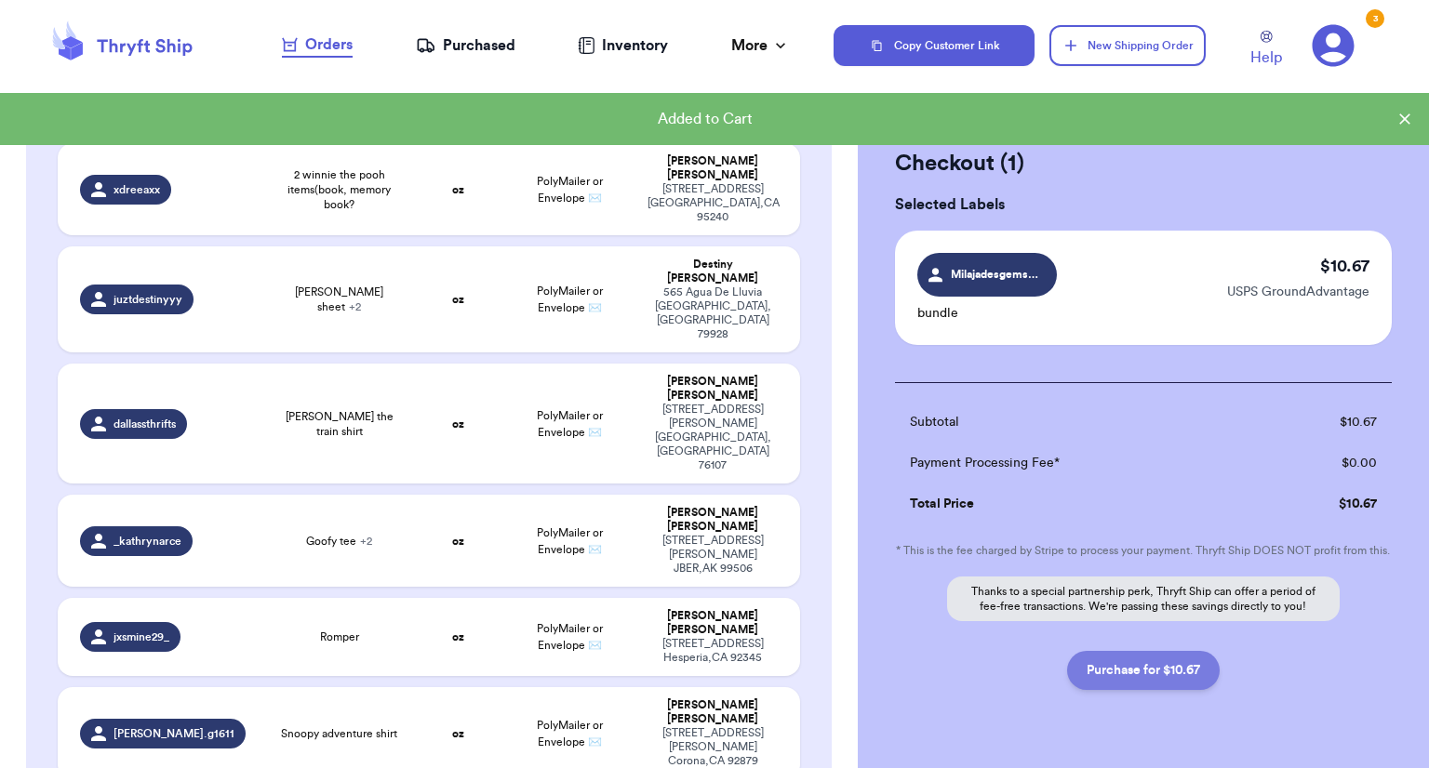
click at [1180, 690] on button "Purchase for $10.67" at bounding box center [1143, 670] width 153 height 39
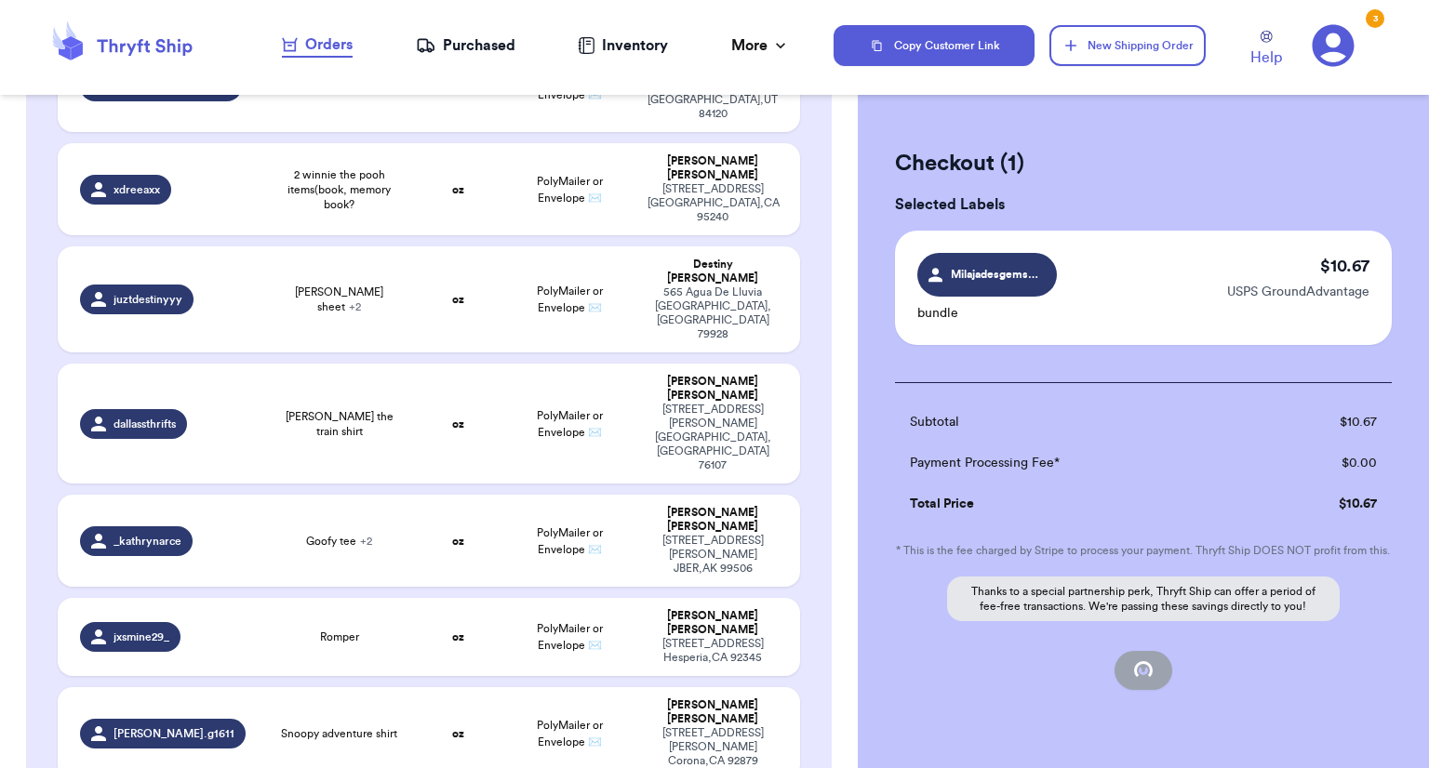
checkbox input "false"
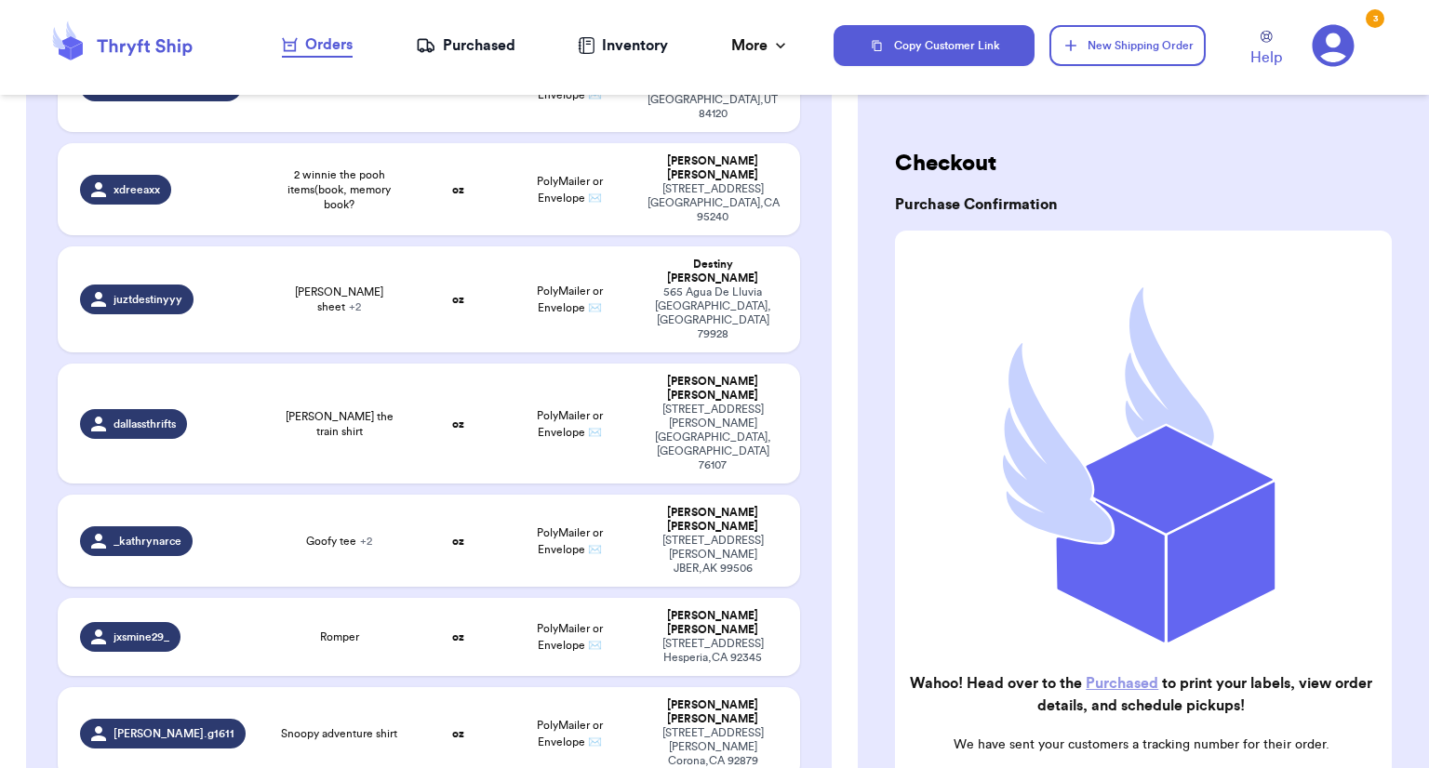
checkbox input "true"
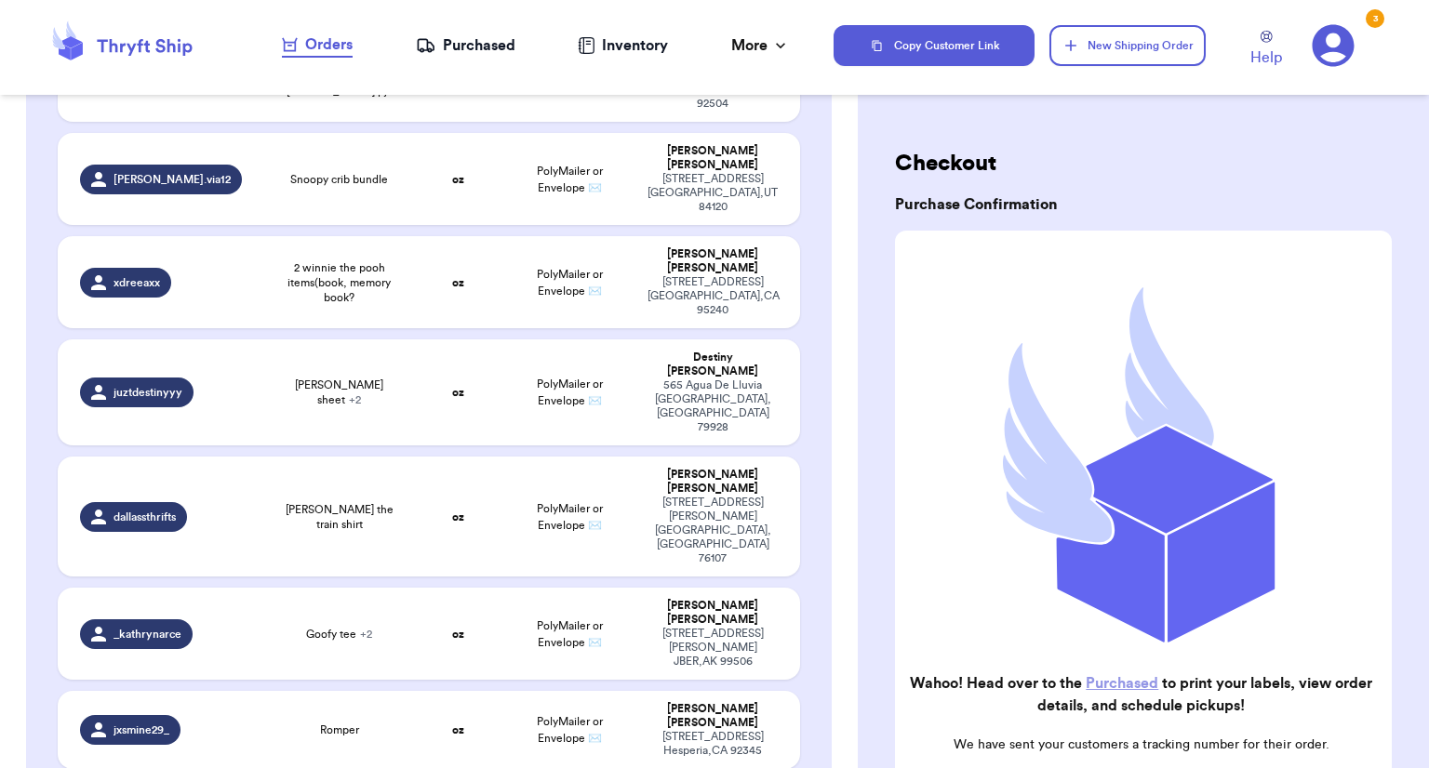
scroll to position [1291, 0]
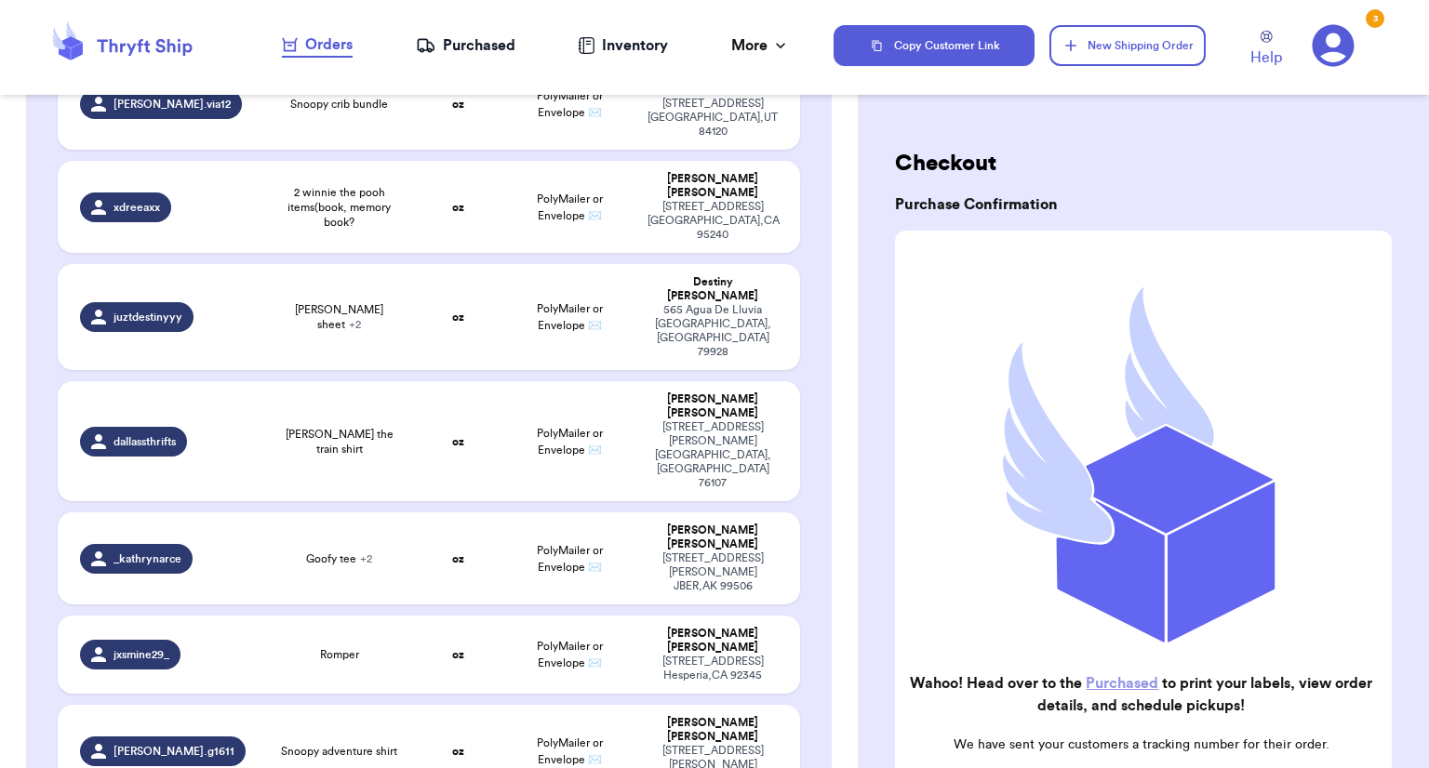
click at [486, 49] on div "Purchased" at bounding box center [466, 45] width 100 height 22
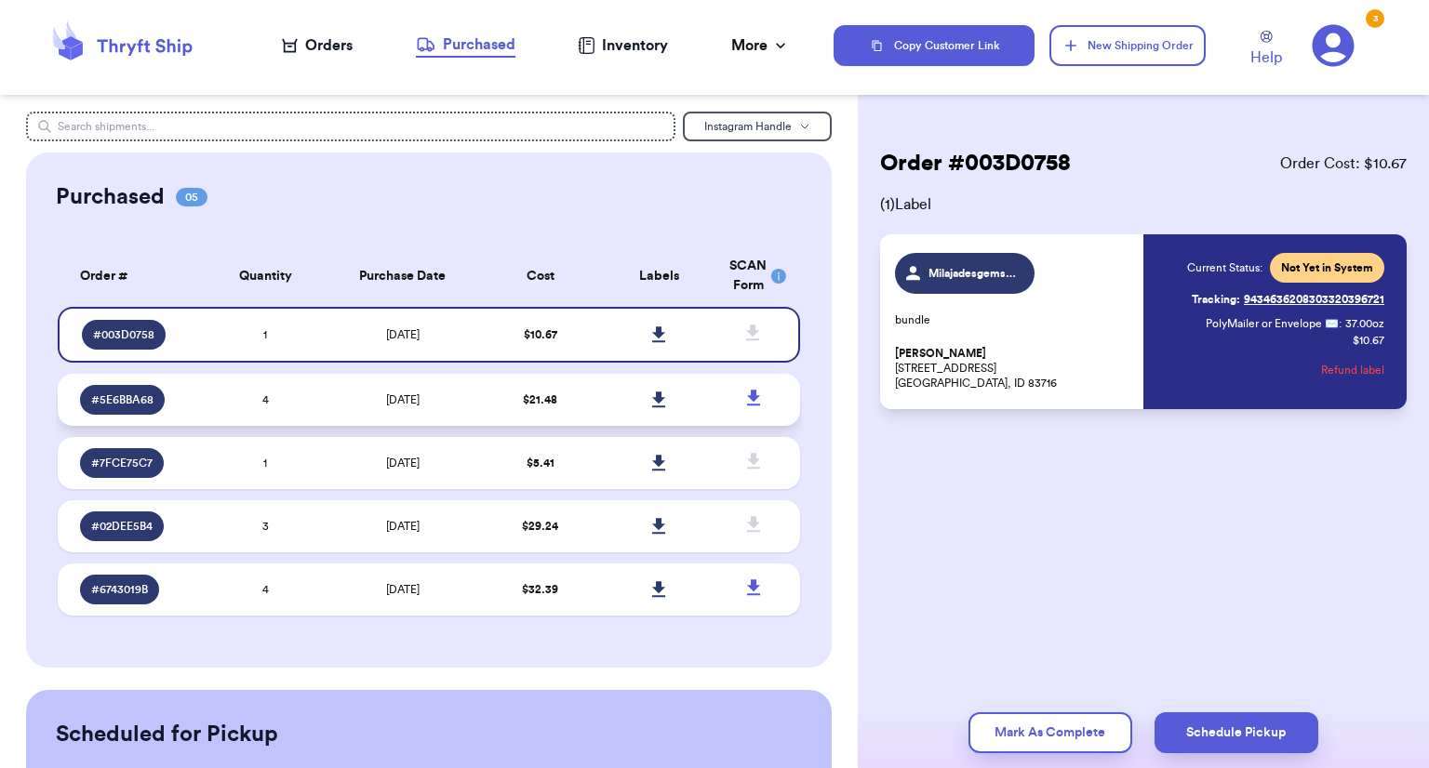
click at [652, 400] on icon at bounding box center [658, 400] width 13 height 16
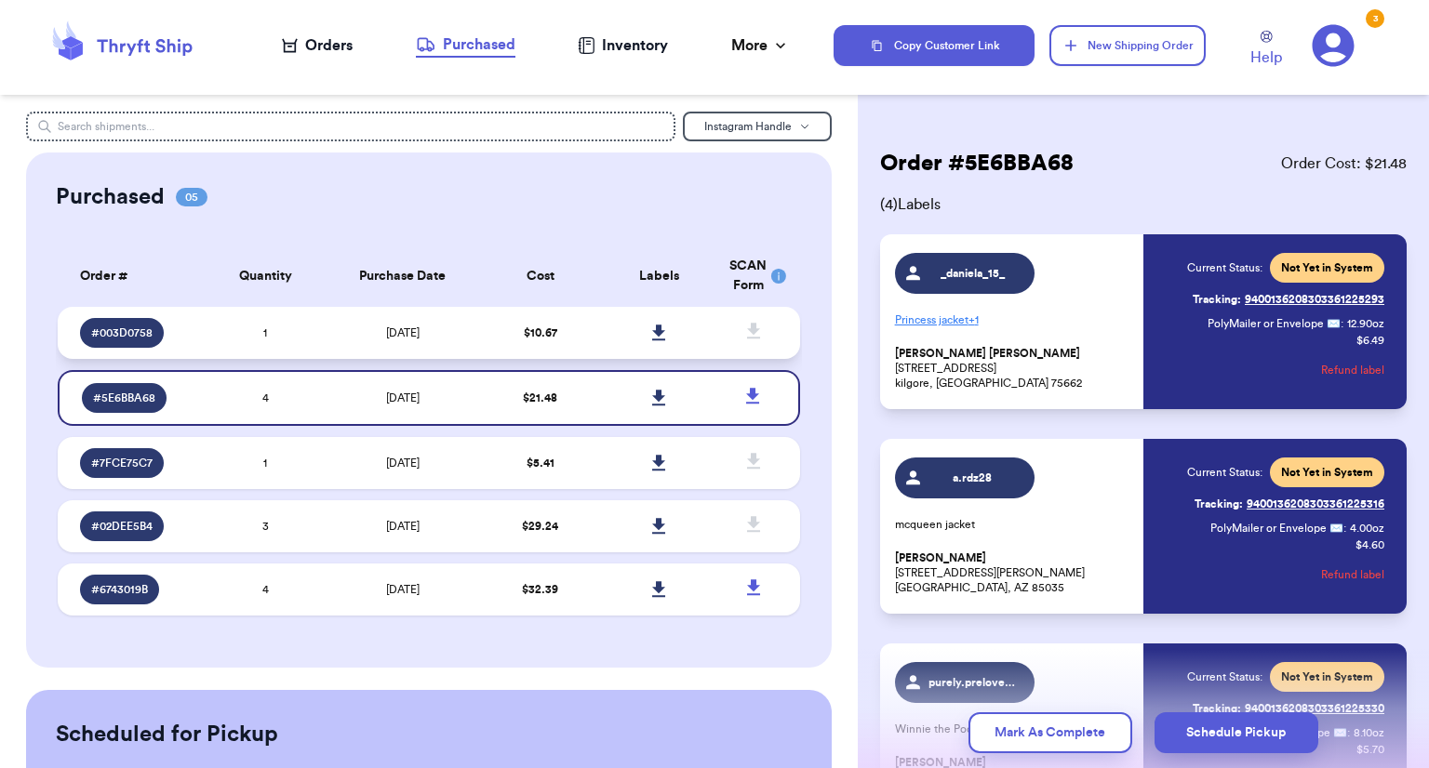
click at [657, 336] on link at bounding box center [658, 333] width 41 height 41
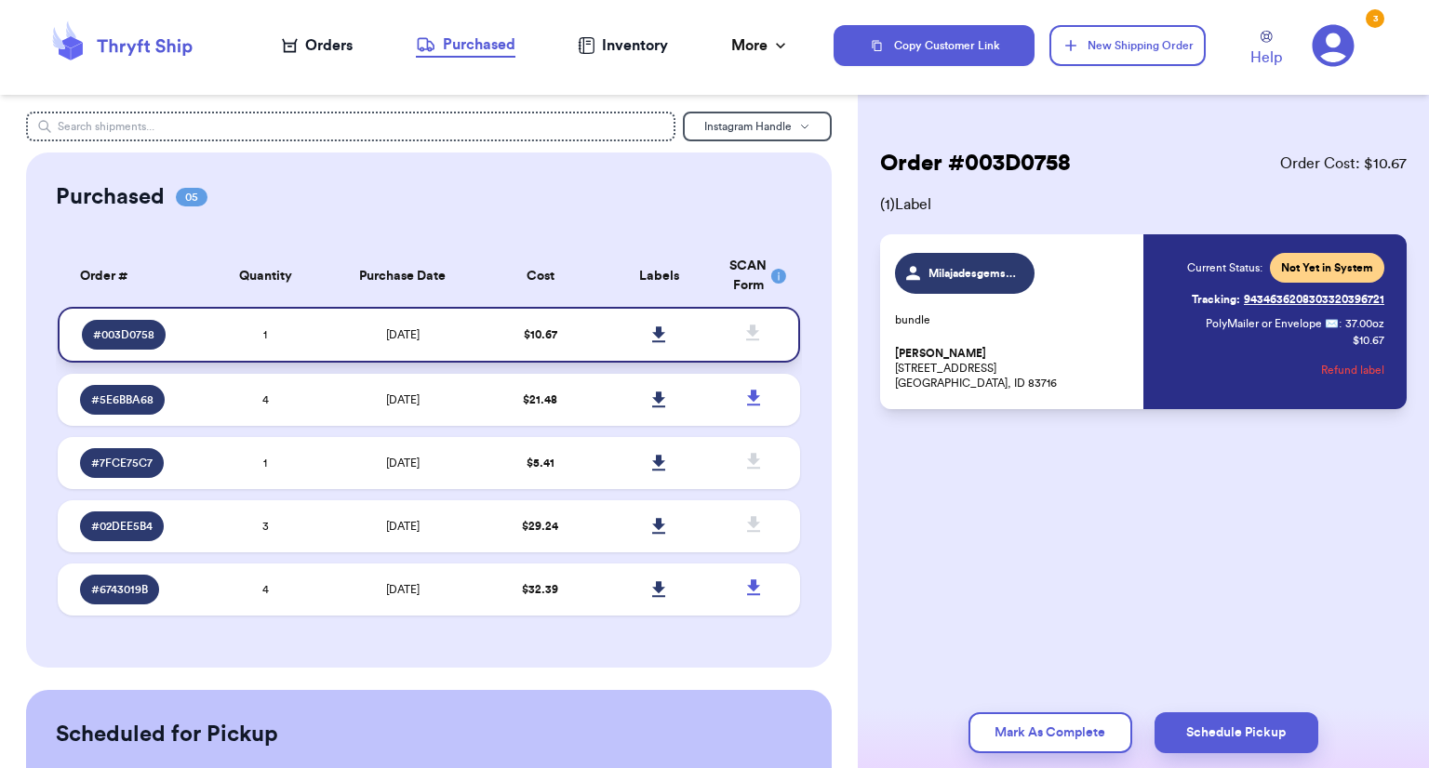
click at [652, 340] on icon at bounding box center [659, 335] width 14 height 17
